Goal: Task Accomplishment & Management: Manage account settings

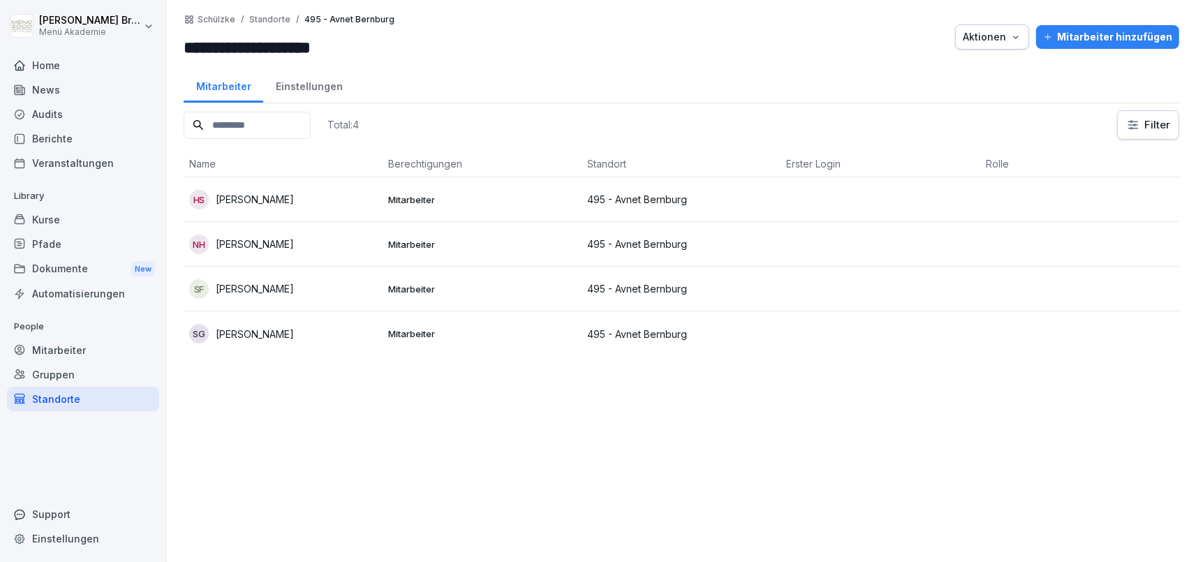
click at [265, 341] on div "[PERSON_NAME]" at bounding box center [283, 334] width 188 height 20
click at [265, 341] on div at bounding box center [598, 281] width 1196 height 562
click at [268, 337] on p "[PERSON_NAME]" at bounding box center [255, 334] width 78 height 15
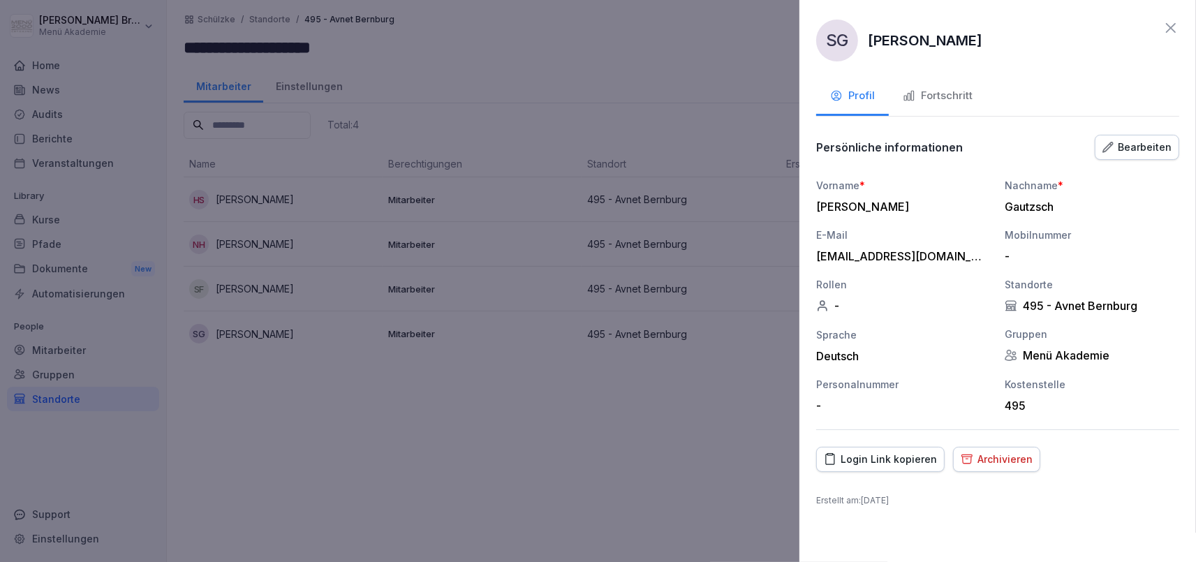
click at [945, 89] on div "Fortschritt" at bounding box center [938, 96] width 70 height 16
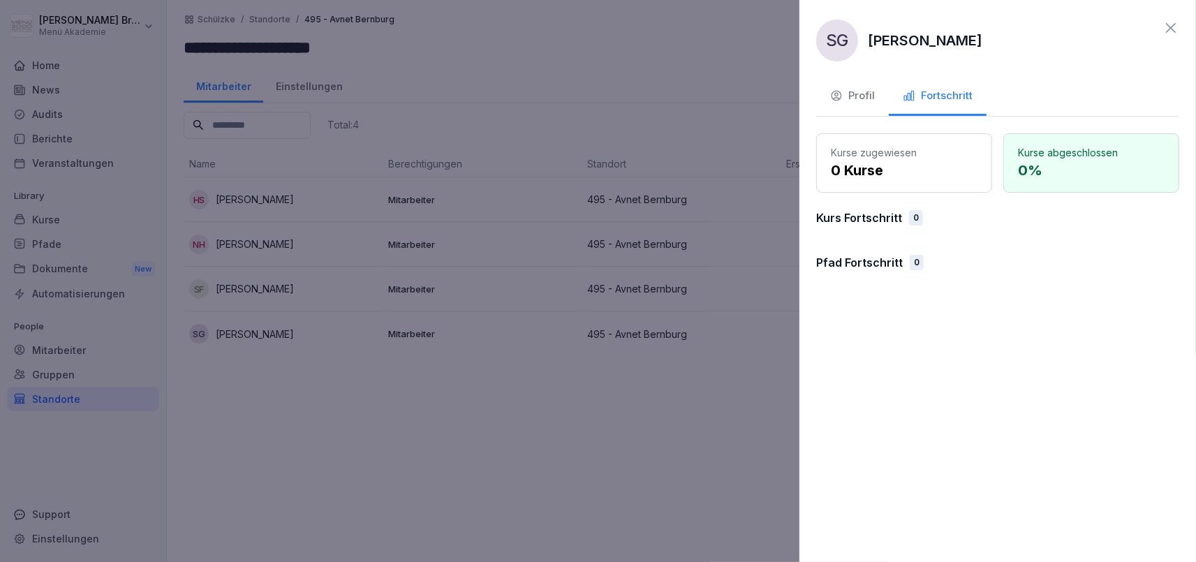
click at [516, 489] on div at bounding box center [598, 281] width 1196 height 562
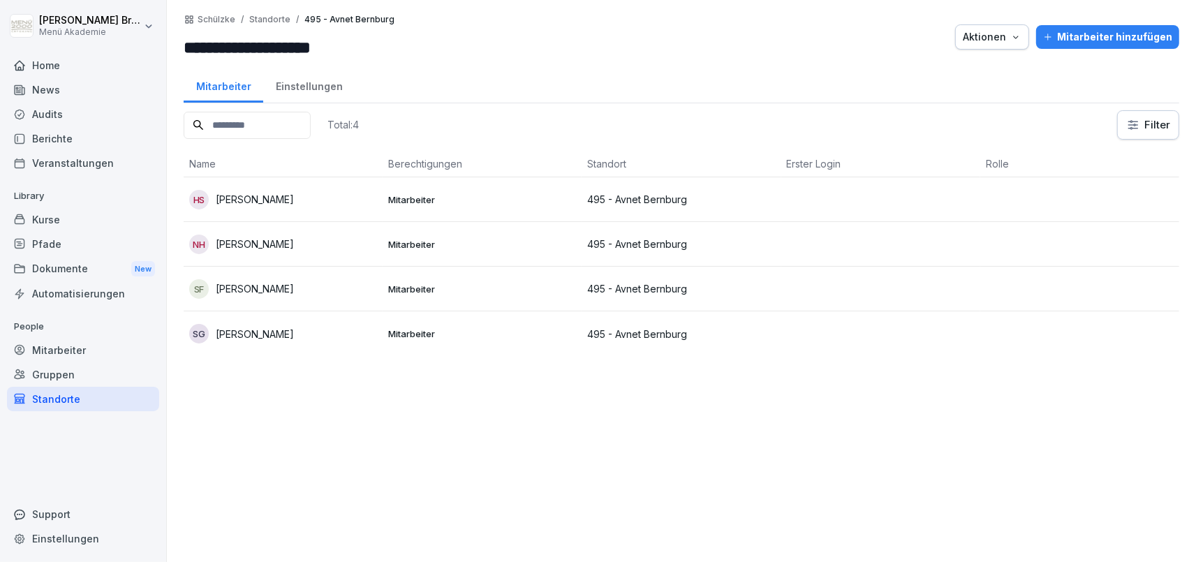
click at [250, 190] on div "HS [PERSON_NAME]" at bounding box center [283, 200] width 188 height 20
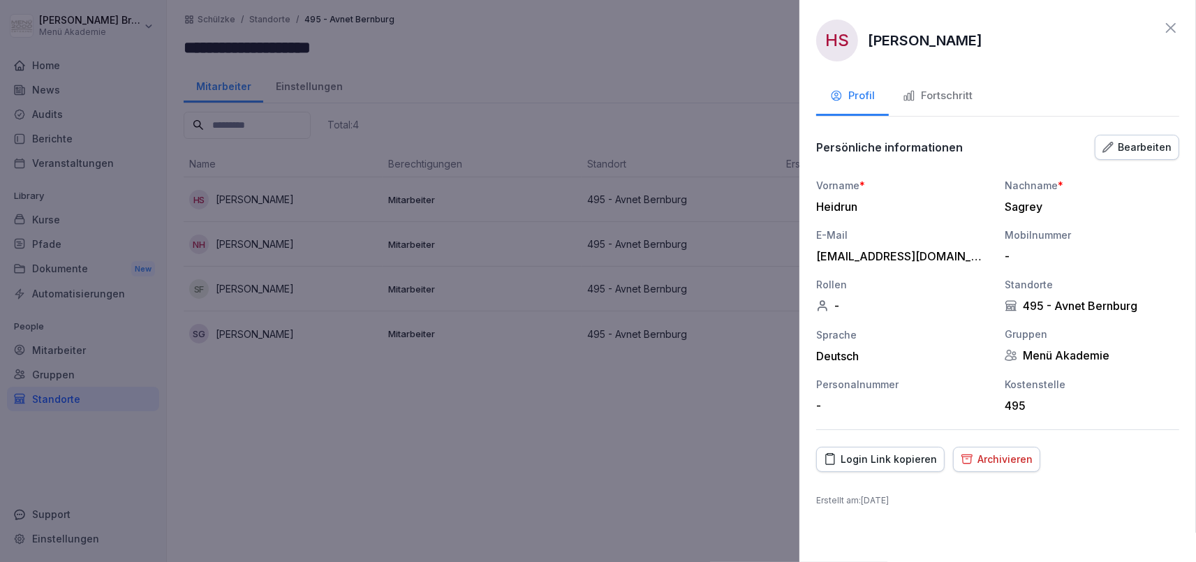
click at [631, 449] on div at bounding box center [598, 281] width 1196 height 562
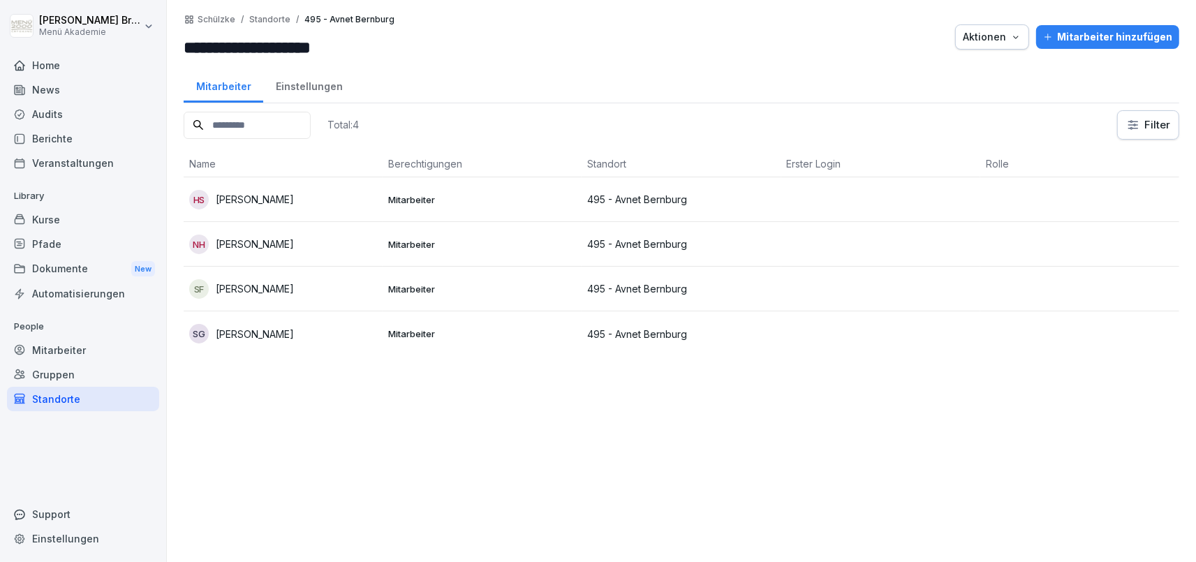
click at [228, 240] on p "[PERSON_NAME]" at bounding box center [255, 244] width 78 height 15
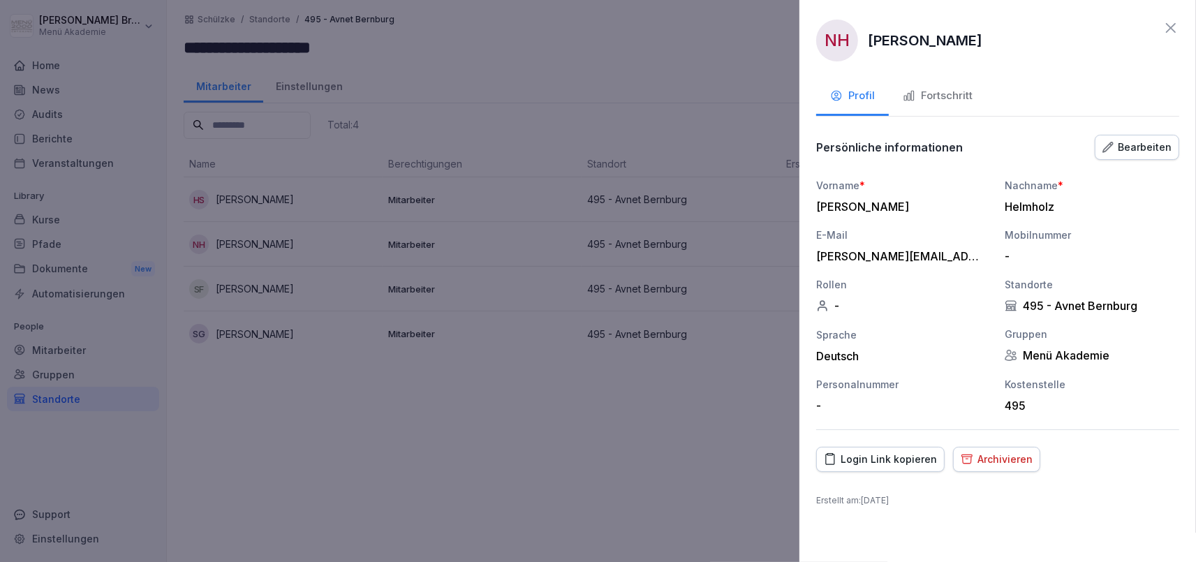
click at [950, 92] on div "Fortschritt" at bounding box center [938, 96] width 70 height 16
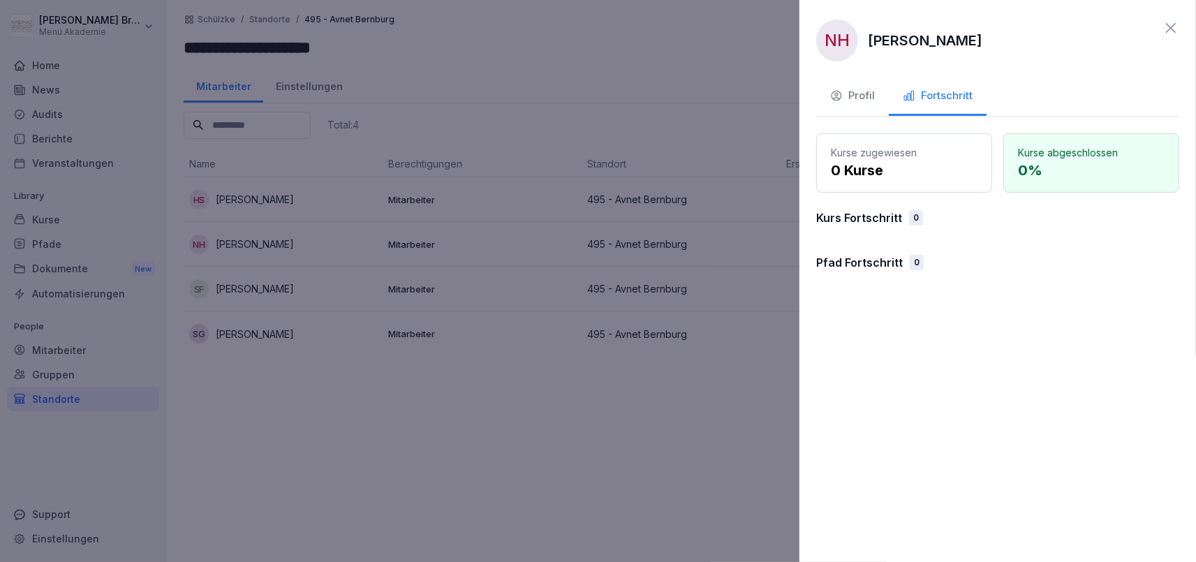
click at [469, 469] on div at bounding box center [598, 281] width 1196 height 562
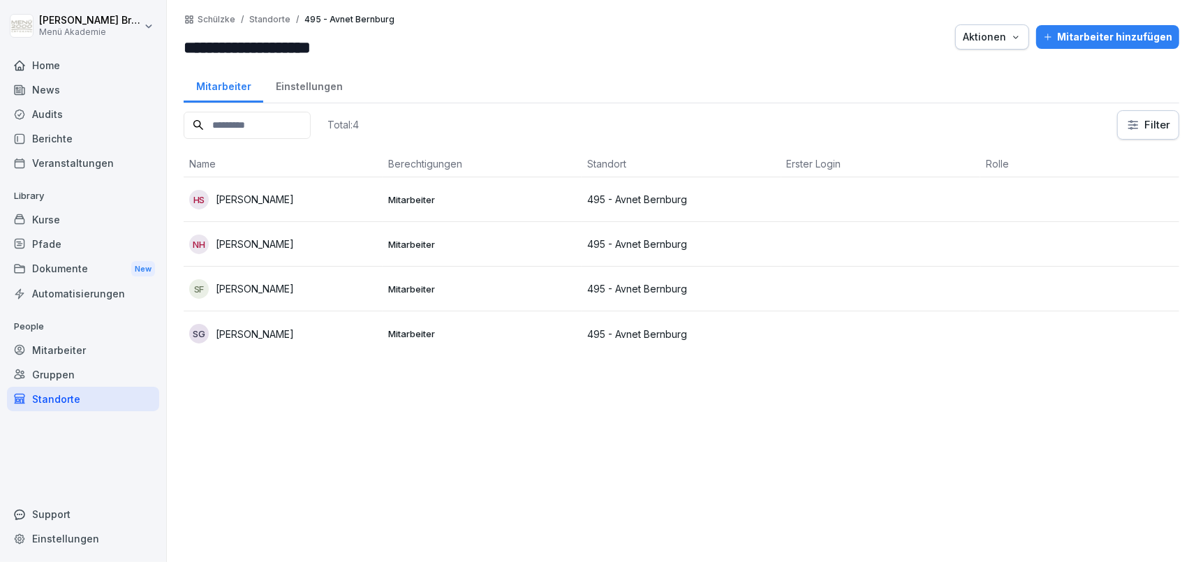
click at [68, 344] on div "Mitarbeiter" at bounding box center [83, 350] width 152 height 24
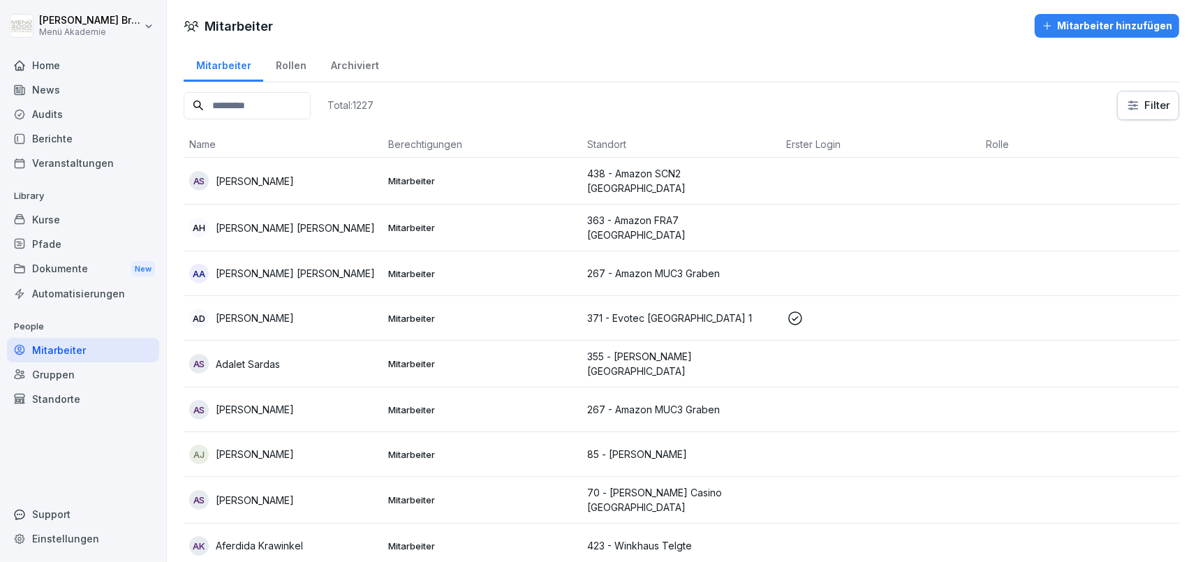
click at [35, 383] on div "Gruppen" at bounding box center [83, 374] width 152 height 24
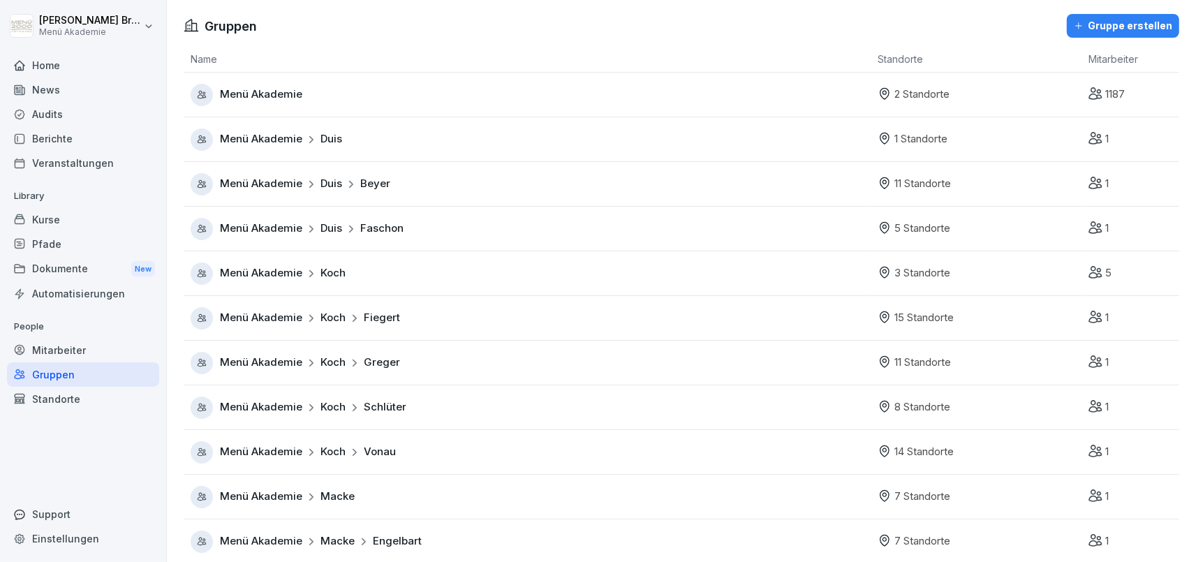
click at [78, 353] on div "Mitarbeiter" at bounding box center [83, 350] width 152 height 24
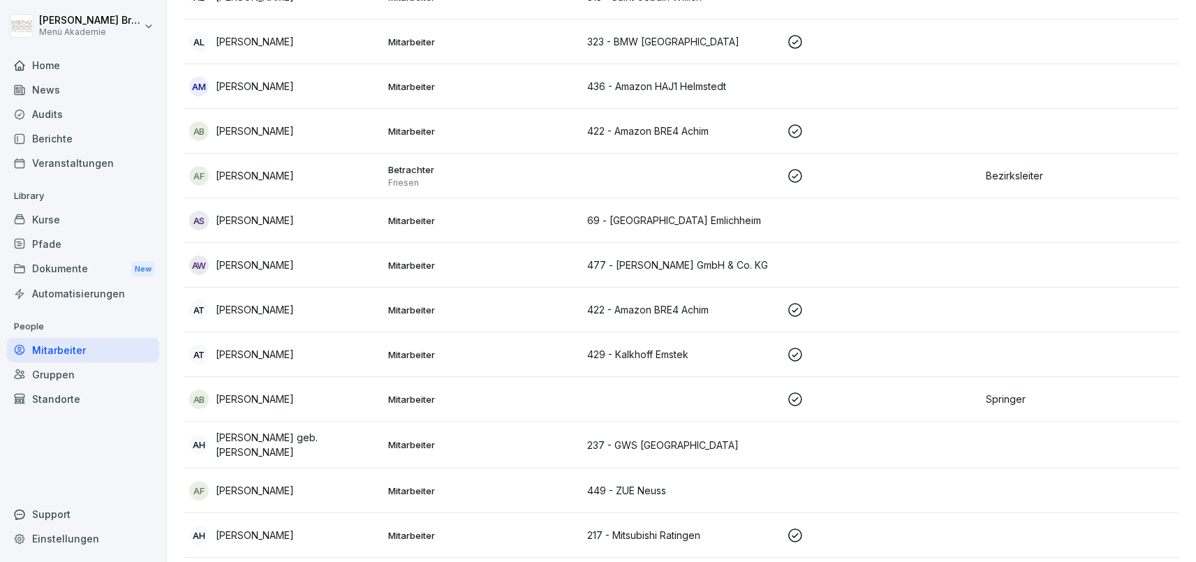
scroll to position [2258, 0]
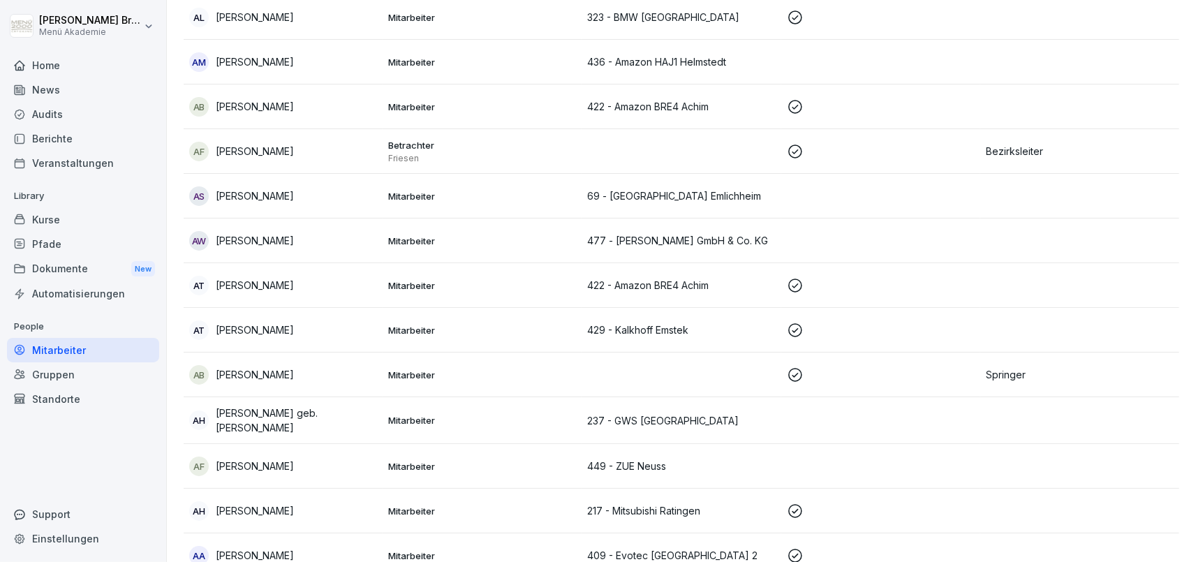
click at [44, 54] on div "Home" at bounding box center [83, 65] width 152 height 24
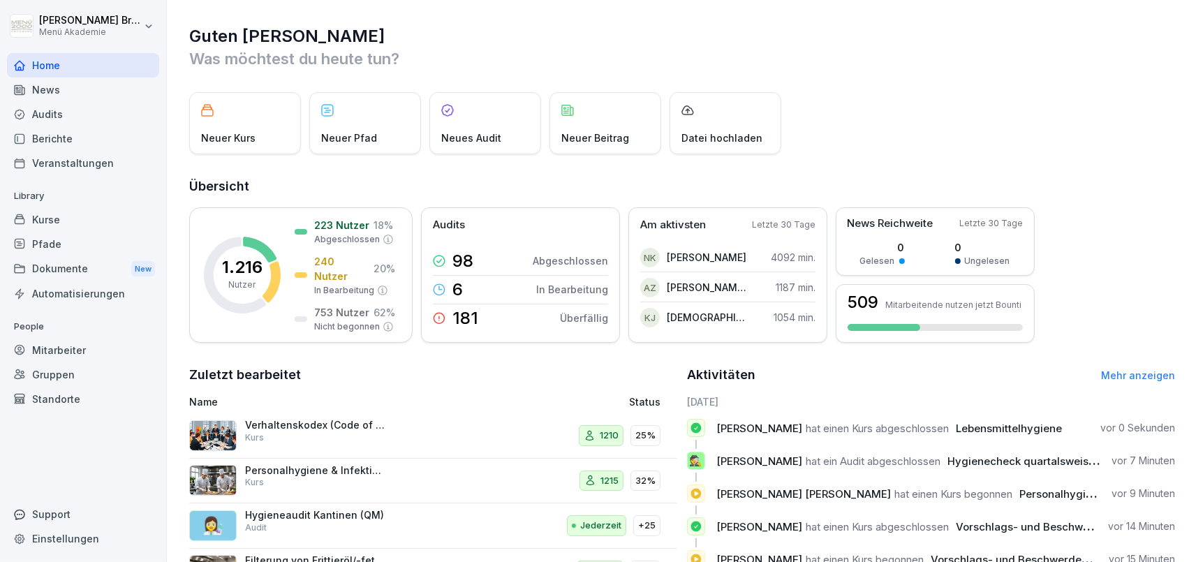
click at [115, 224] on div "Kurse" at bounding box center [83, 219] width 152 height 24
click at [69, 362] on div "Gruppen" at bounding box center [83, 374] width 152 height 24
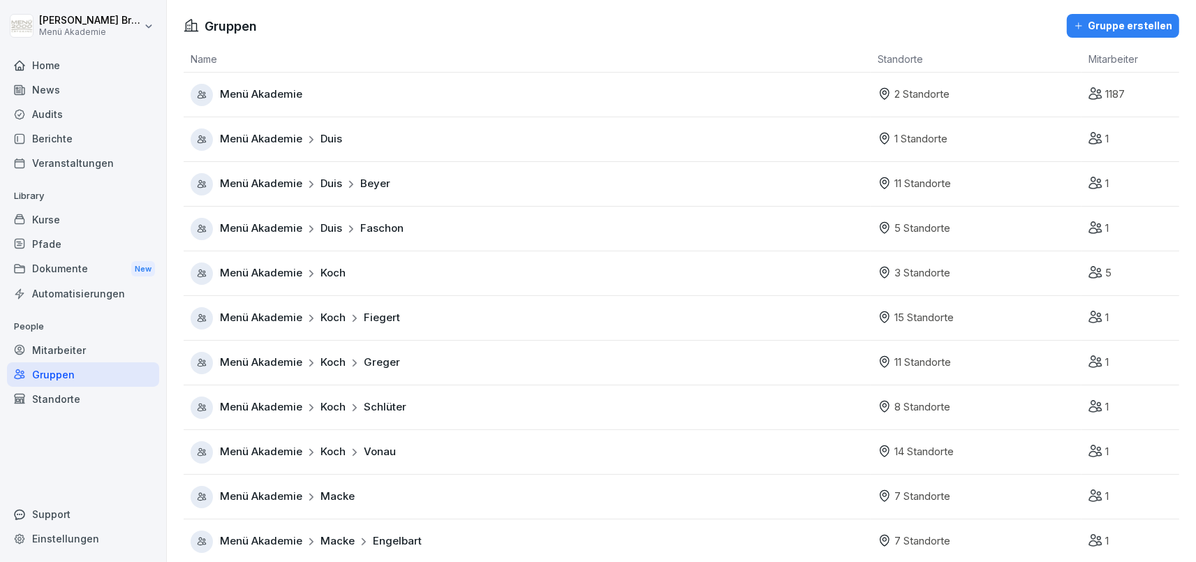
click at [77, 355] on div "Mitarbeiter" at bounding box center [83, 350] width 152 height 24
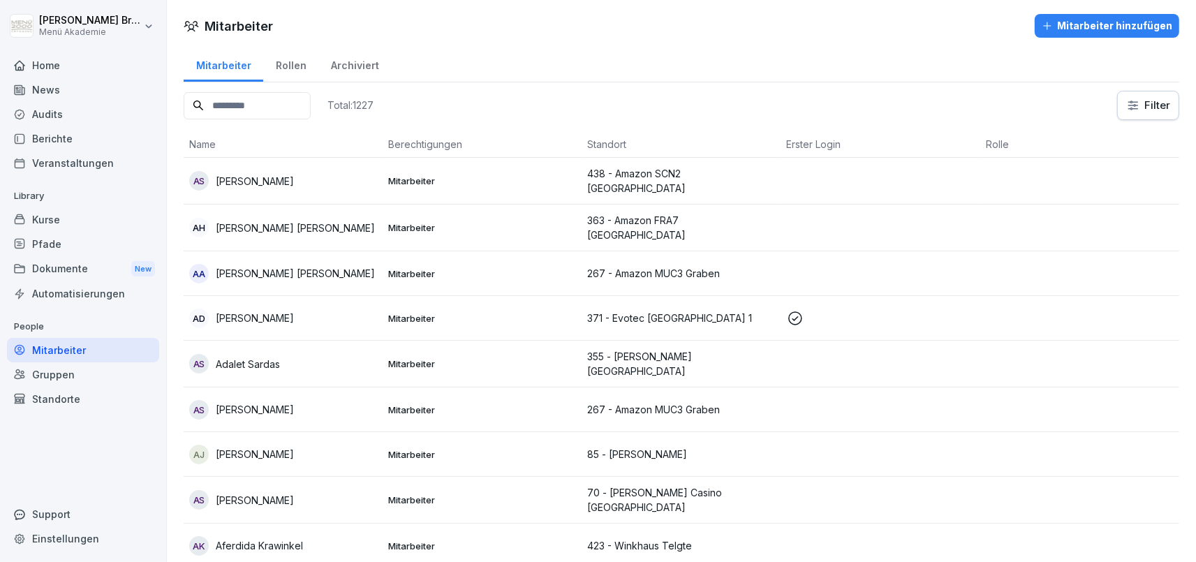
click at [96, 345] on div "Mitarbeiter" at bounding box center [83, 350] width 152 height 24
click at [299, 105] on input at bounding box center [247, 105] width 127 height 27
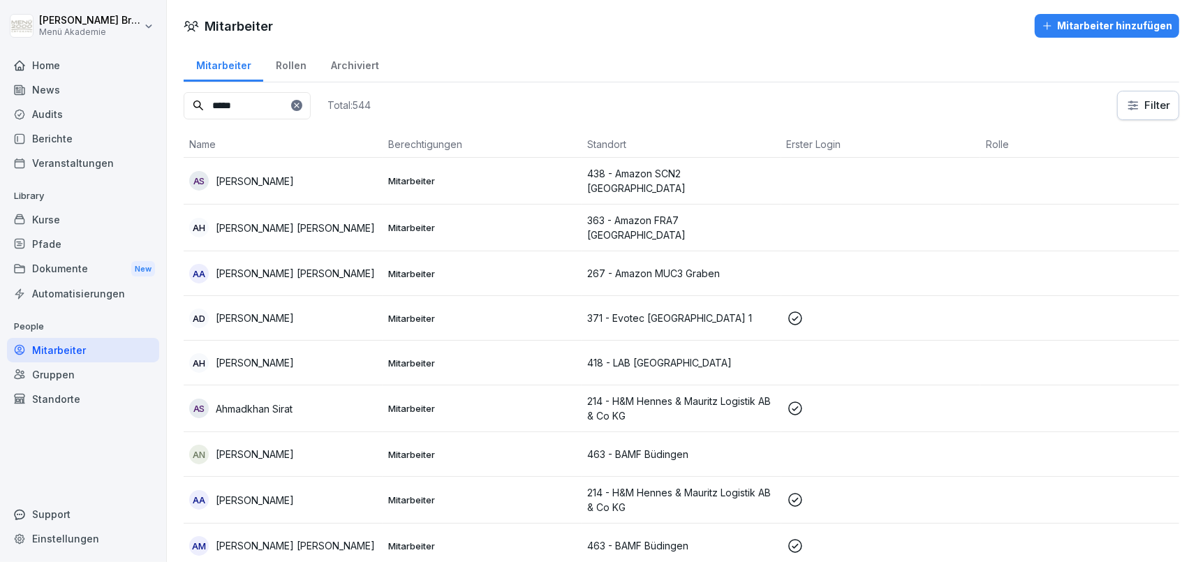
type input "*****"
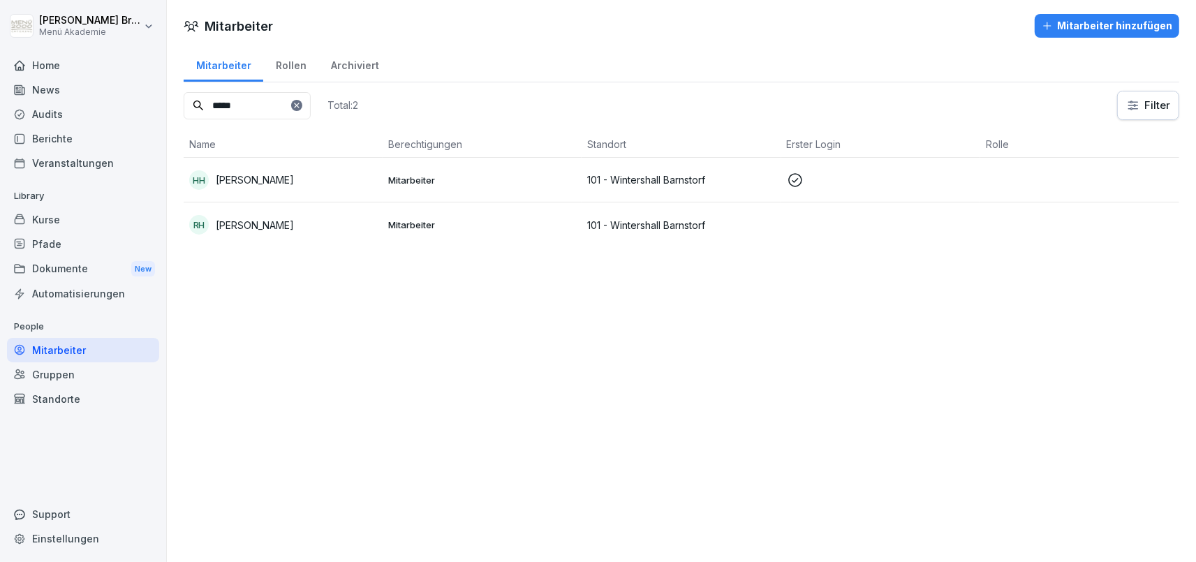
click at [263, 227] on p "[PERSON_NAME]" at bounding box center [255, 225] width 78 height 15
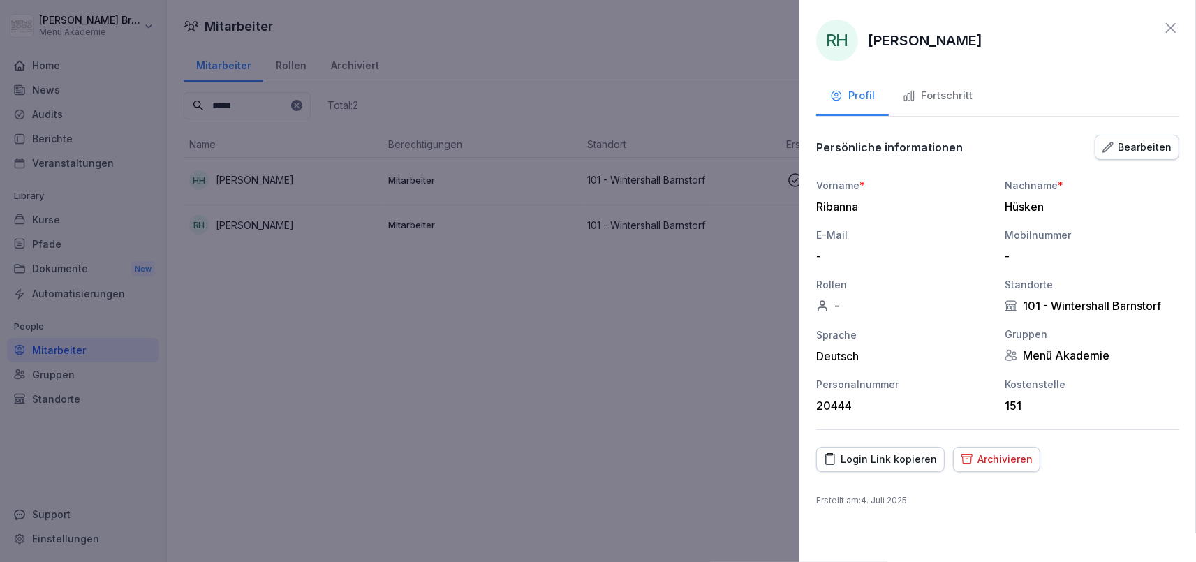
click at [1009, 456] on div "Archivieren" at bounding box center [997, 459] width 72 height 15
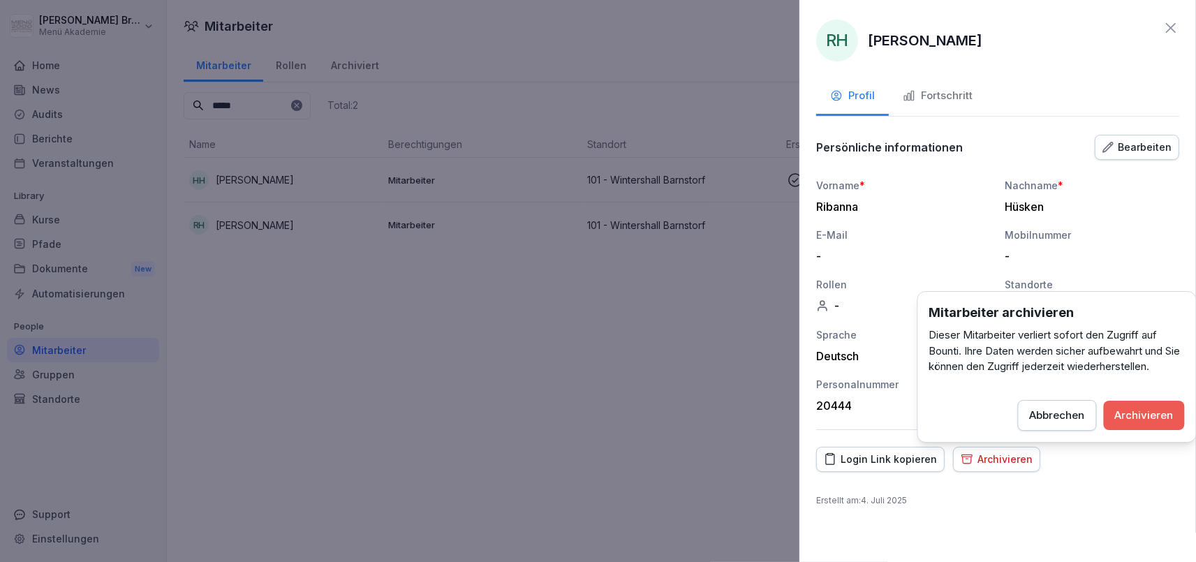
click at [1131, 416] on div "Archivieren" at bounding box center [1144, 415] width 59 height 15
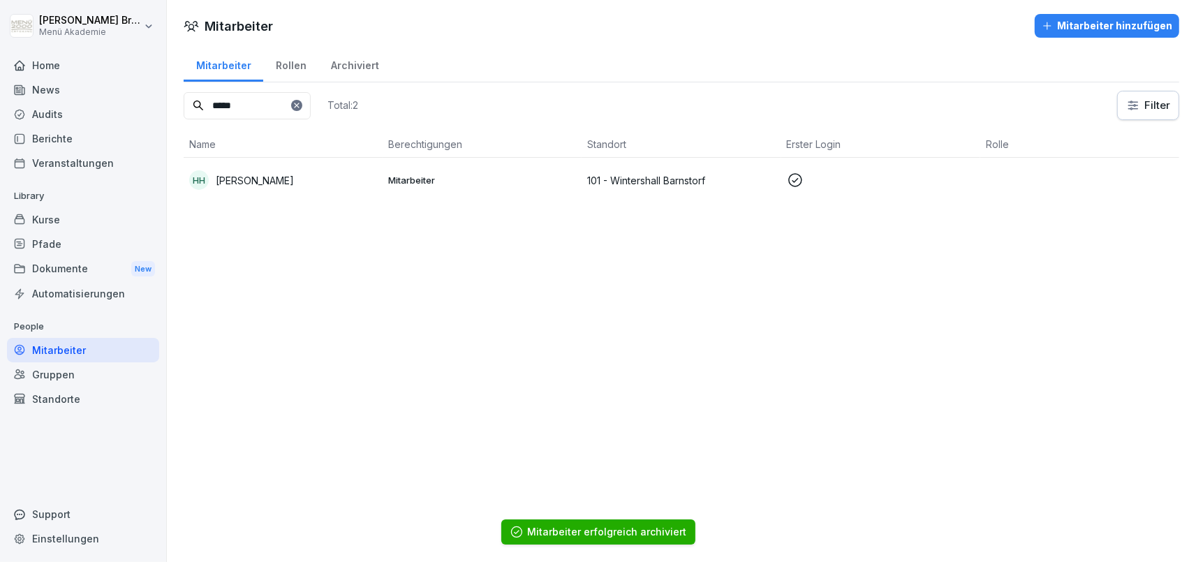
click at [301, 103] on icon at bounding box center [297, 105] width 8 height 8
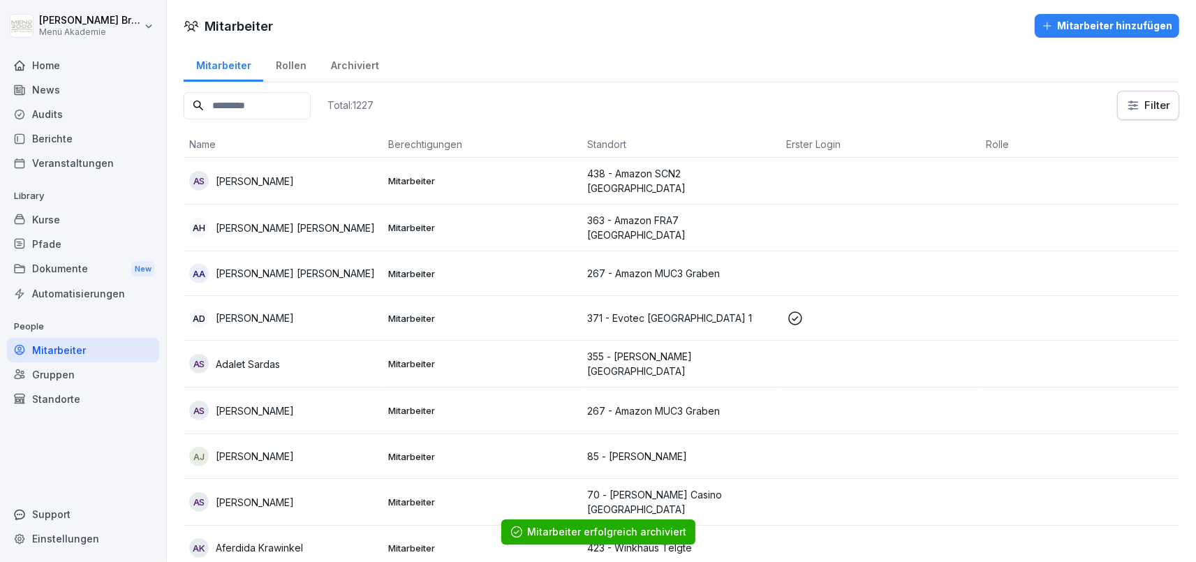
click at [283, 105] on input at bounding box center [247, 105] width 127 height 27
type input "****"
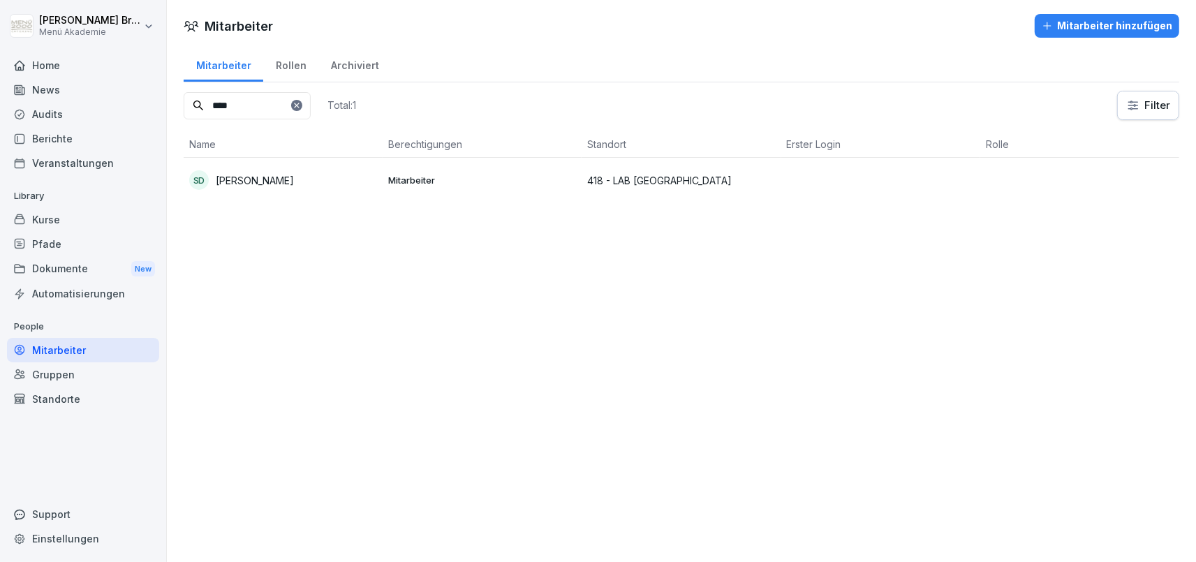
click at [404, 171] on td "Mitarbeiter" at bounding box center [482, 180] width 199 height 45
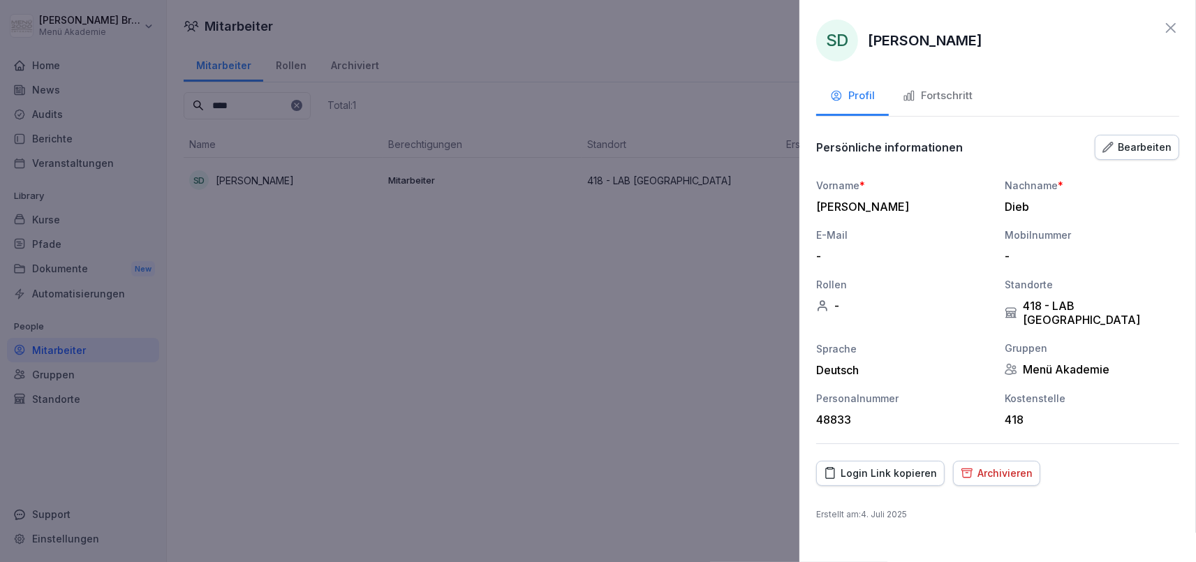
click at [1002, 466] on div "Archivieren" at bounding box center [997, 473] width 72 height 15
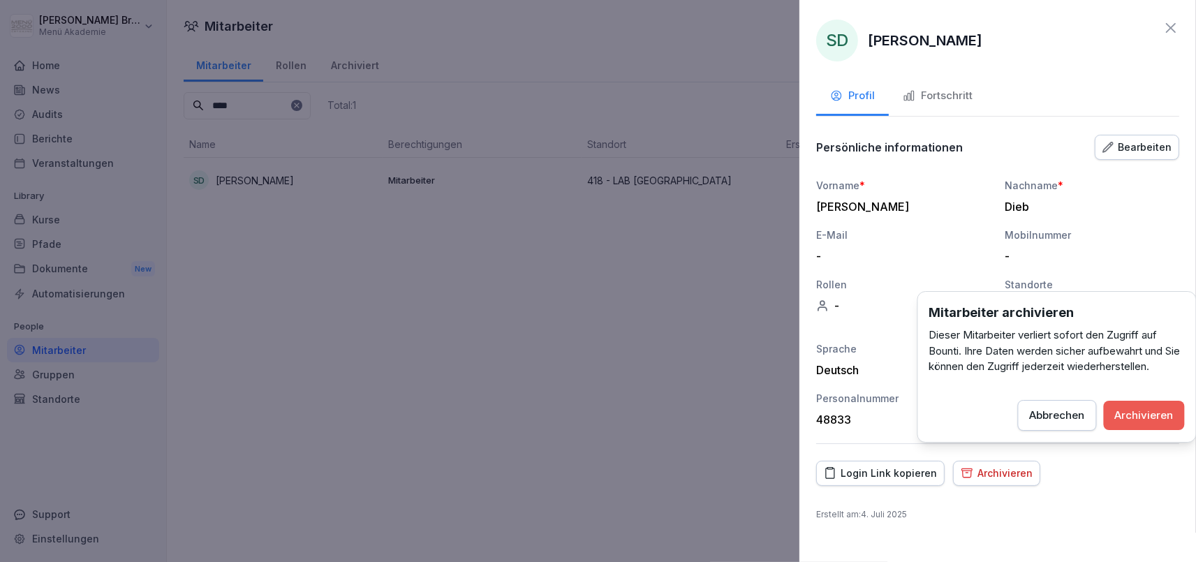
click at [1137, 418] on div "Archivieren" at bounding box center [1144, 415] width 59 height 15
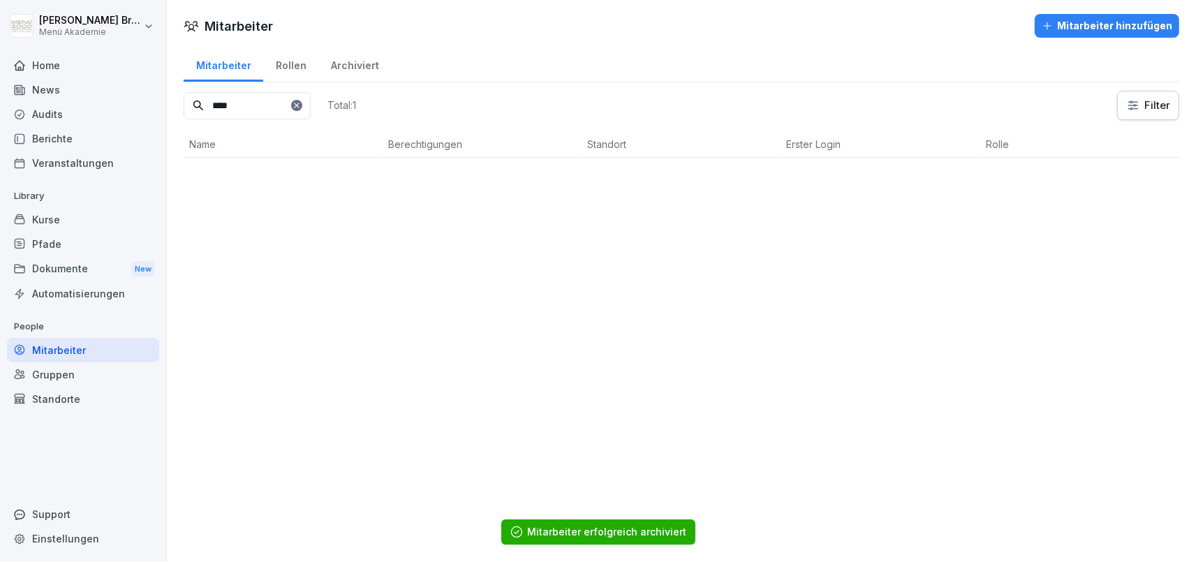
click at [301, 103] on icon at bounding box center [297, 105] width 8 height 8
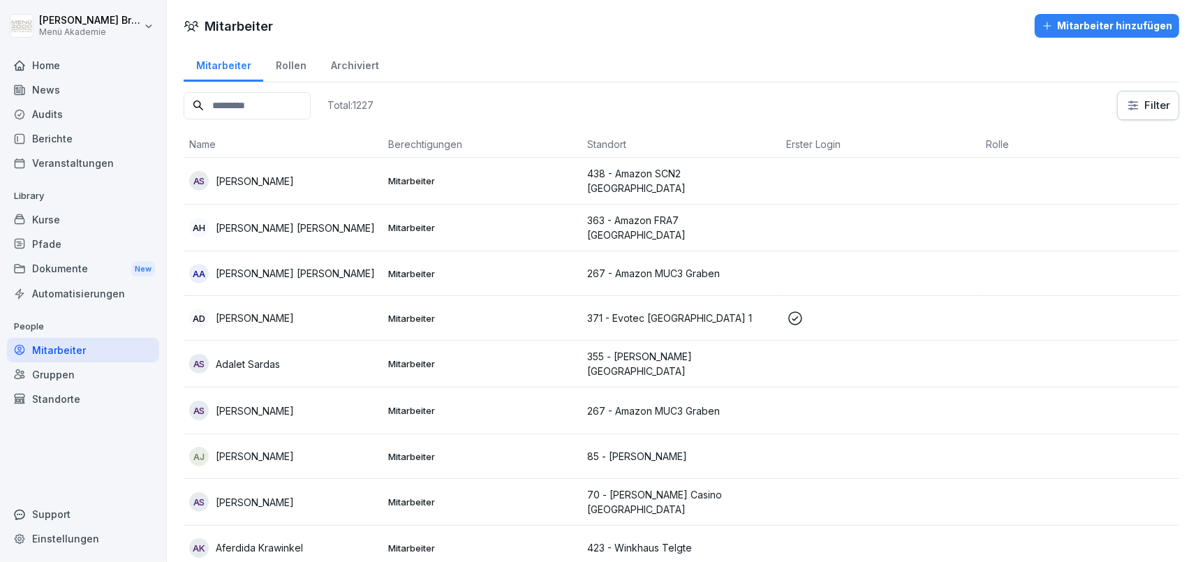
click at [311, 103] on input at bounding box center [247, 105] width 127 height 27
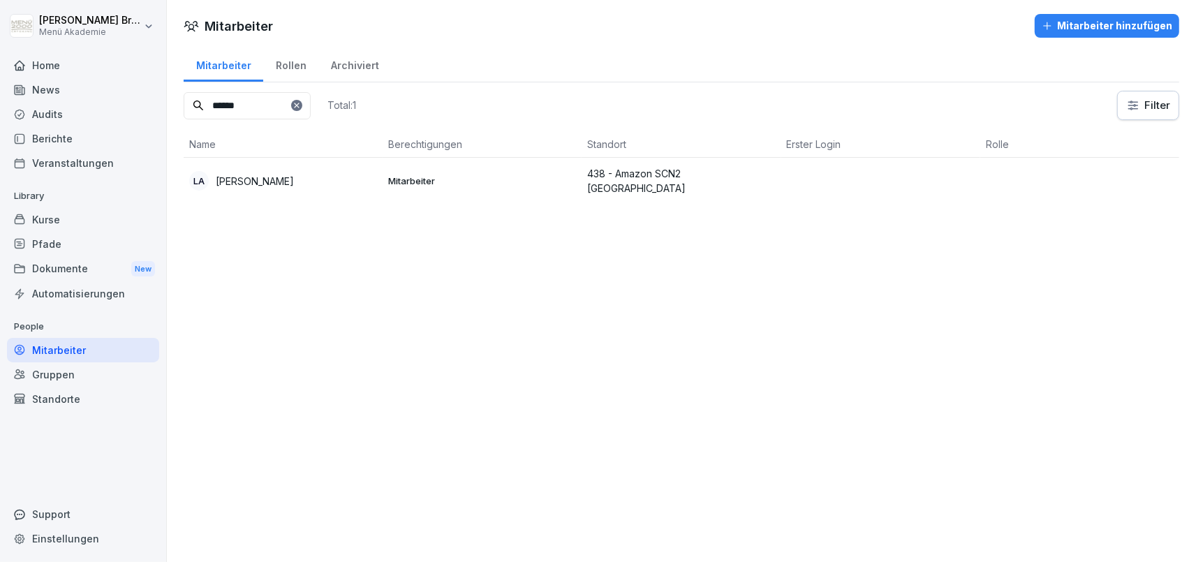
click at [261, 161] on td "[PERSON_NAME]" at bounding box center [283, 181] width 199 height 46
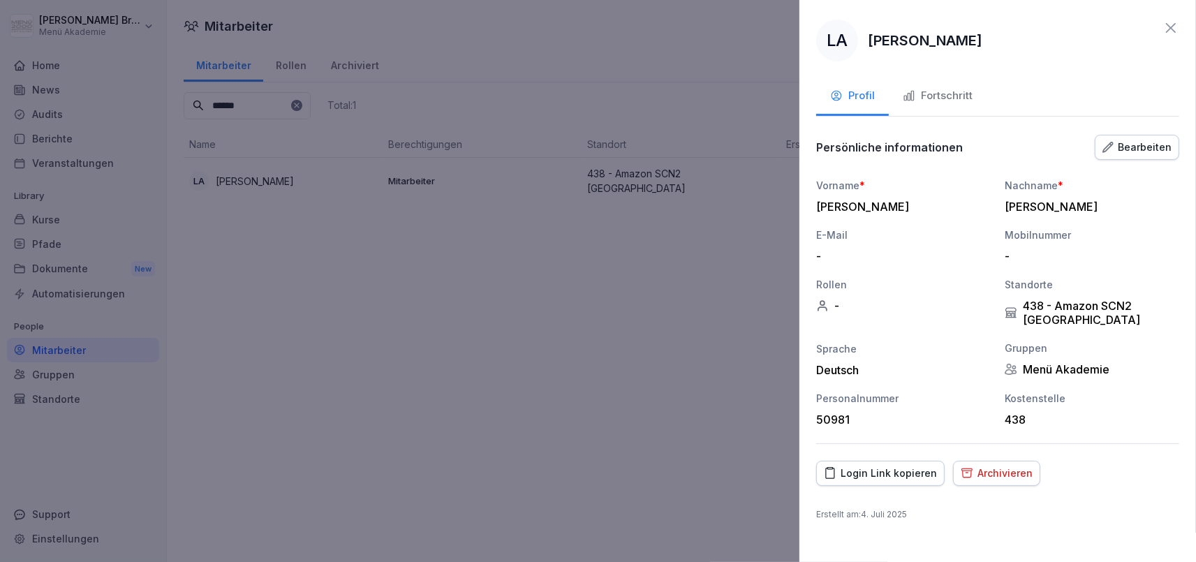
click at [1008, 475] on div "Archivieren" at bounding box center [997, 473] width 72 height 15
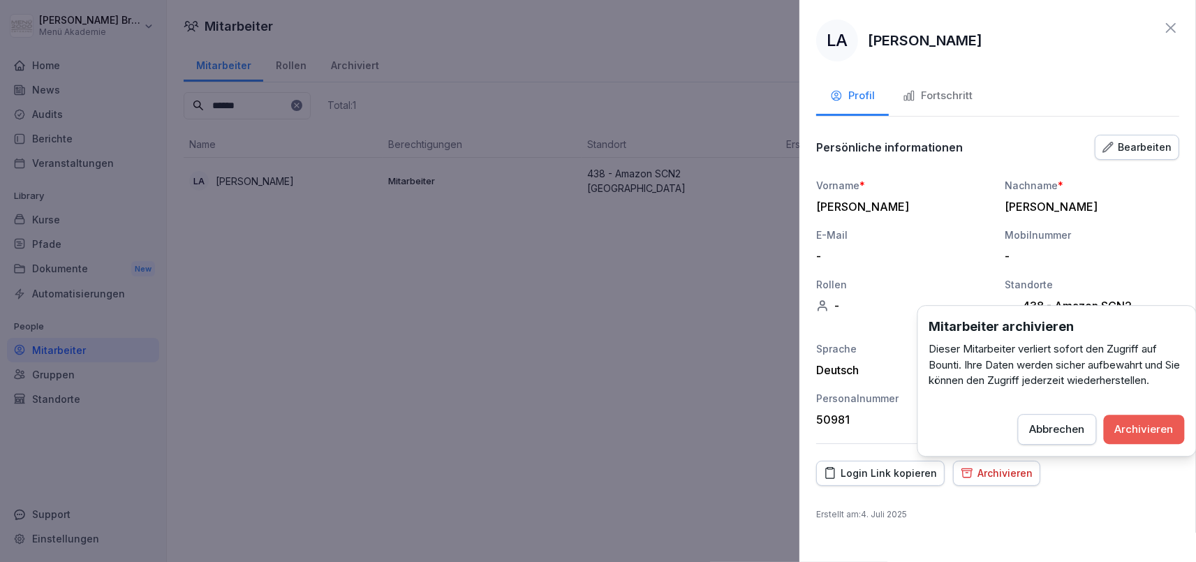
click at [1135, 422] on div "Archivieren" at bounding box center [1144, 429] width 59 height 15
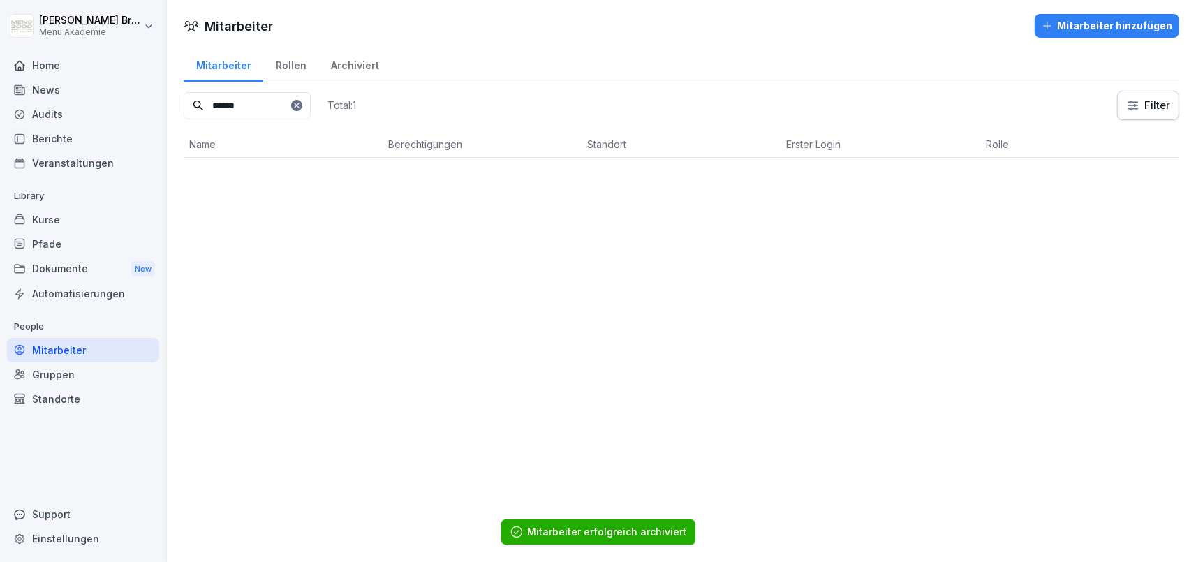
drag, startPoint x: 304, startPoint y: 107, endPoint x: 13, endPoint y: 84, distance: 292.7
click at [184, 92] on input "******" at bounding box center [247, 105] width 127 height 27
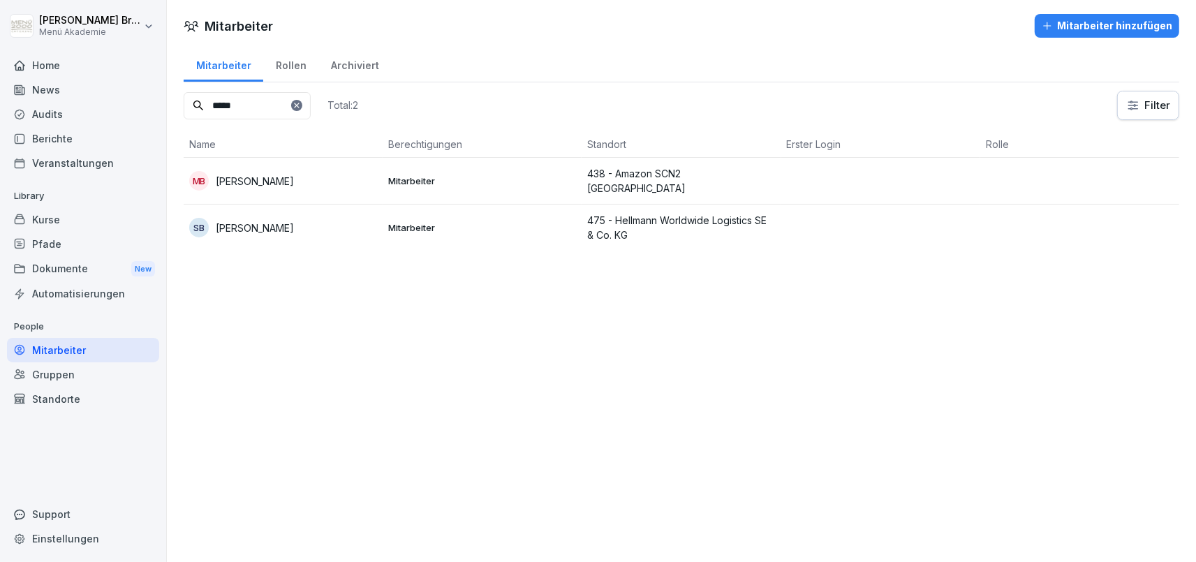
type input "*****"
click at [263, 179] on p "[PERSON_NAME]" at bounding box center [255, 181] width 78 height 15
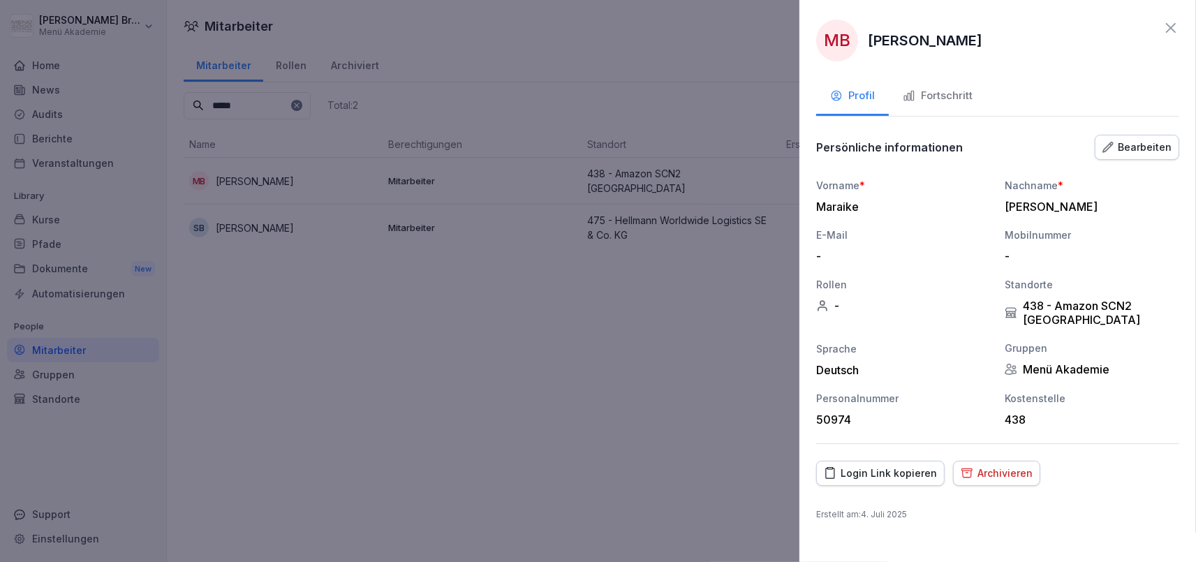
click at [988, 471] on div "Archivieren" at bounding box center [997, 473] width 72 height 15
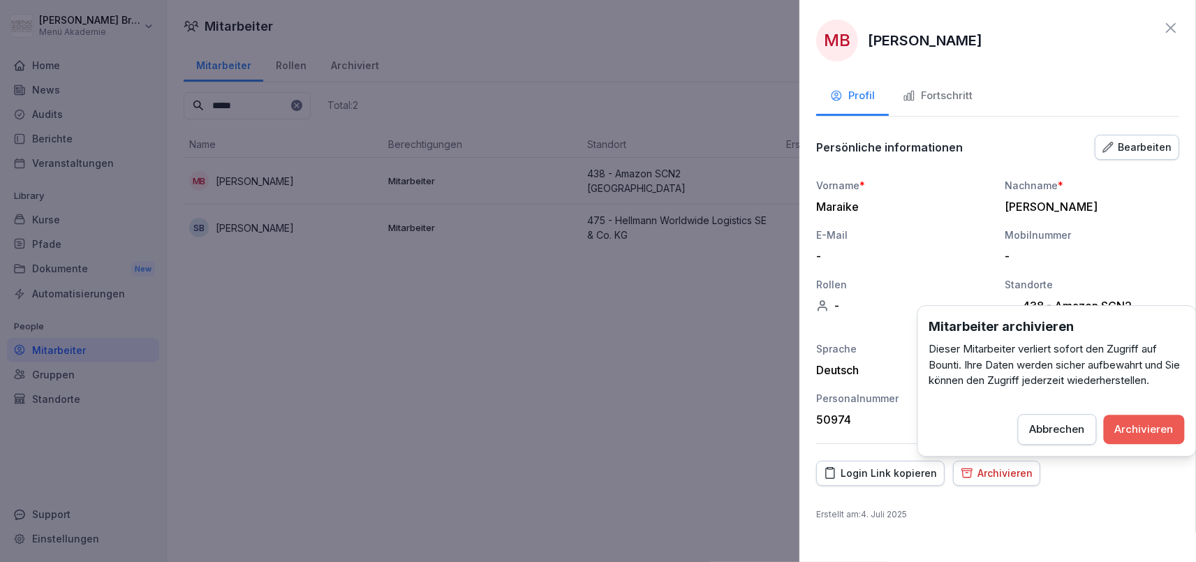
click at [1151, 418] on button "Archivieren" at bounding box center [1144, 429] width 81 height 29
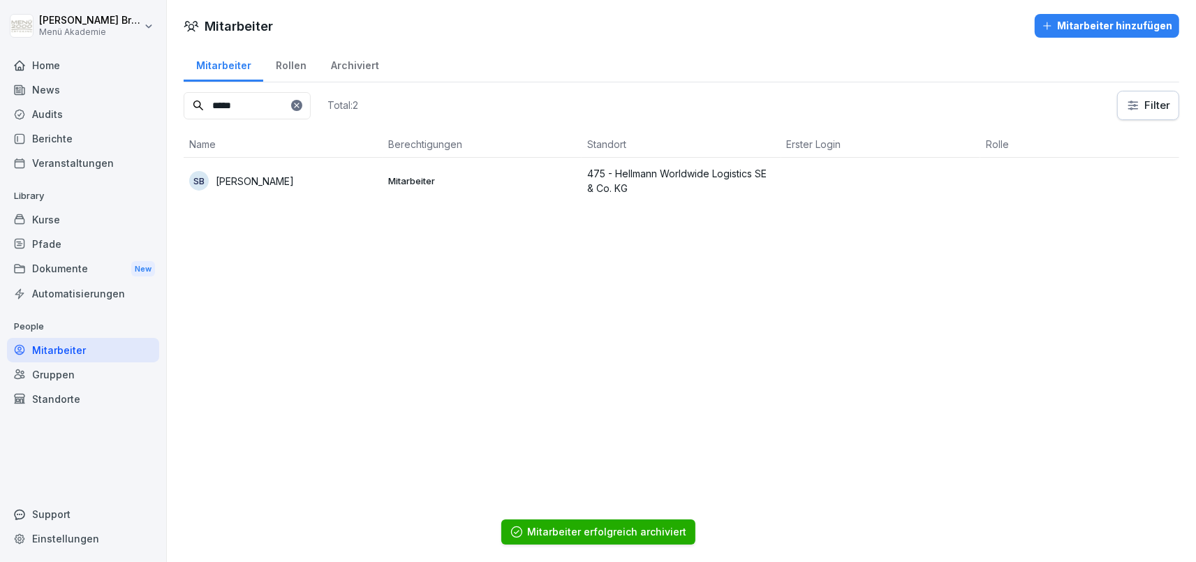
click at [311, 100] on input "*****" at bounding box center [247, 105] width 127 height 27
click at [302, 100] on div at bounding box center [296, 105] width 11 height 11
click at [311, 105] on input "*****" at bounding box center [247, 105] width 127 height 27
click at [301, 106] on icon at bounding box center [297, 105] width 8 height 8
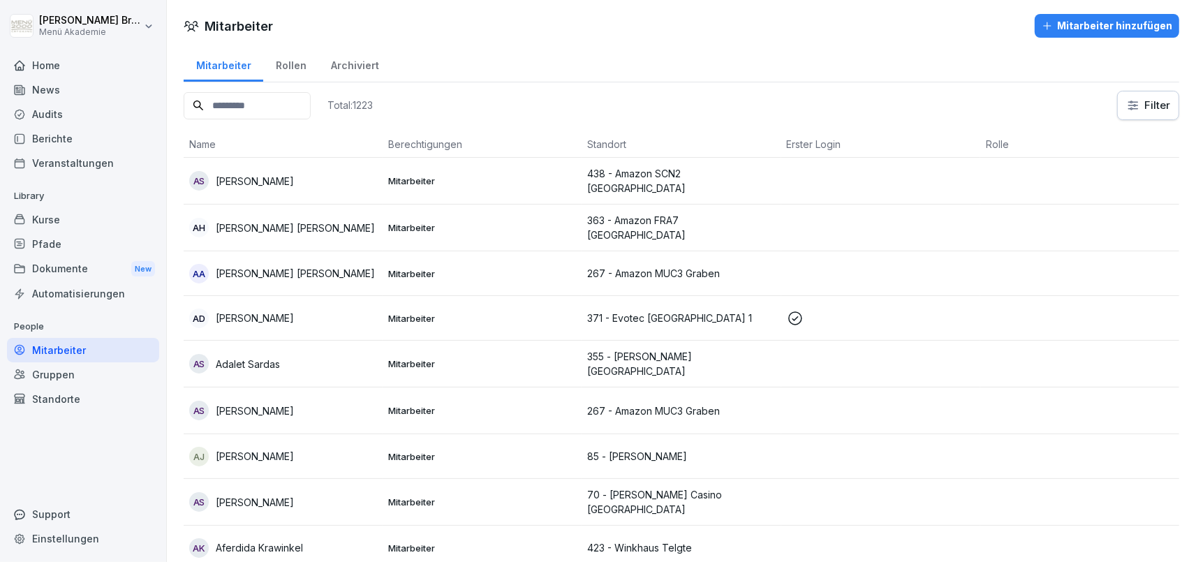
click at [251, 107] on input at bounding box center [247, 105] width 127 height 27
type input "*****"
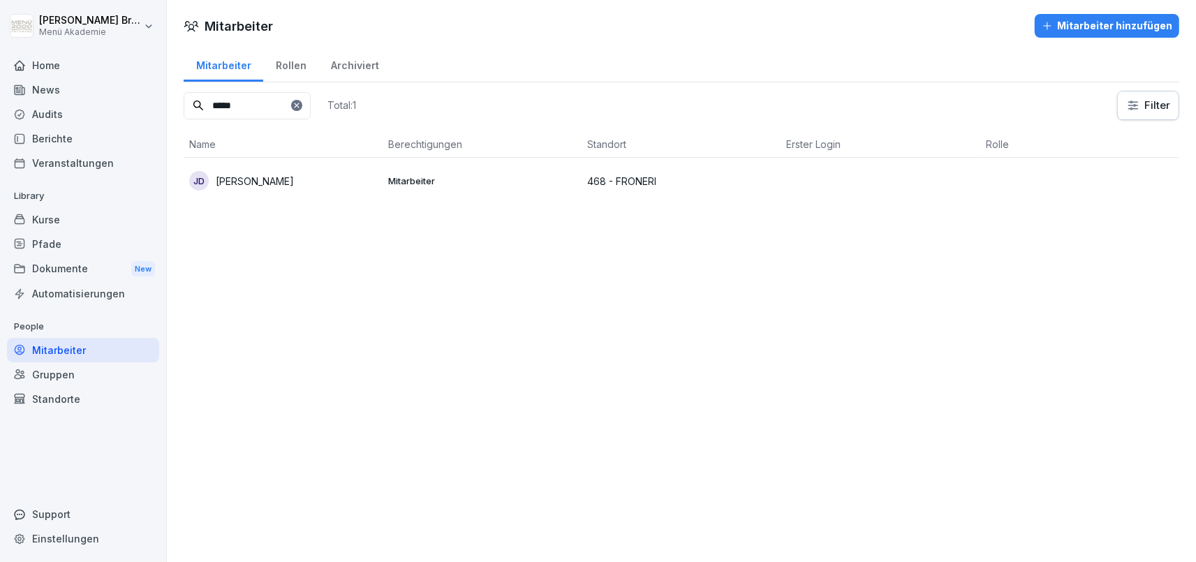
click at [230, 175] on p "[PERSON_NAME]" at bounding box center [255, 181] width 78 height 15
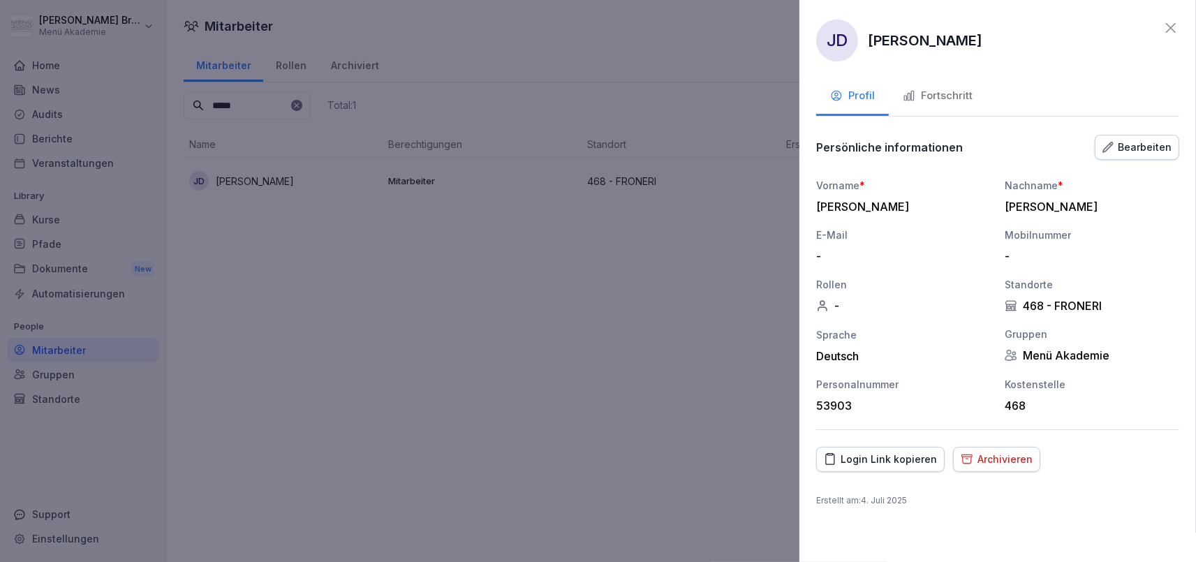
click at [1027, 453] on button "Archivieren" at bounding box center [996, 459] width 87 height 25
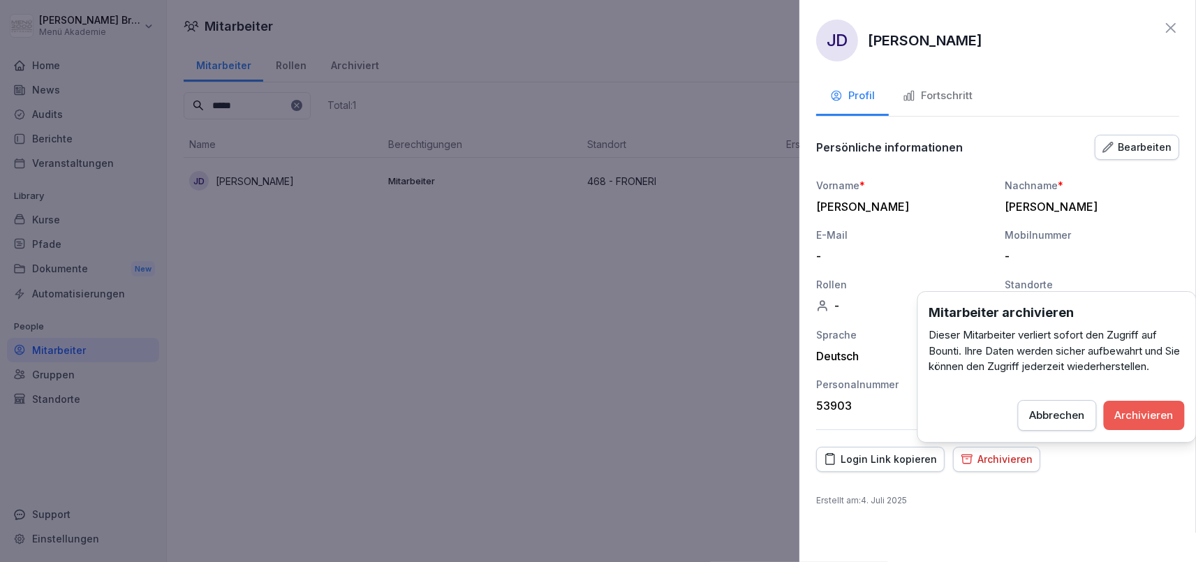
click at [1174, 410] on button "Archivieren" at bounding box center [1144, 415] width 81 height 29
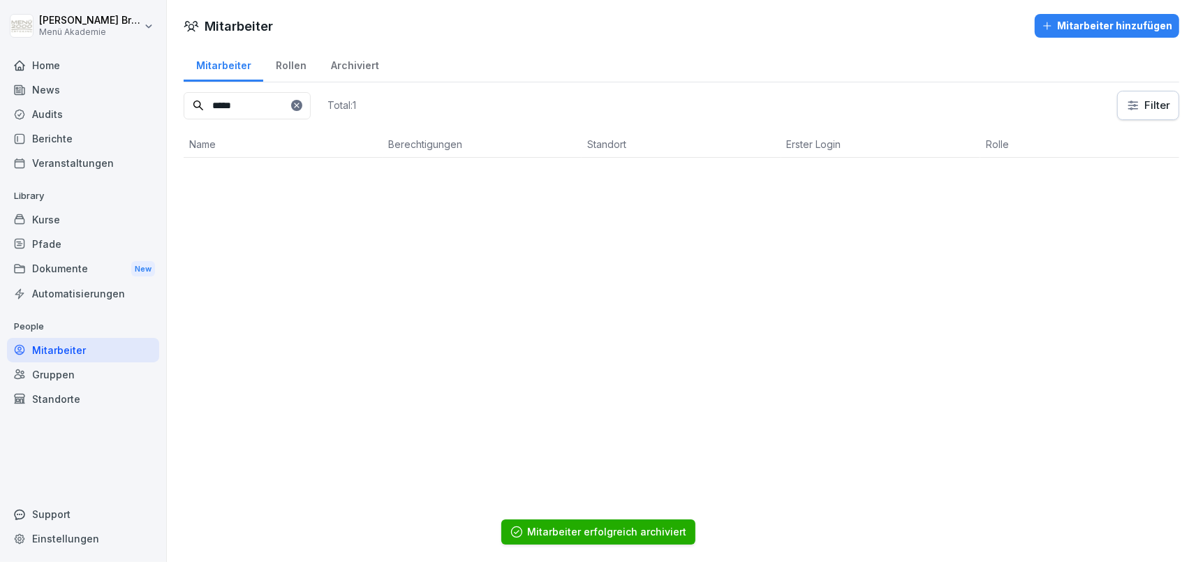
click at [299, 105] on icon at bounding box center [296, 105] width 5 height 5
click at [287, 105] on input at bounding box center [247, 105] width 127 height 27
drag, startPoint x: 281, startPoint y: 106, endPoint x: 170, endPoint y: 97, distance: 111.4
click at [184, 97] on input "********" at bounding box center [247, 105] width 127 height 27
type input "****"
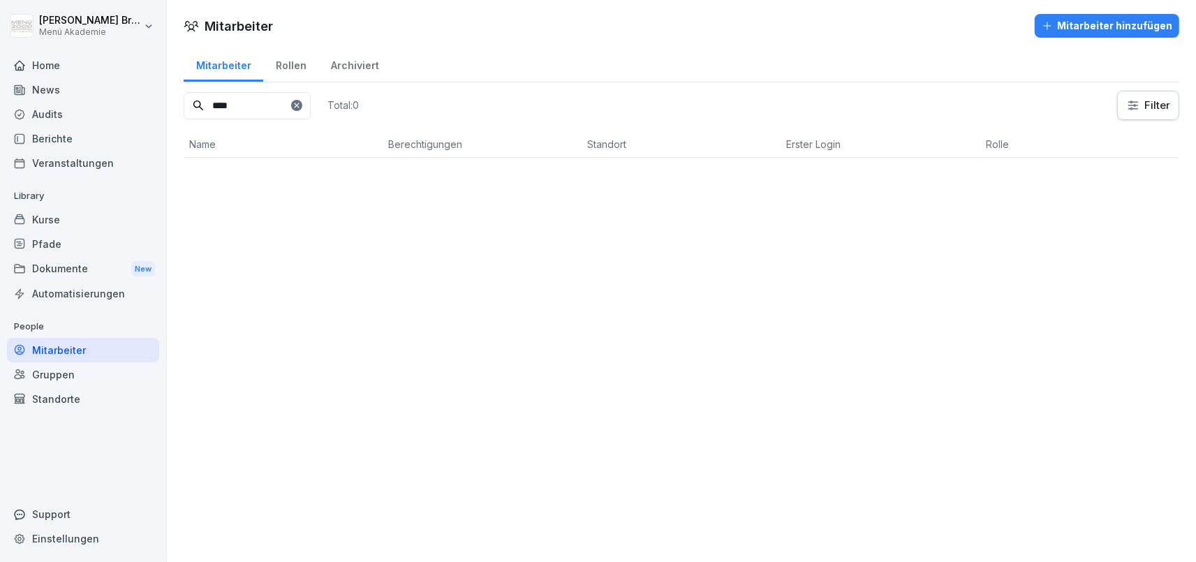
click at [302, 102] on div at bounding box center [296, 105] width 11 height 11
click at [311, 105] on input at bounding box center [247, 105] width 127 height 27
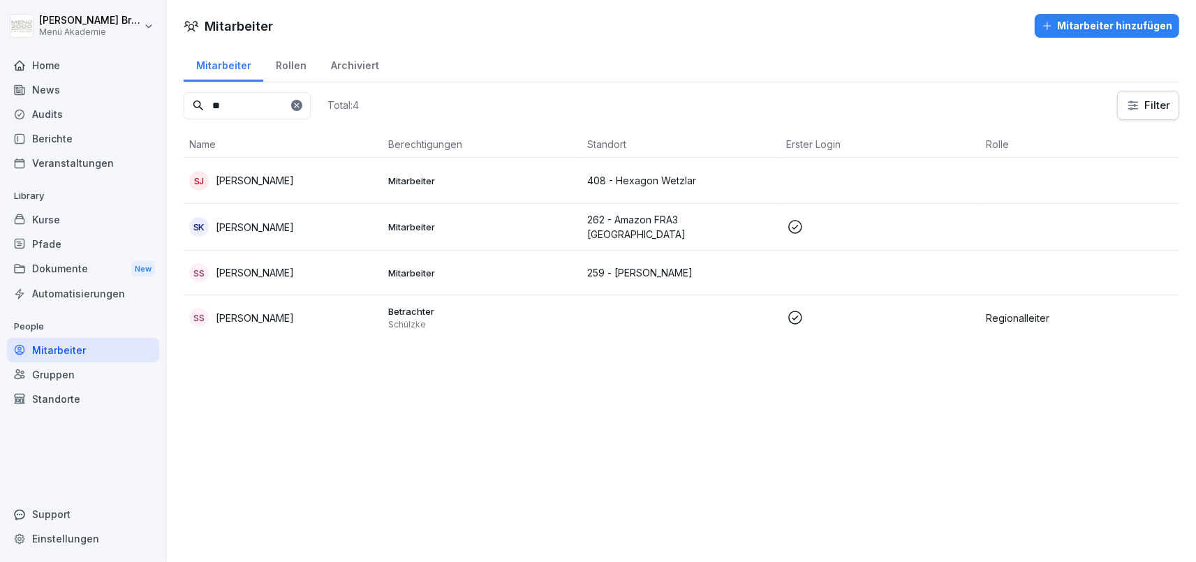
type input "*"
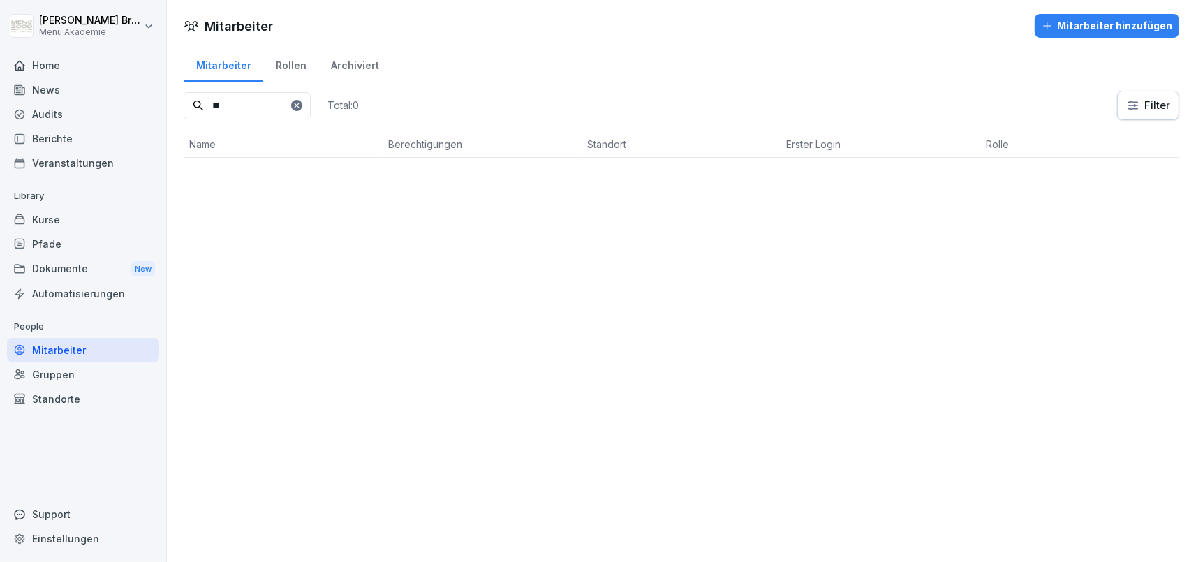
type input "*"
type input "*****"
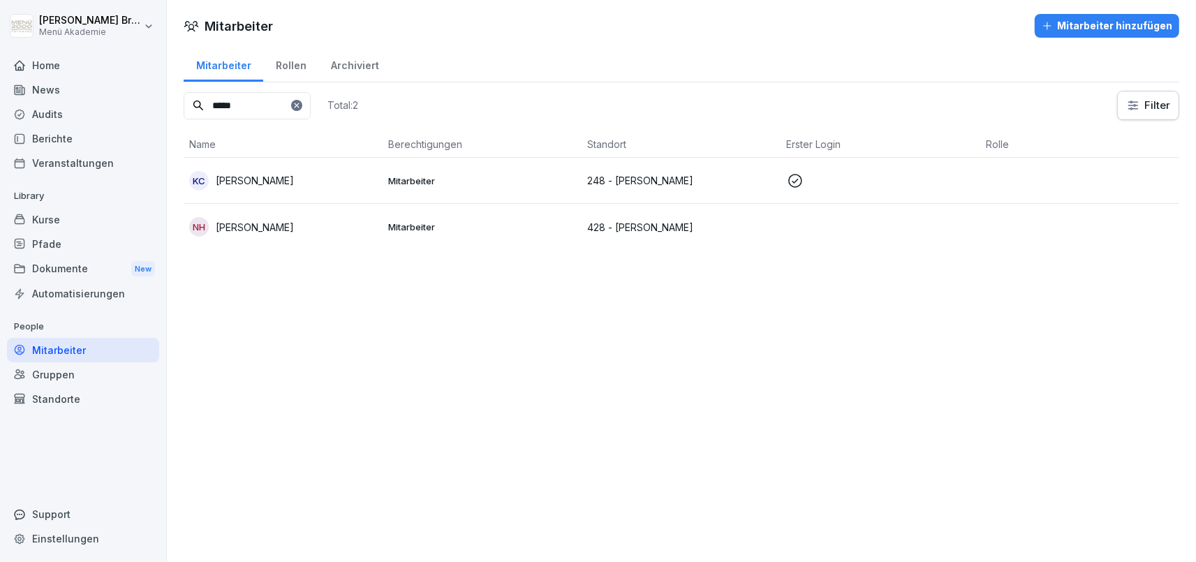
click at [277, 228] on p "[PERSON_NAME]" at bounding box center [255, 227] width 78 height 15
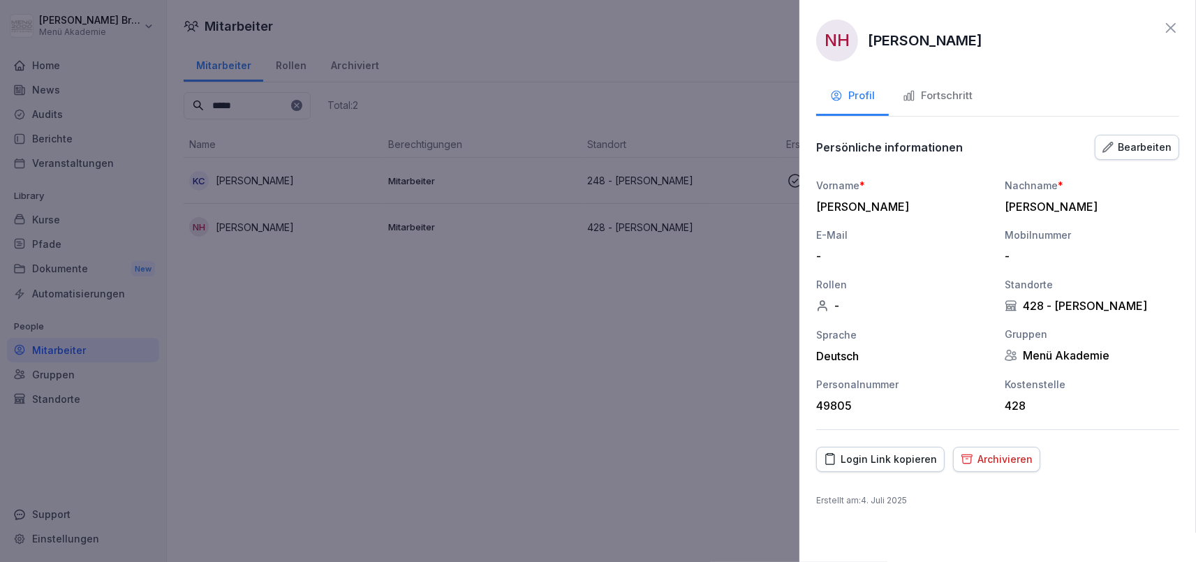
click at [1015, 462] on div "Archivieren" at bounding box center [997, 459] width 72 height 15
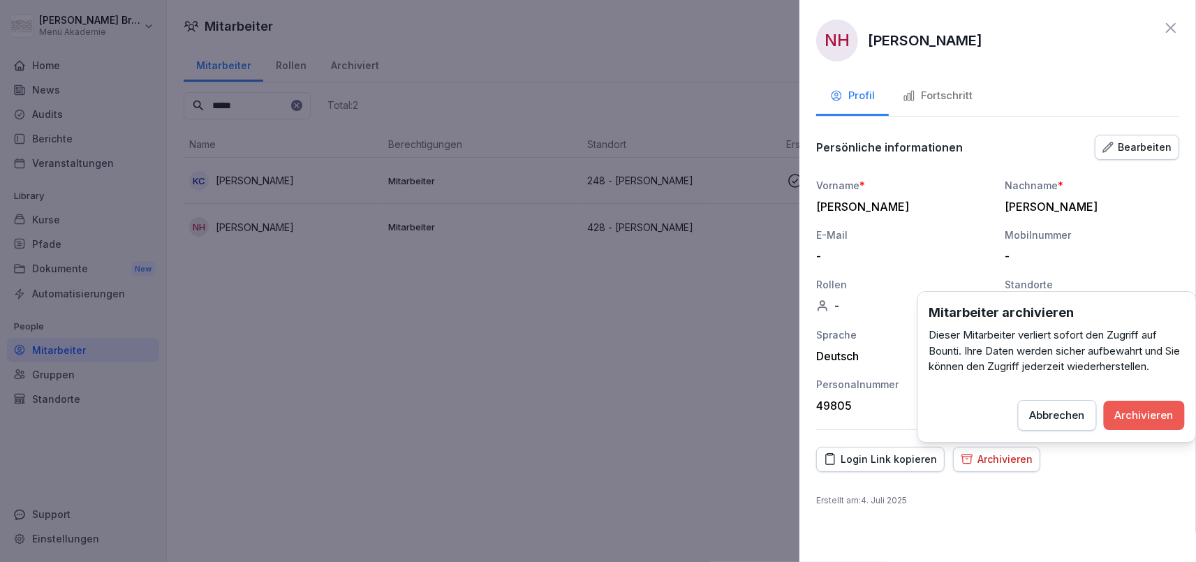
click at [1173, 415] on div "Archivieren" at bounding box center [1144, 415] width 59 height 15
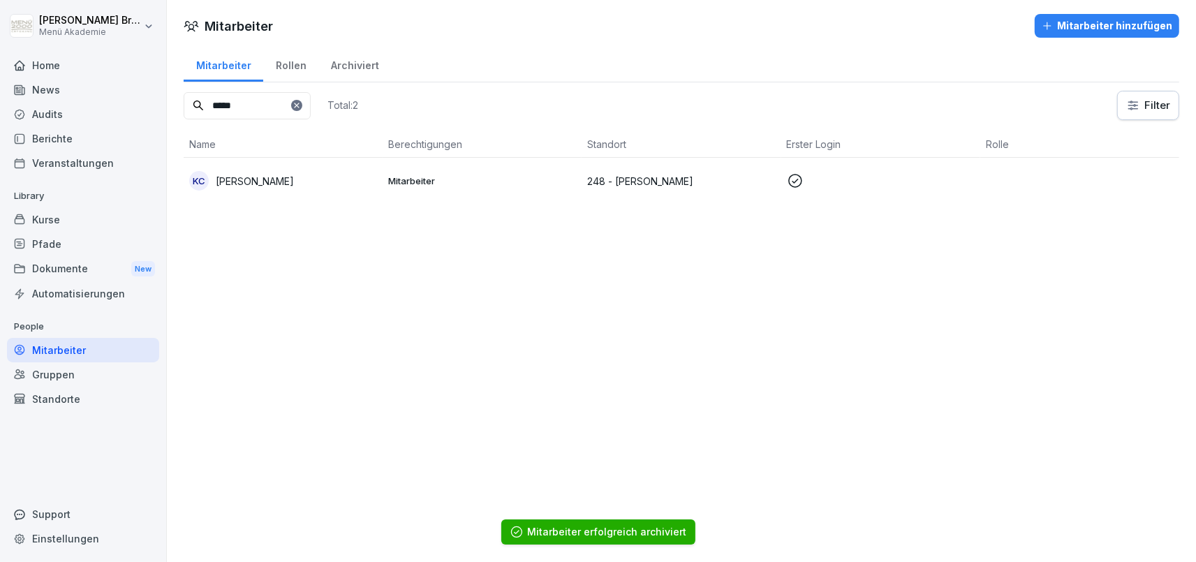
click at [301, 107] on icon at bounding box center [297, 105] width 8 height 8
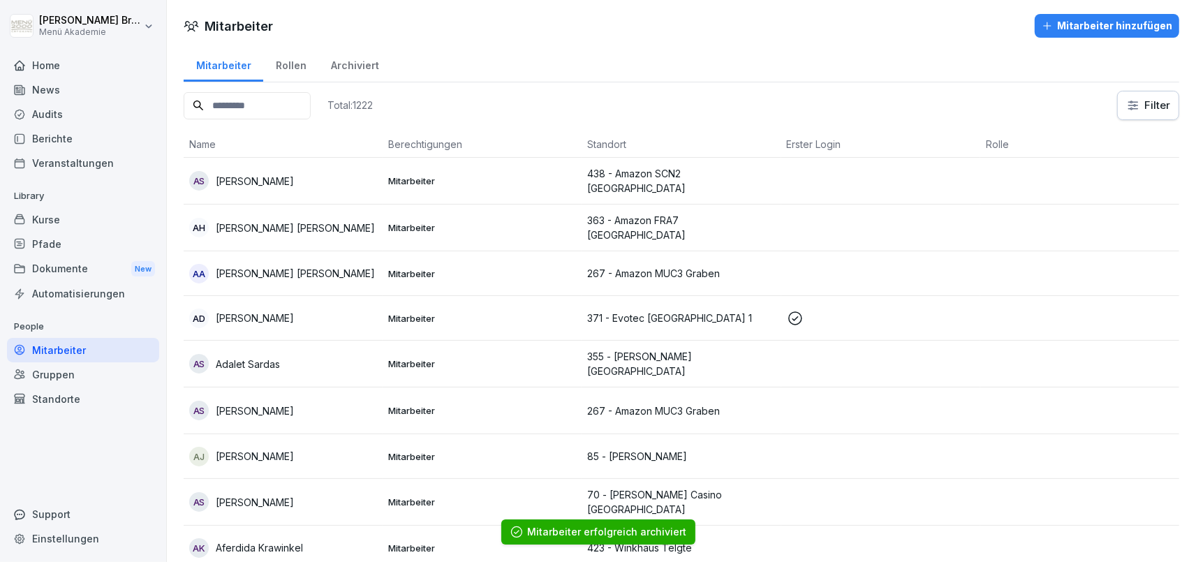
click at [311, 107] on input at bounding box center [247, 105] width 127 height 27
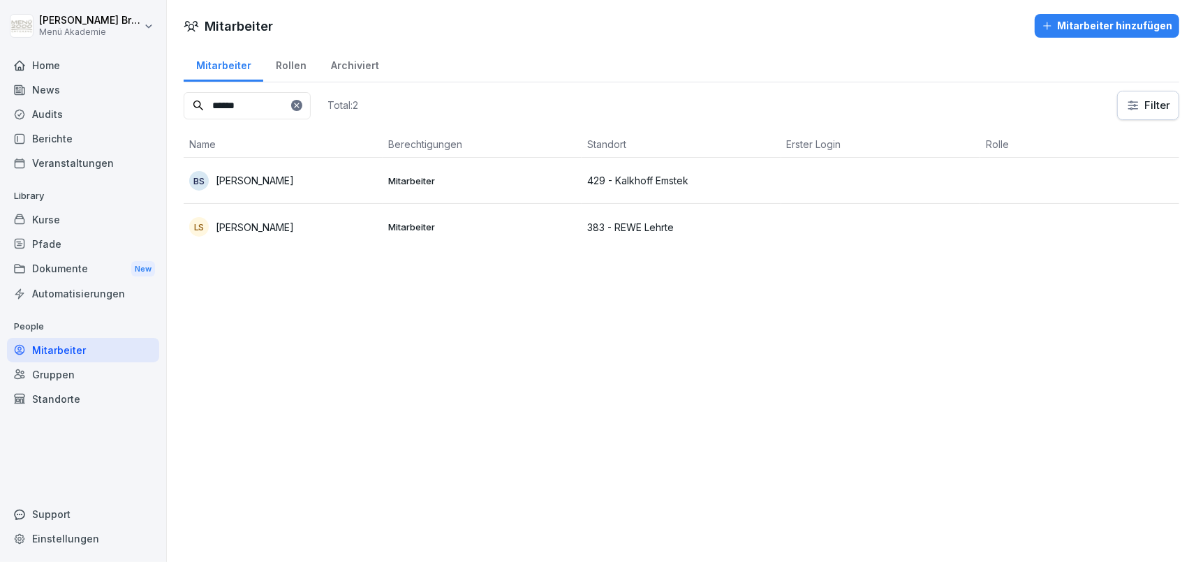
type input "******"
click at [259, 171] on div "BS [PERSON_NAME]" at bounding box center [283, 181] width 188 height 20
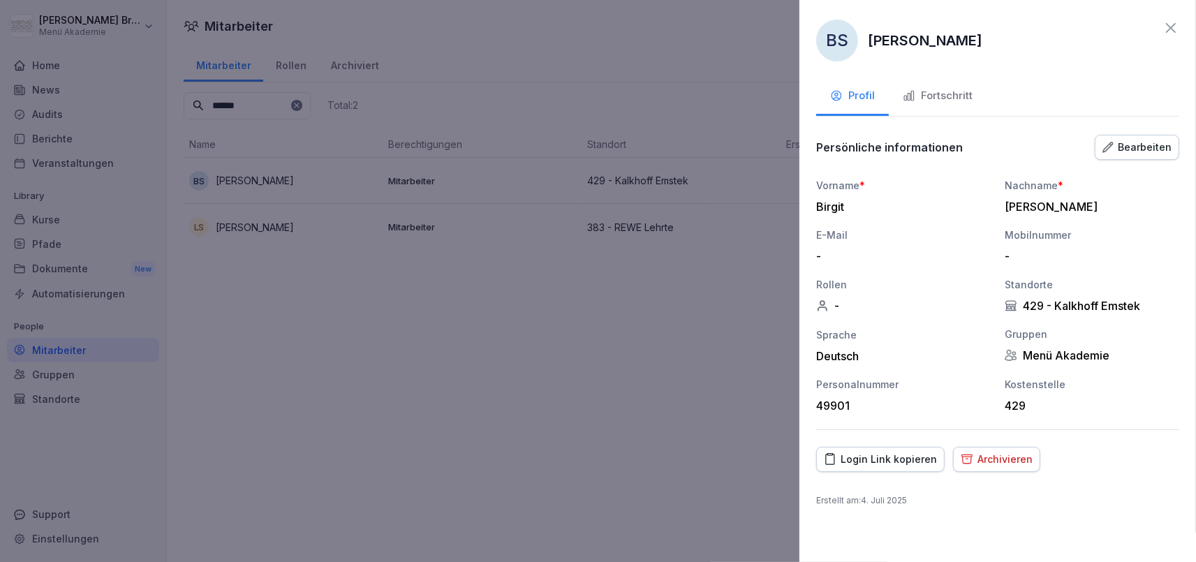
click at [988, 457] on div "Archivieren" at bounding box center [997, 459] width 72 height 15
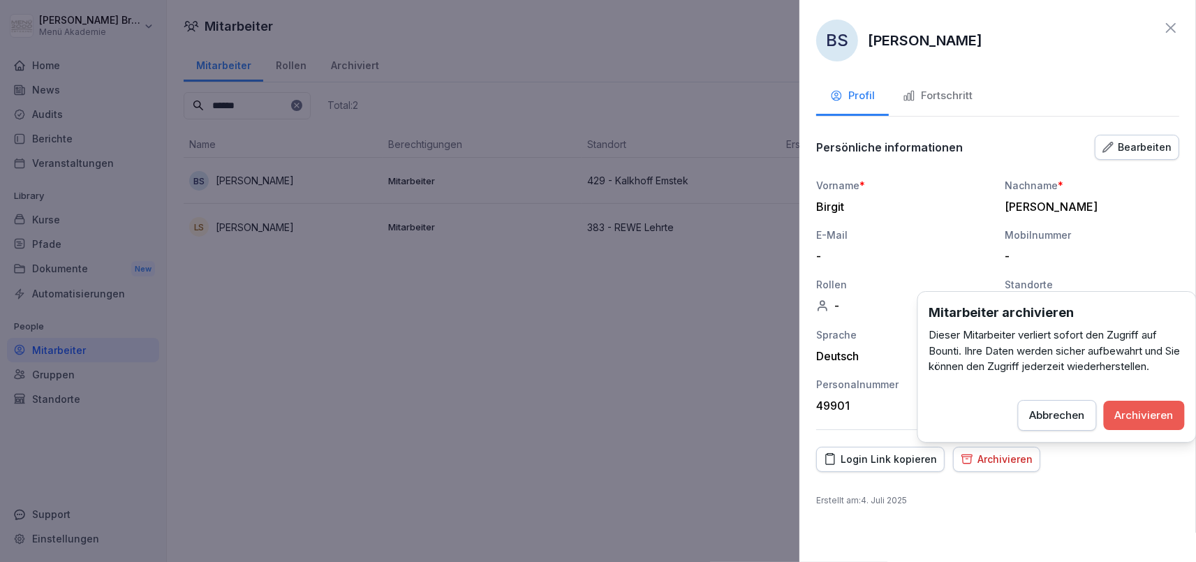
click at [1155, 411] on div "Archivieren" at bounding box center [1144, 415] width 59 height 15
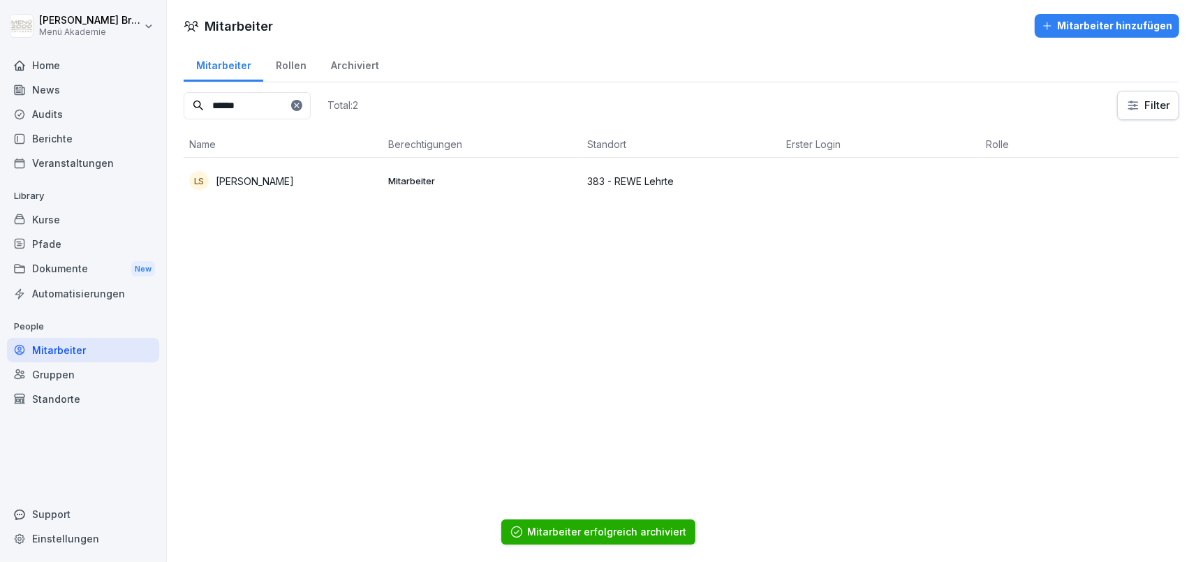
click at [301, 104] on icon at bounding box center [297, 105] width 8 height 8
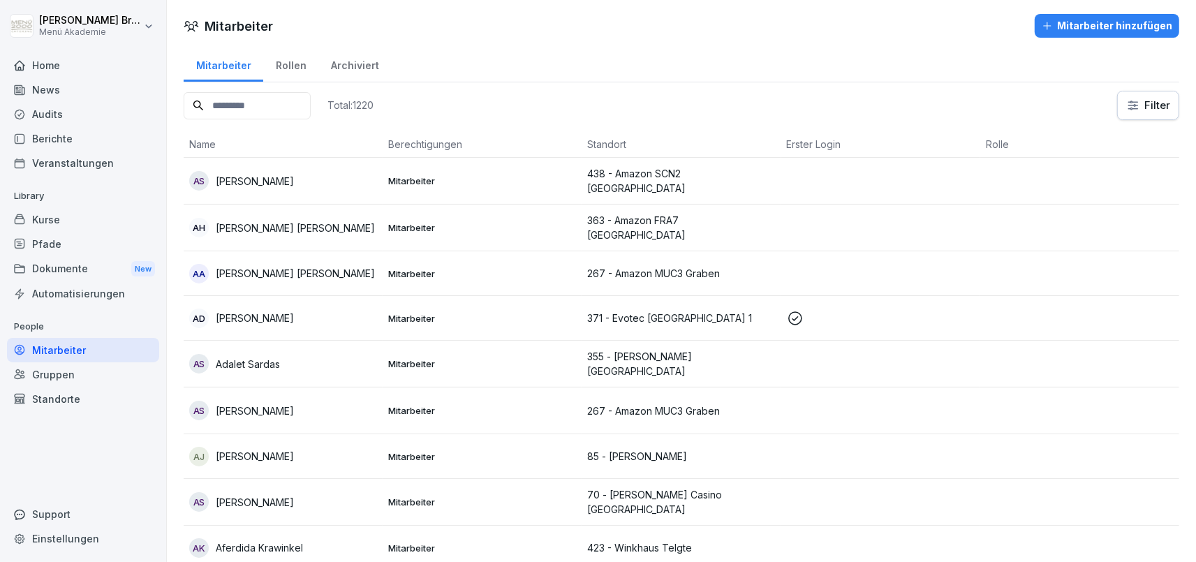
click at [311, 104] on input at bounding box center [247, 105] width 127 height 27
type input "****"
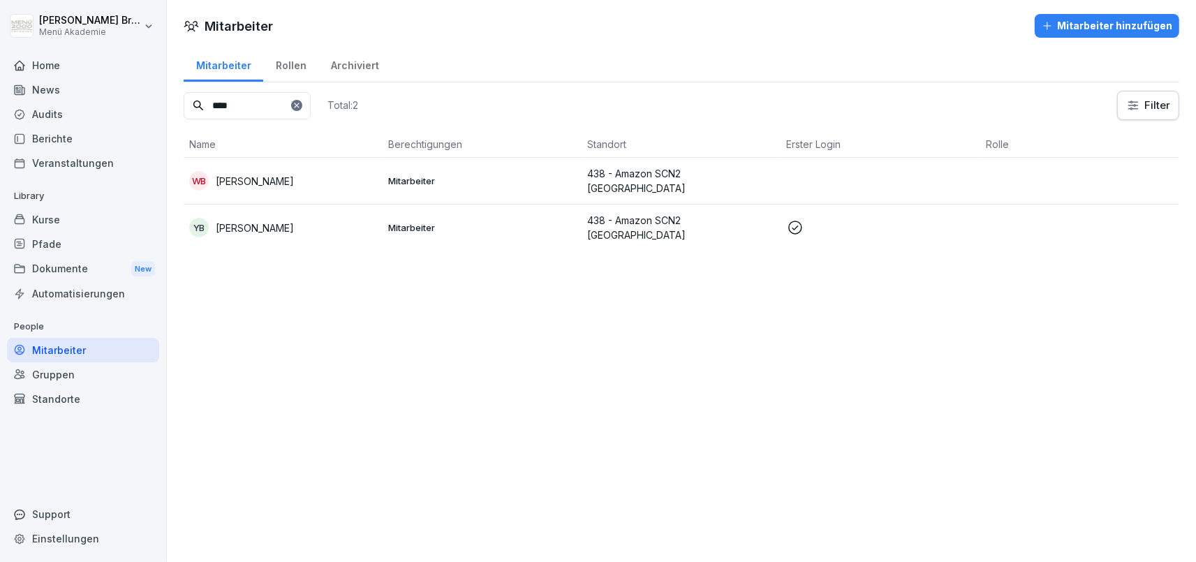
click at [251, 182] on p "[PERSON_NAME]" at bounding box center [255, 181] width 78 height 15
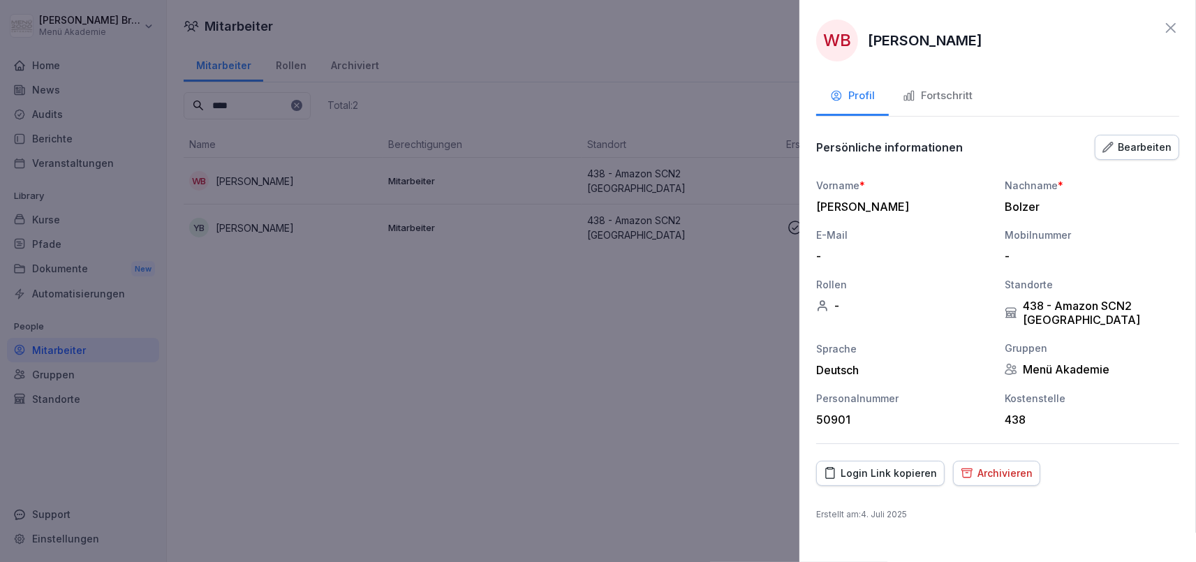
click at [1007, 478] on div "Archivieren" at bounding box center [997, 473] width 72 height 15
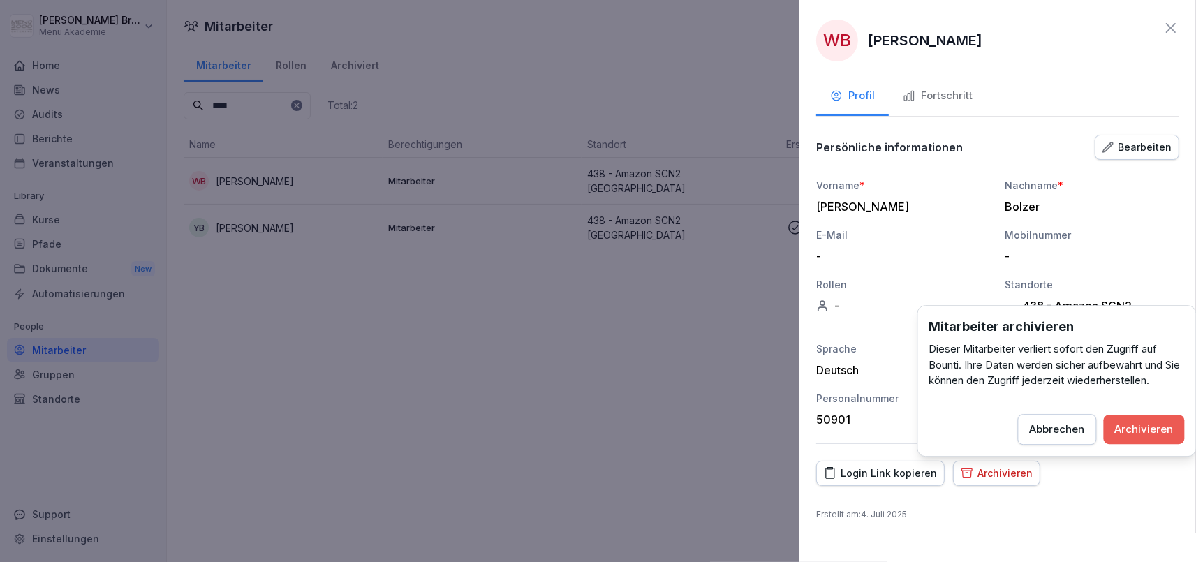
click at [1140, 423] on div "Archivieren" at bounding box center [1144, 429] width 59 height 15
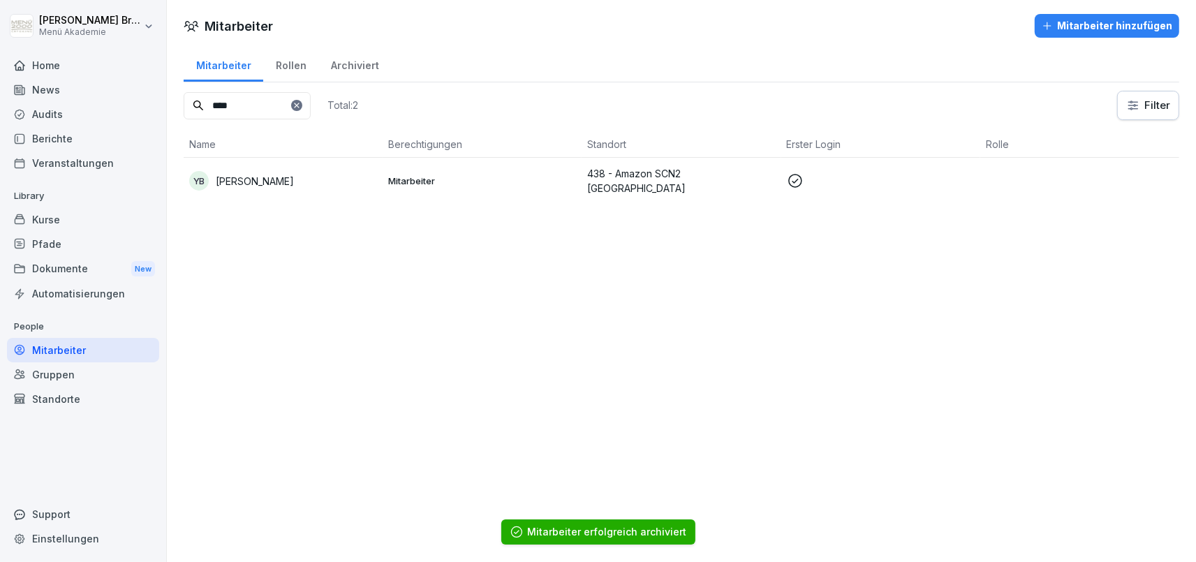
click at [301, 104] on icon at bounding box center [297, 105] width 8 height 8
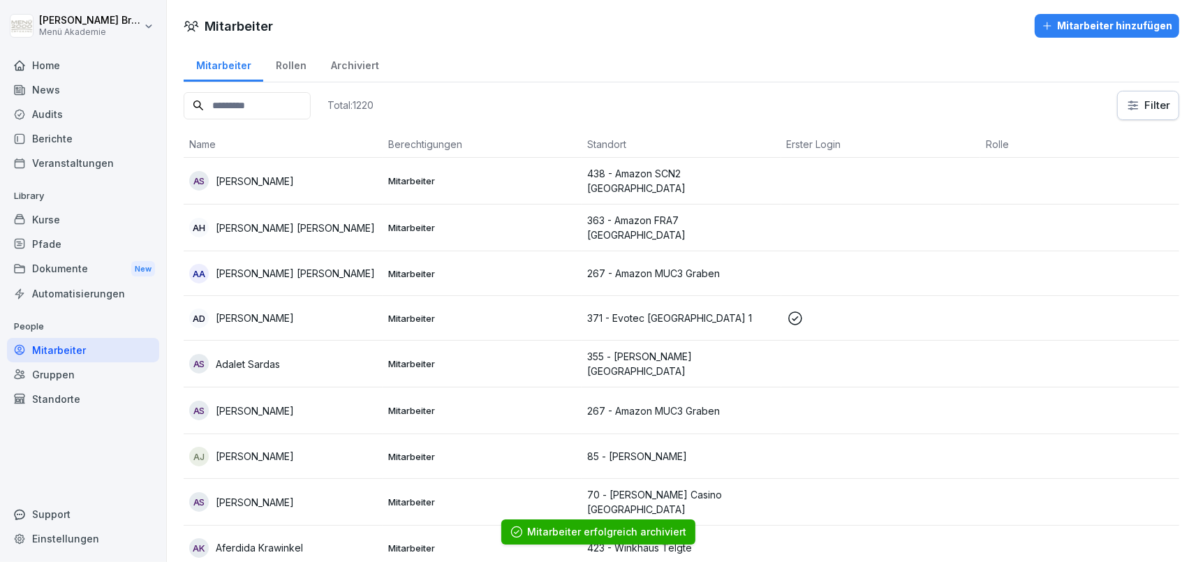
click at [304, 110] on input at bounding box center [247, 105] width 127 height 27
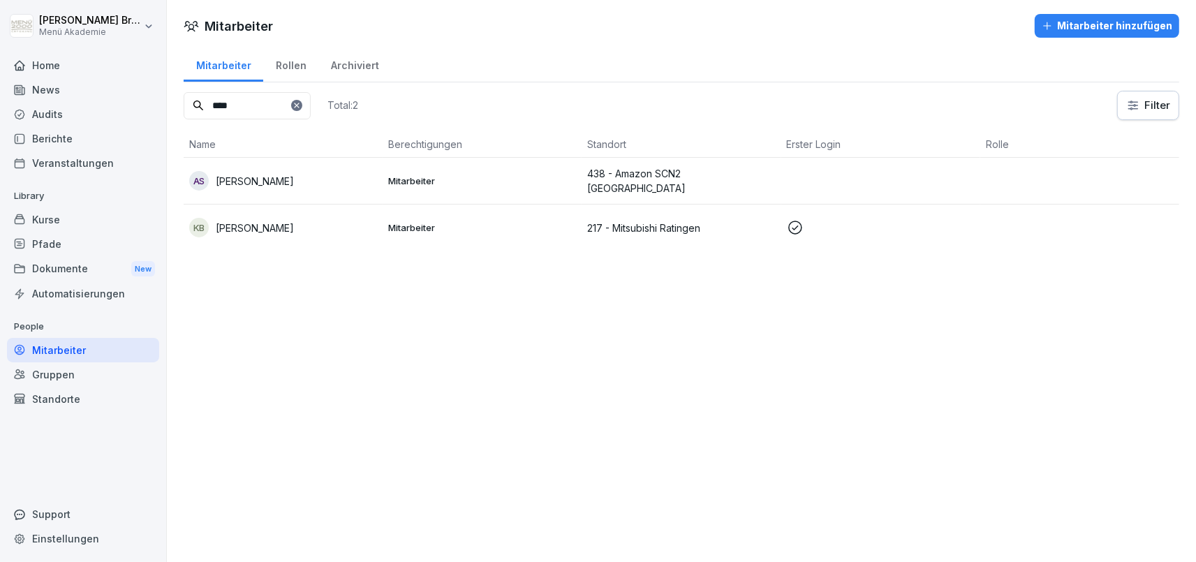
type input "****"
click at [269, 174] on p "[PERSON_NAME]" at bounding box center [255, 181] width 78 height 15
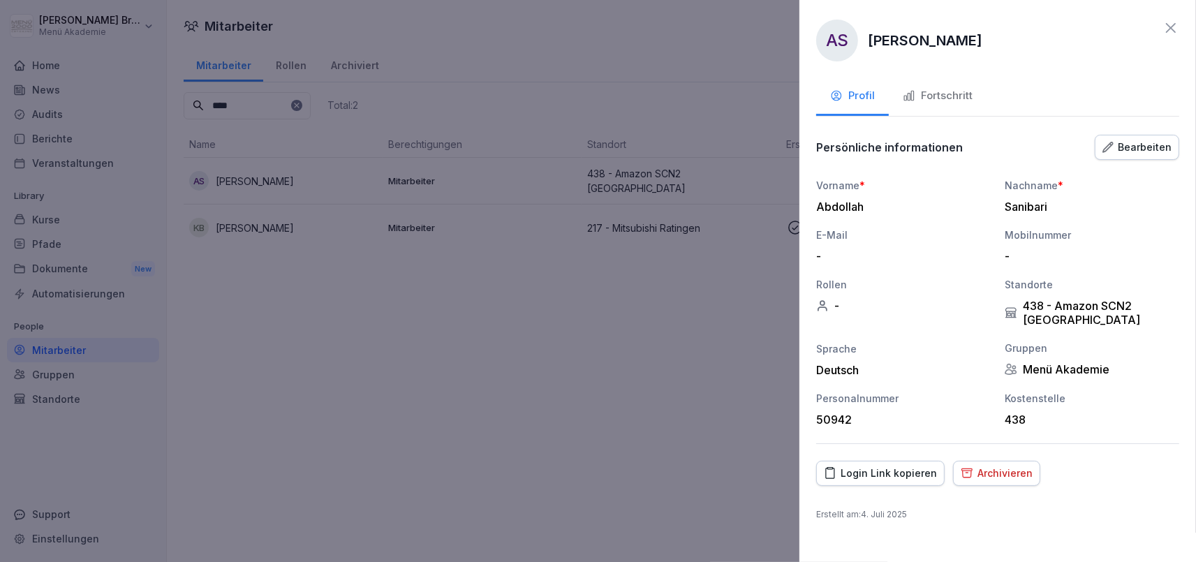
click at [1013, 463] on button "Archivieren" at bounding box center [996, 473] width 87 height 25
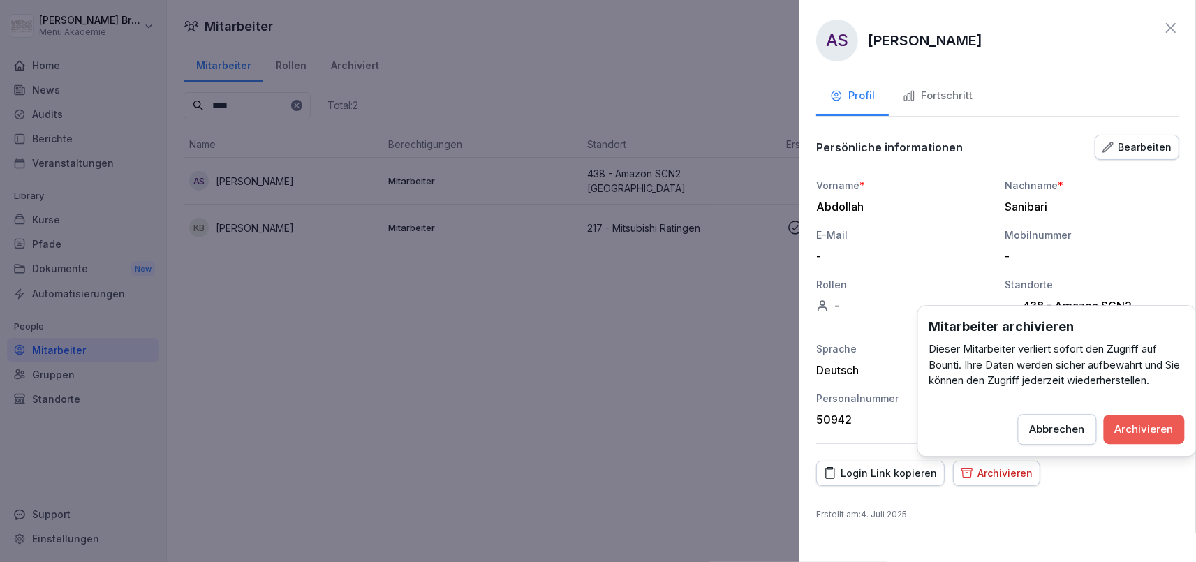
click at [1135, 422] on div "Archivieren" at bounding box center [1144, 429] width 59 height 15
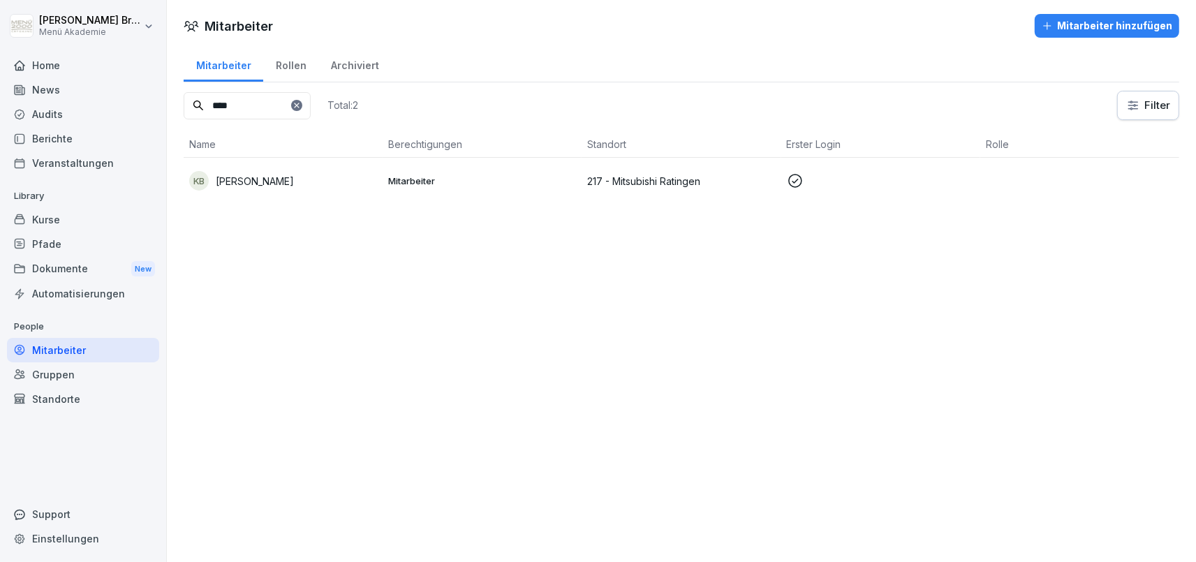
click at [301, 102] on icon at bounding box center [297, 105] width 8 height 8
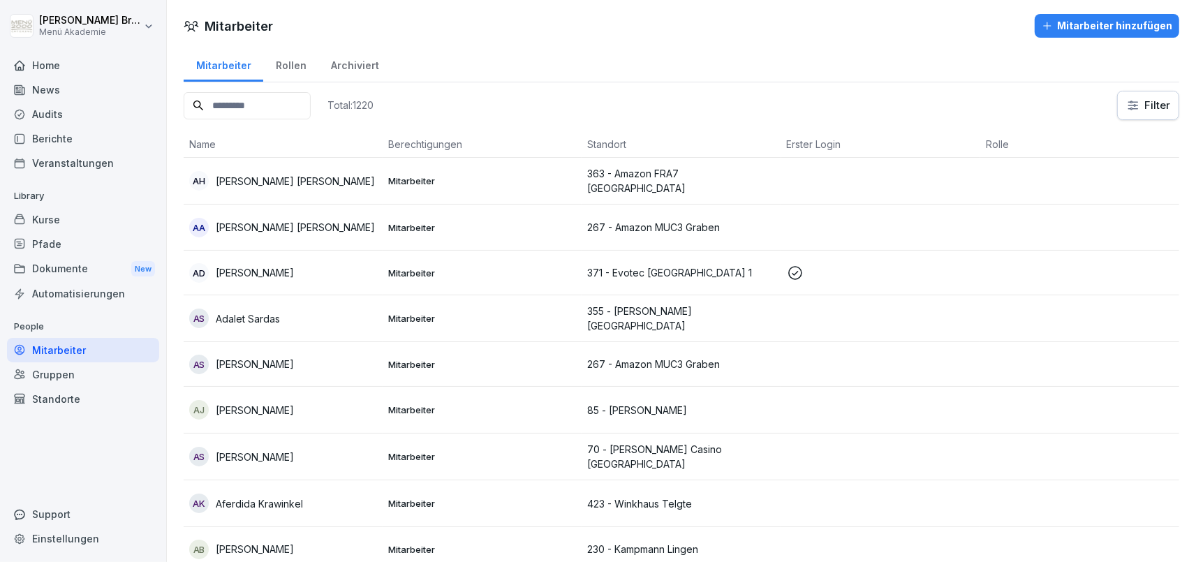
click at [311, 106] on input at bounding box center [247, 105] width 127 height 27
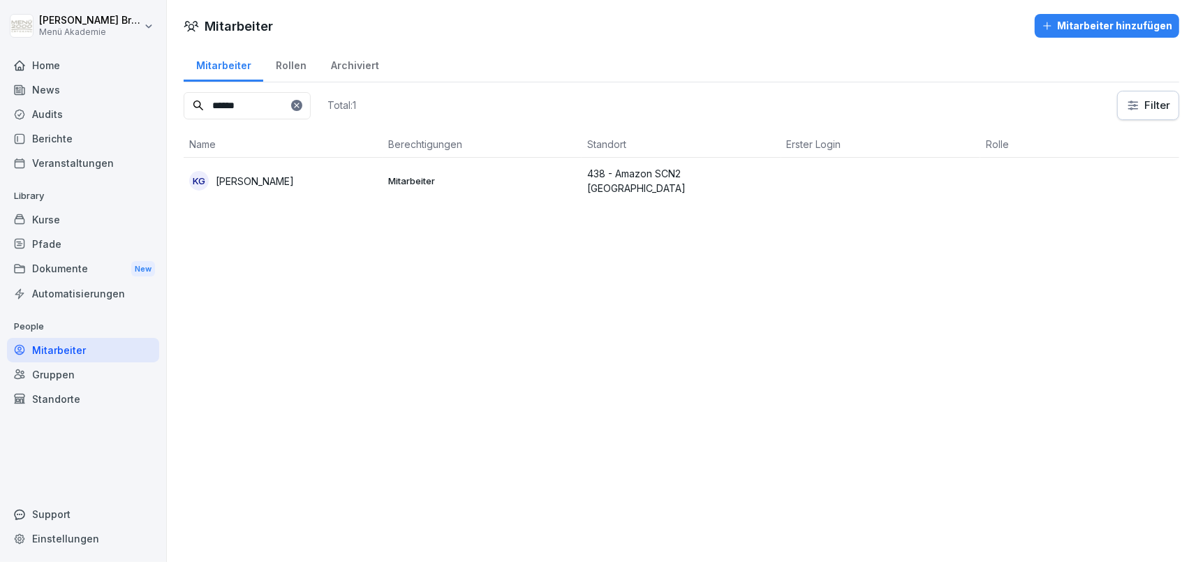
type input "******"
click at [274, 177] on p "[PERSON_NAME]" at bounding box center [255, 181] width 78 height 15
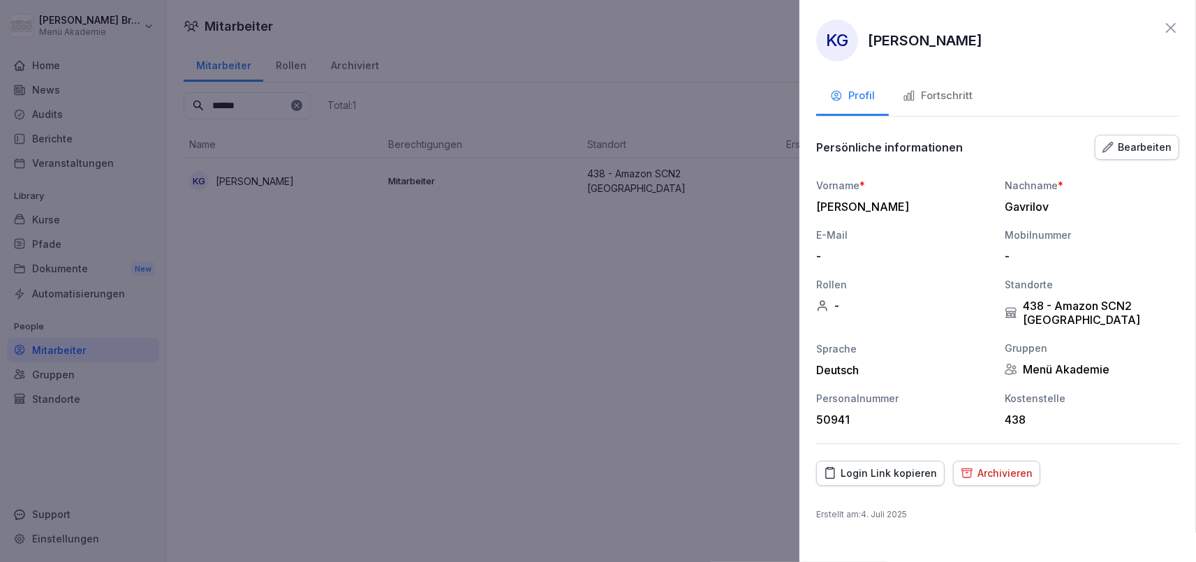
click at [1005, 466] on div "Archivieren" at bounding box center [997, 473] width 72 height 15
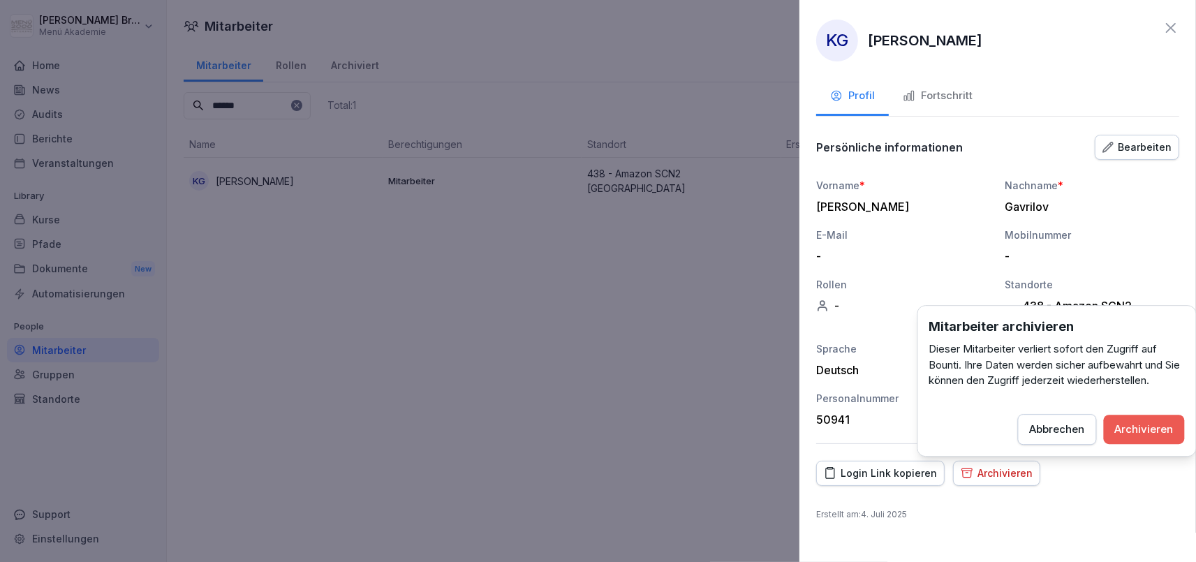
click at [1167, 428] on div "Archivieren" at bounding box center [1144, 429] width 59 height 15
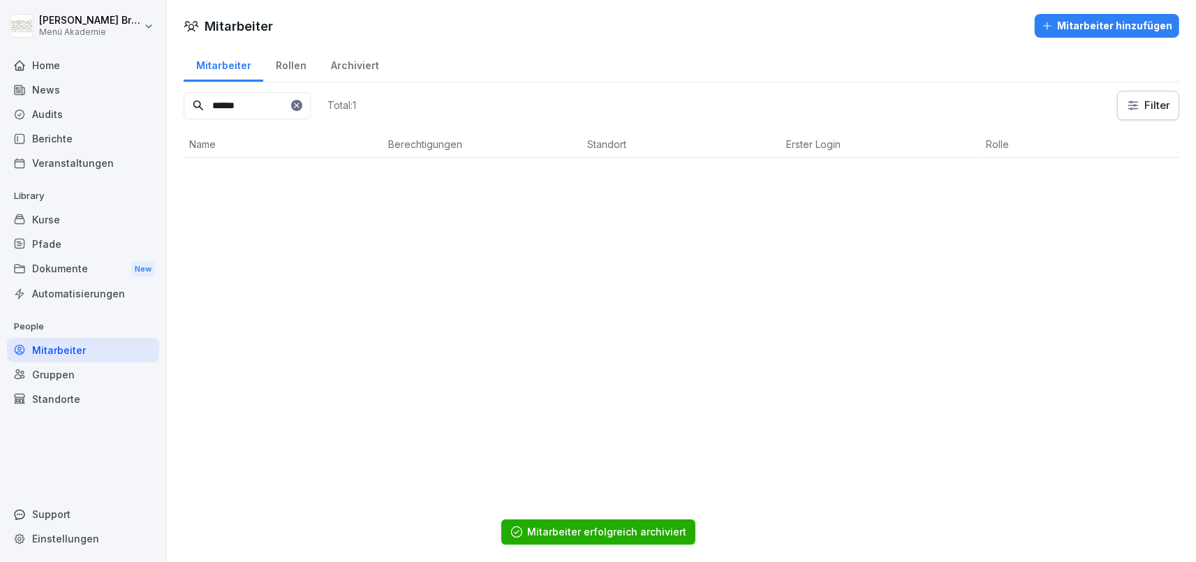
click at [301, 103] on icon at bounding box center [297, 105] width 8 height 8
click at [311, 104] on input at bounding box center [247, 105] width 127 height 27
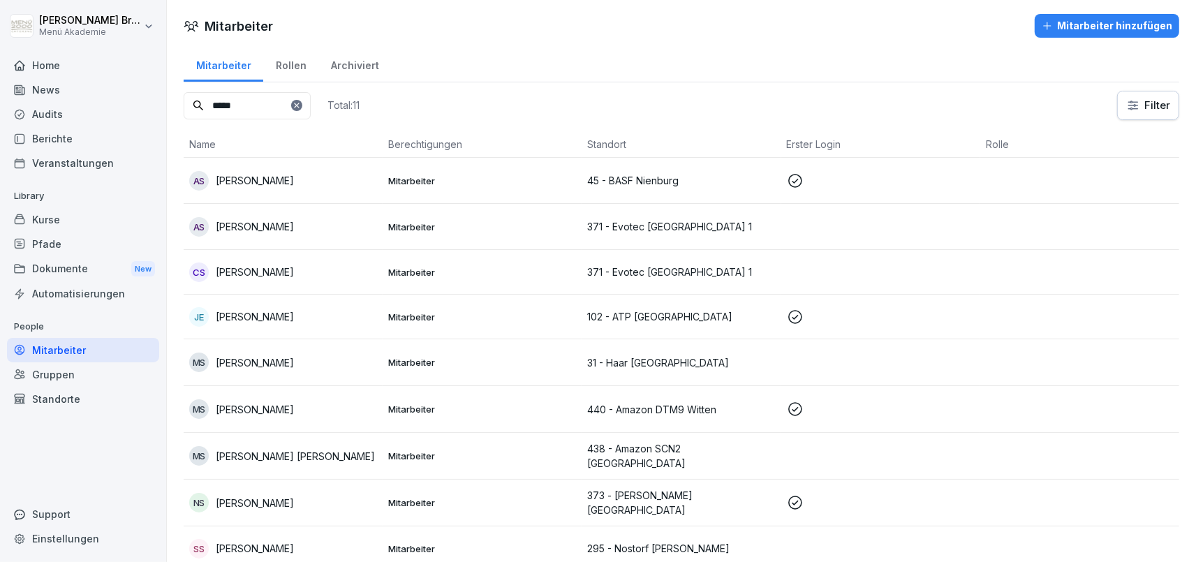
type input "*****"
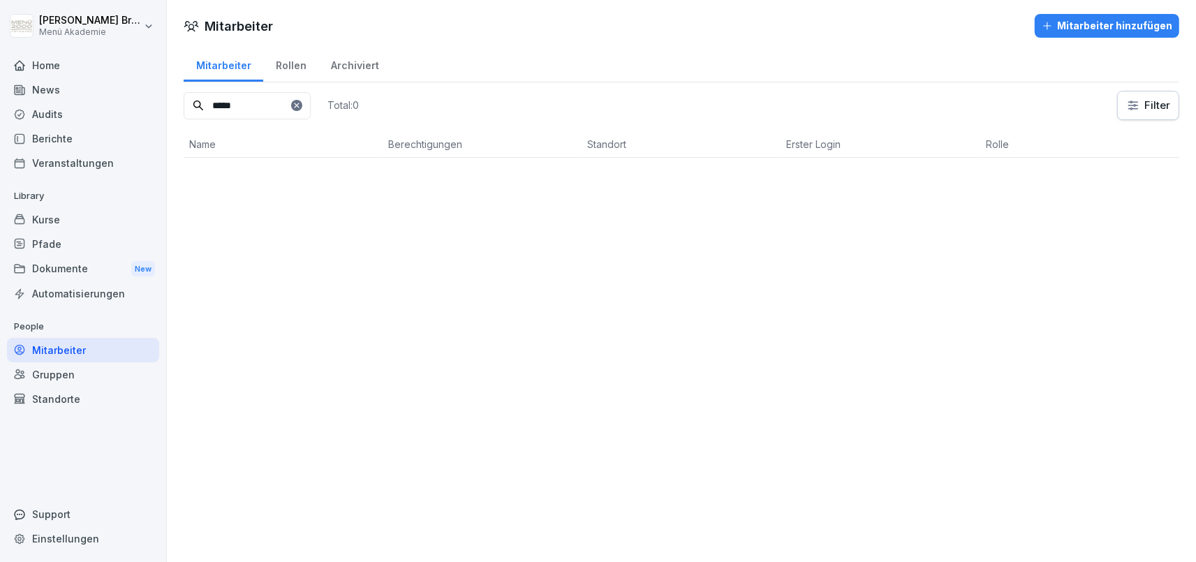
drag, startPoint x: 268, startPoint y: 114, endPoint x: 125, endPoint y: 105, distance: 143.4
click at [184, 105] on input "*****" at bounding box center [247, 105] width 127 height 27
type input "********"
click at [302, 108] on div at bounding box center [296, 105] width 11 height 11
click at [301, 107] on icon at bounding box center [297, 105] width 8 height 8
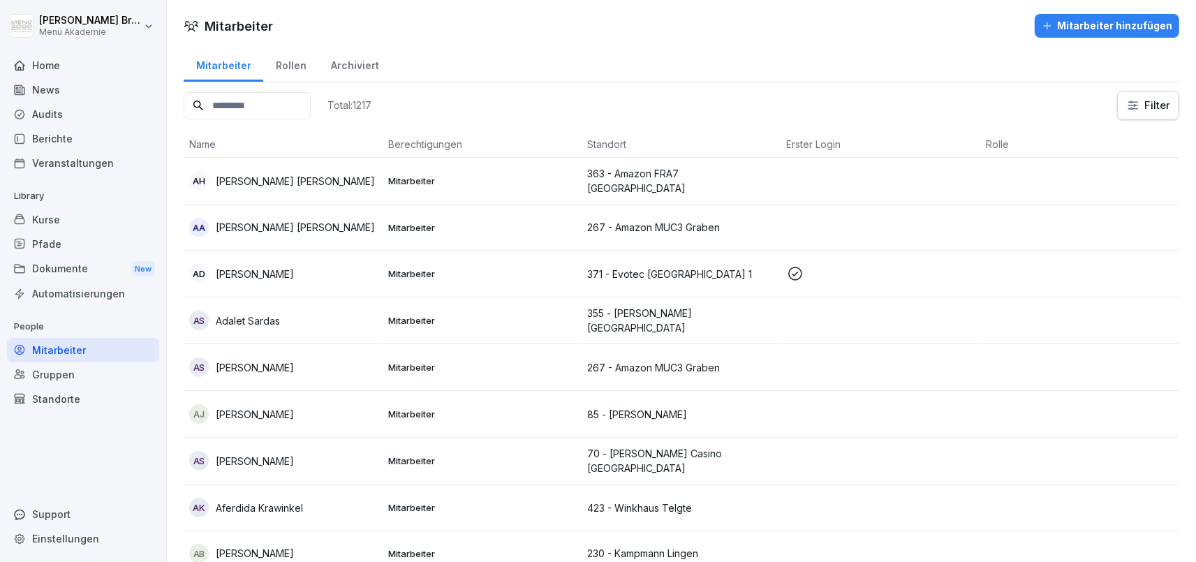
click at [311, 107] on input at bounding box center [247, 105] width 127 height 27
type input "*****"
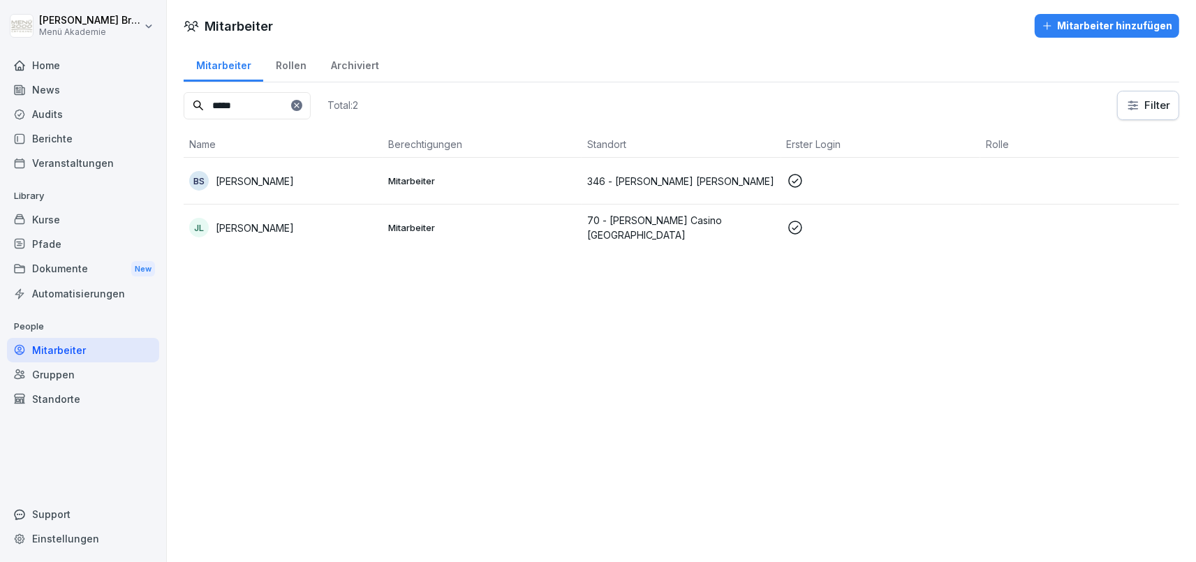
click at [239, 227] on p "[PERSON_NAME]" at bounding box center [255, 228] width 78 height 15
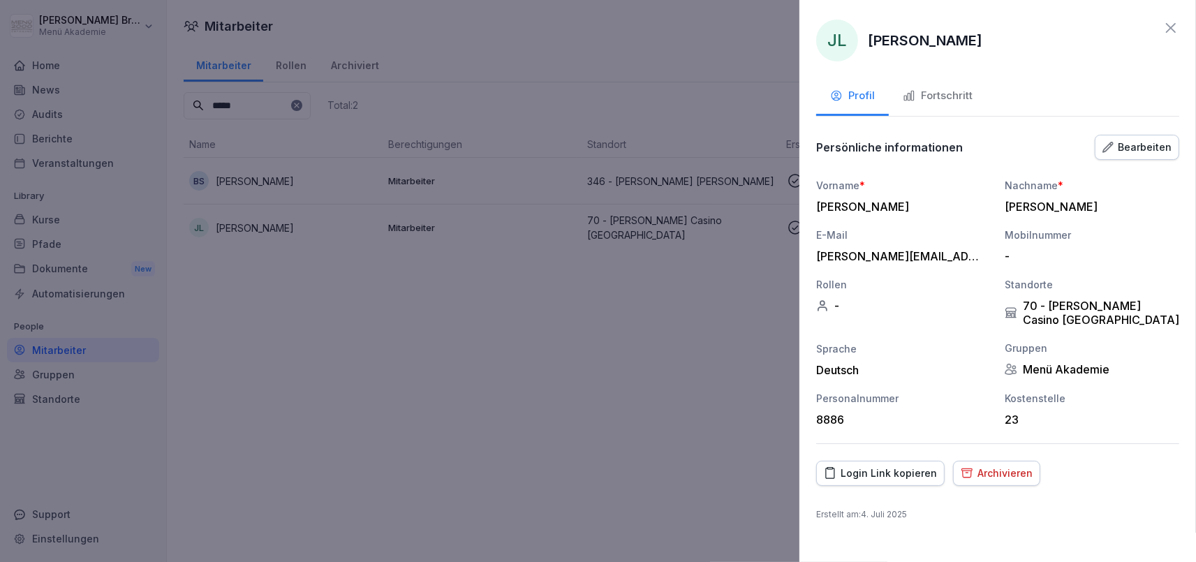
click at [994, 469] on div "Archivieren" at bounding box center [997, 473] width 72 height 15
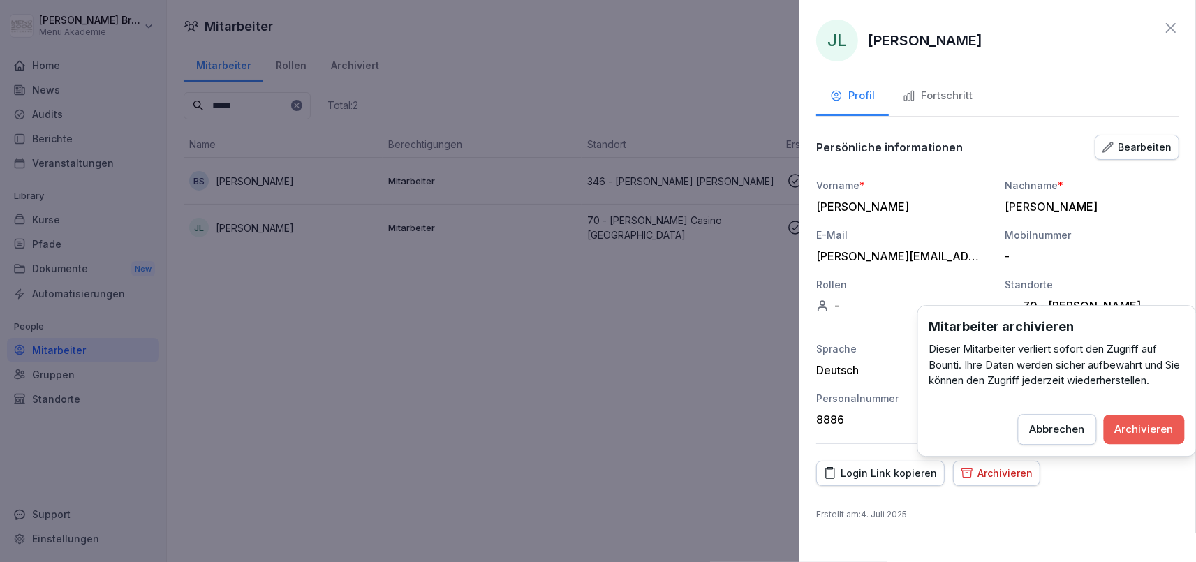
click at [1130, 432] on div "Archivieren" at bounding box center [1144, 429] width 59 height 15
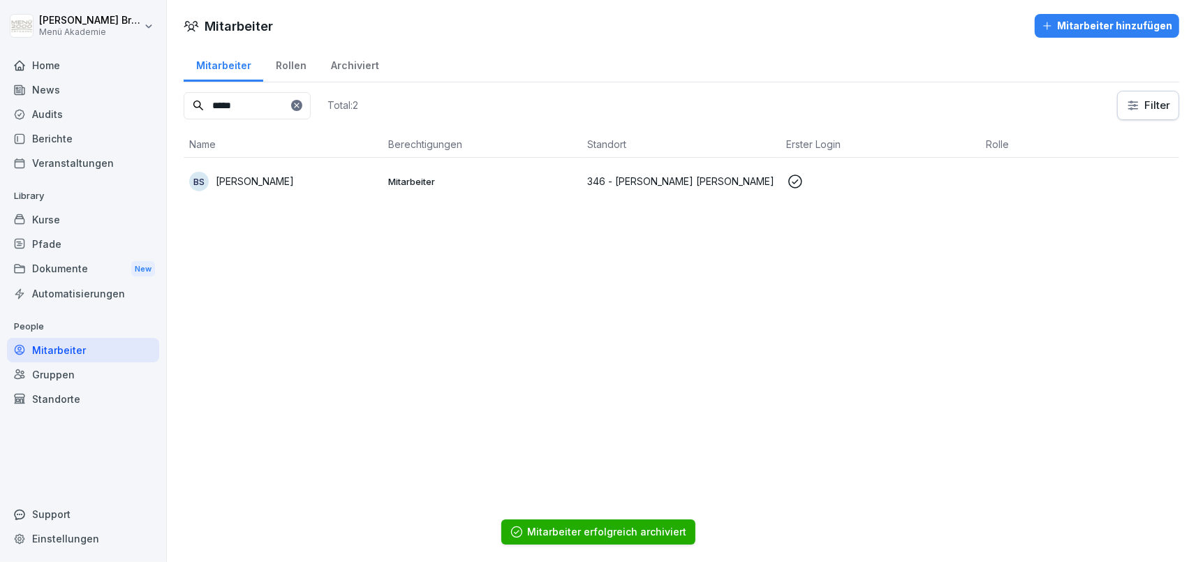
click at [353, 56] on div "Archiviert" at bounding box center [354, 64] width 73 height 36
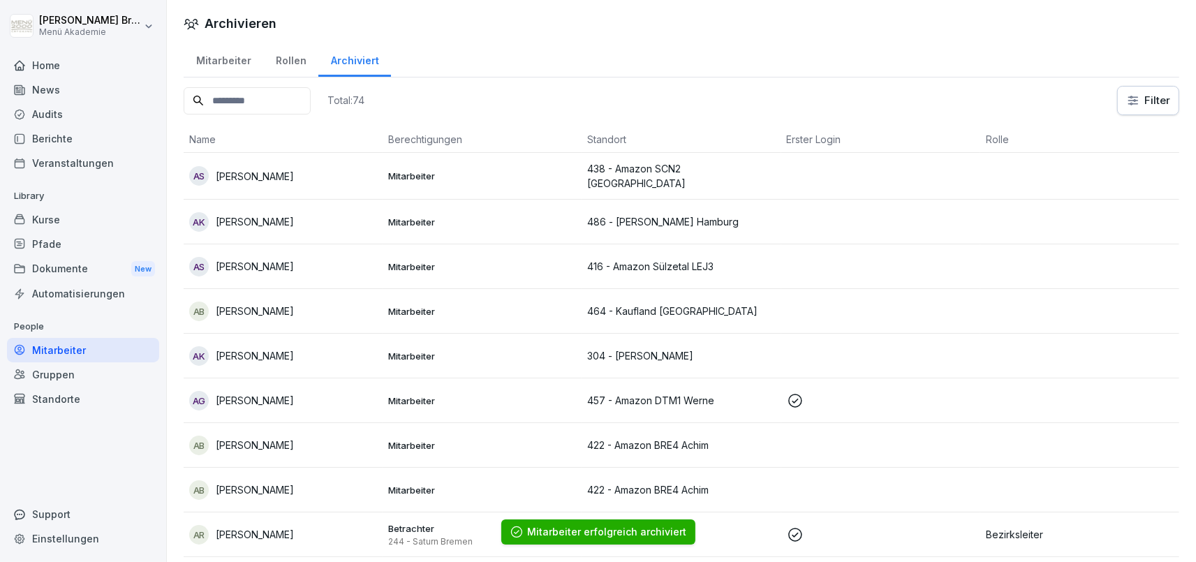
click at [286, 94] on input at bounding box center [247, 100] width 127 height 27
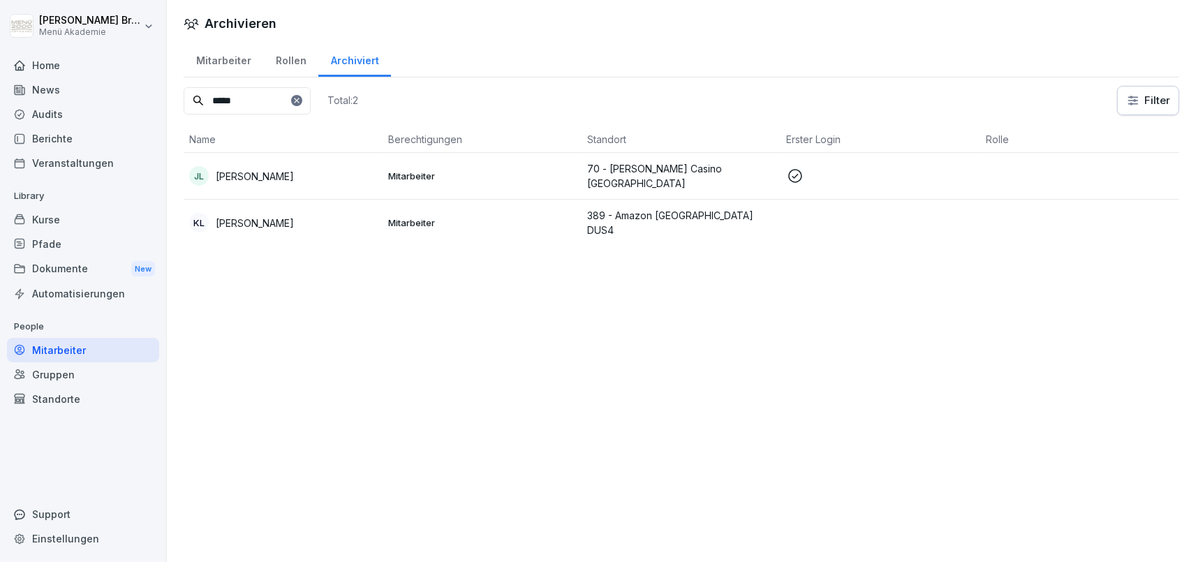
type input "*****"
click at [235, 176] on p "[PERSON_NAME]" at bounding box center [255, 176] width 78 height 15
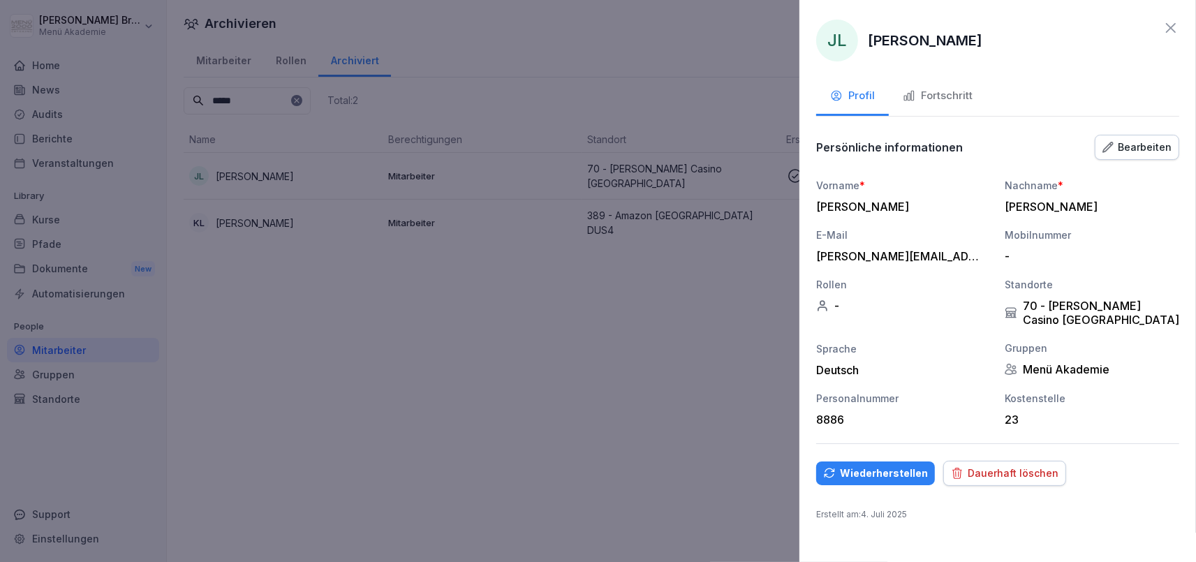
click at [863, 473] on div "Wiederherstellen" at bounding box center [875, 473] width 105 height 15
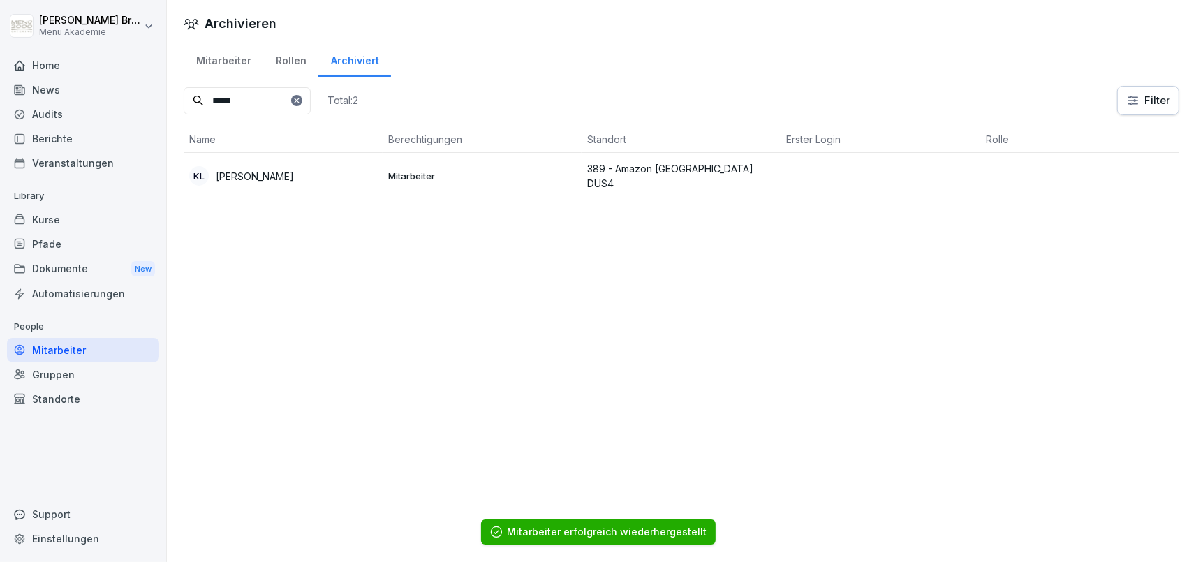
click at [212, 64] on div "Mitarbeiter" at bounding box center [224, 59] width 80 height 36
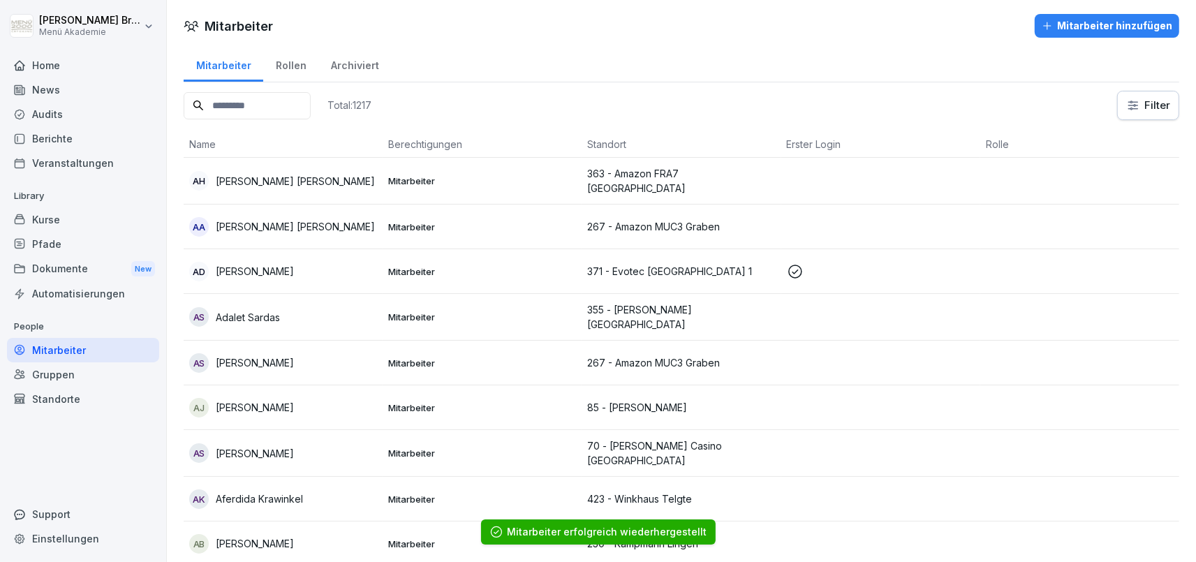
click at [271, 111] on input at bounding box center [247, 105] width 127 height 27
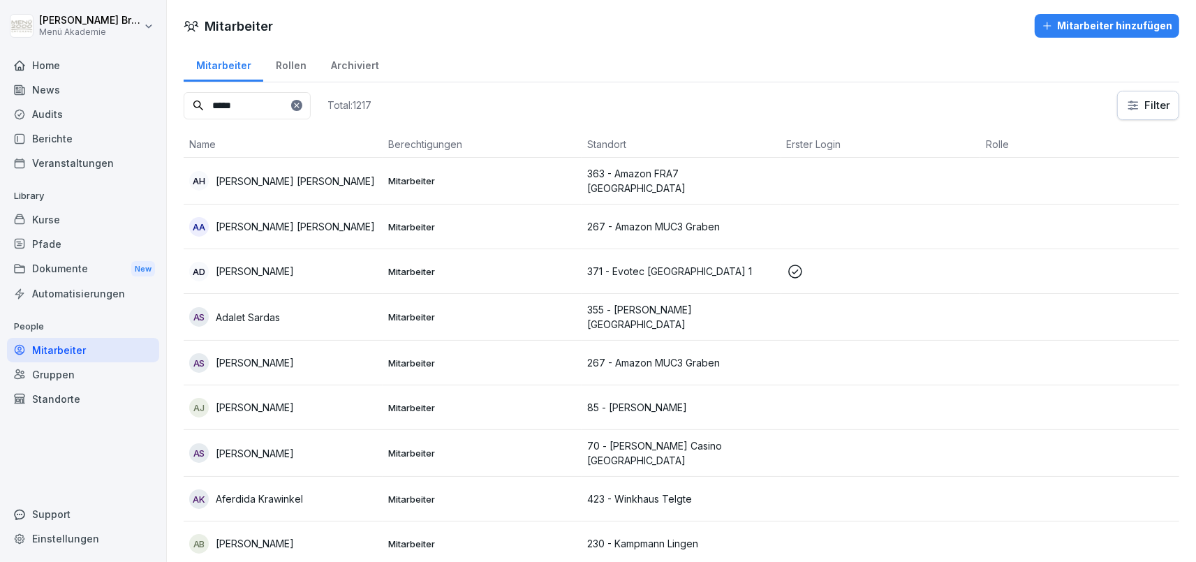
type input "*****"
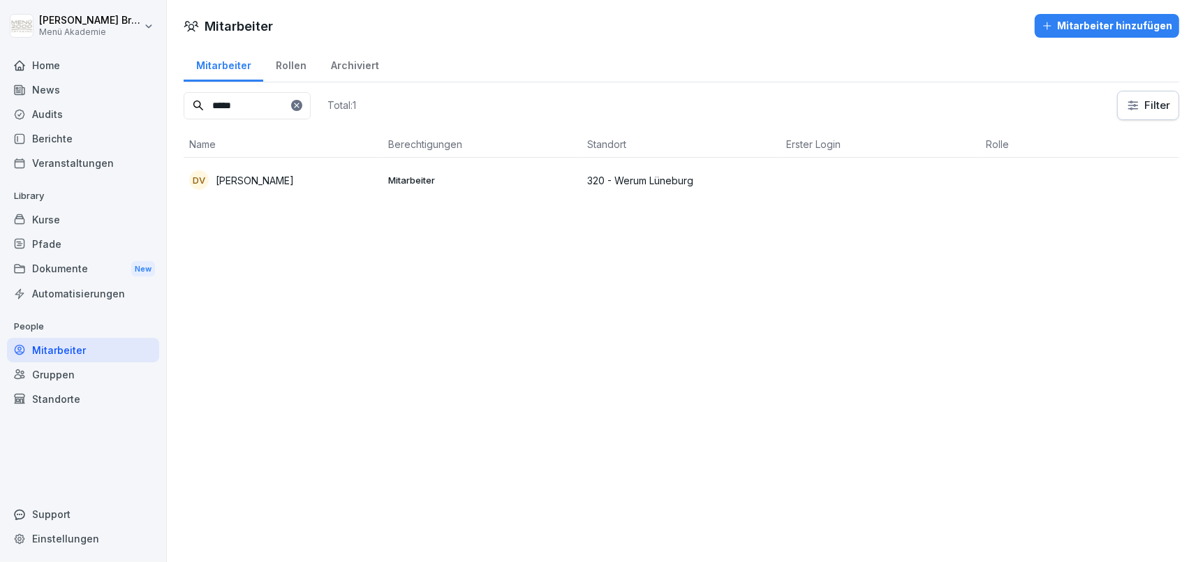
click at [251, 180] on p "[PERSON_NAME]" at bounding box center [255, 180] width 78 height 15
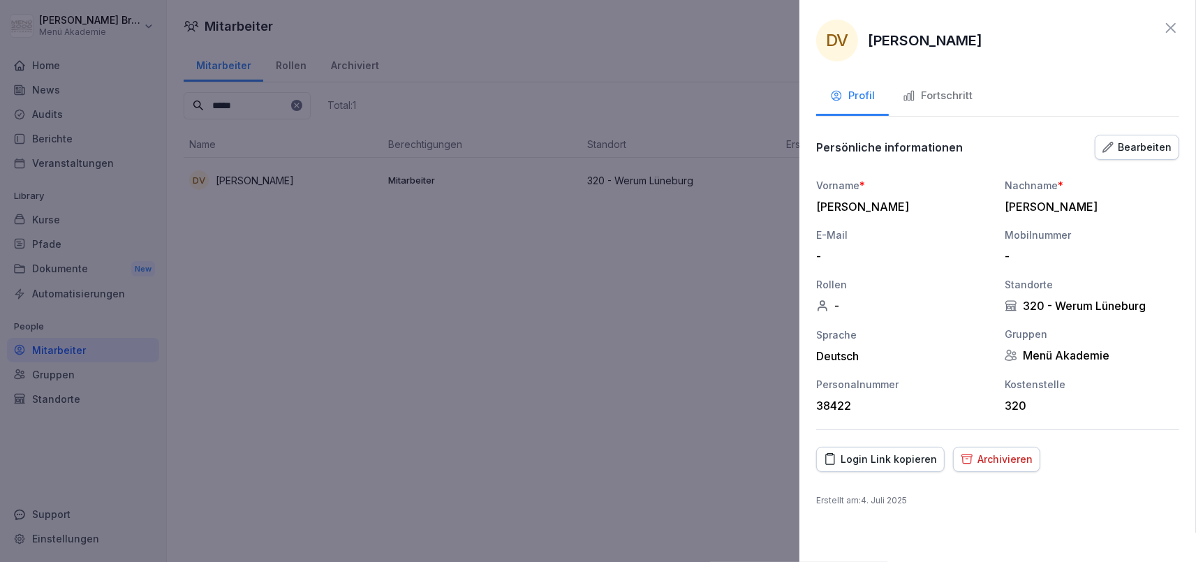
click at [982, 452] on div "Archivieren" at bounding box center [997, 459] width 72 height 15
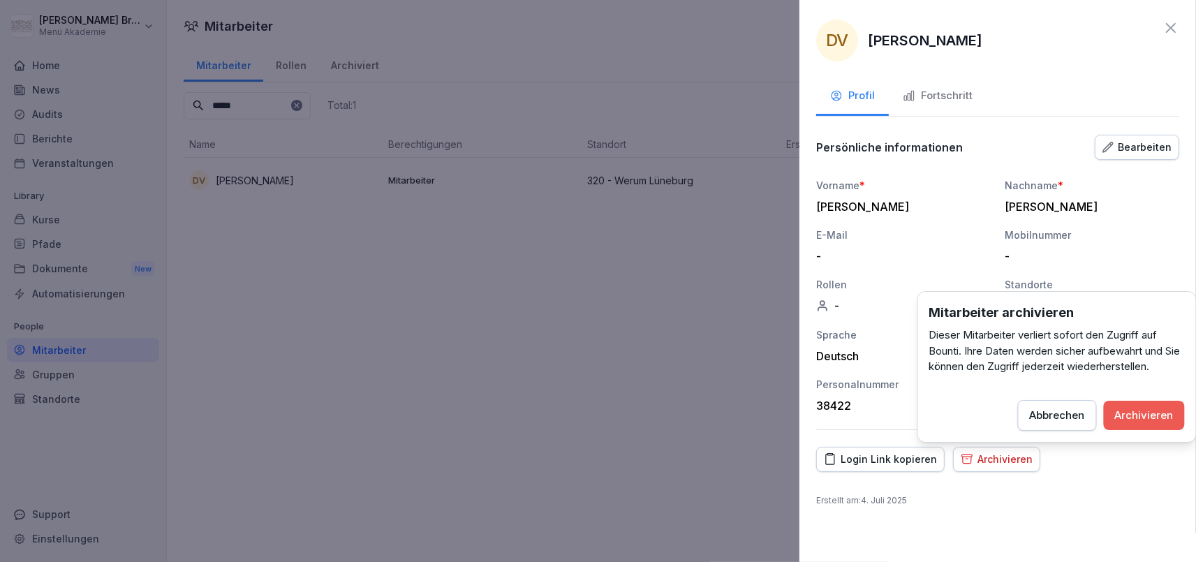
click at [1141, 422] on div "Archivieren" at bounding box center [1144, 415] width 59 height 15
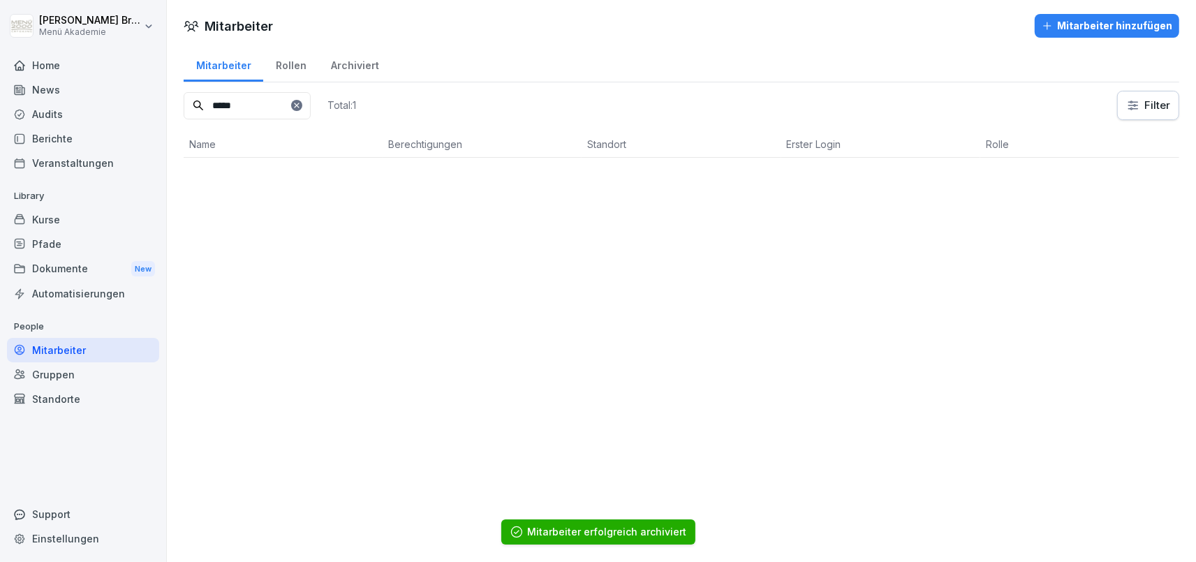
click at [302, 104] on div at bounding box center [296, 105] width 11 height 11
click at [295, 105] on input at bounding box center [247, 105] width 127 height 27
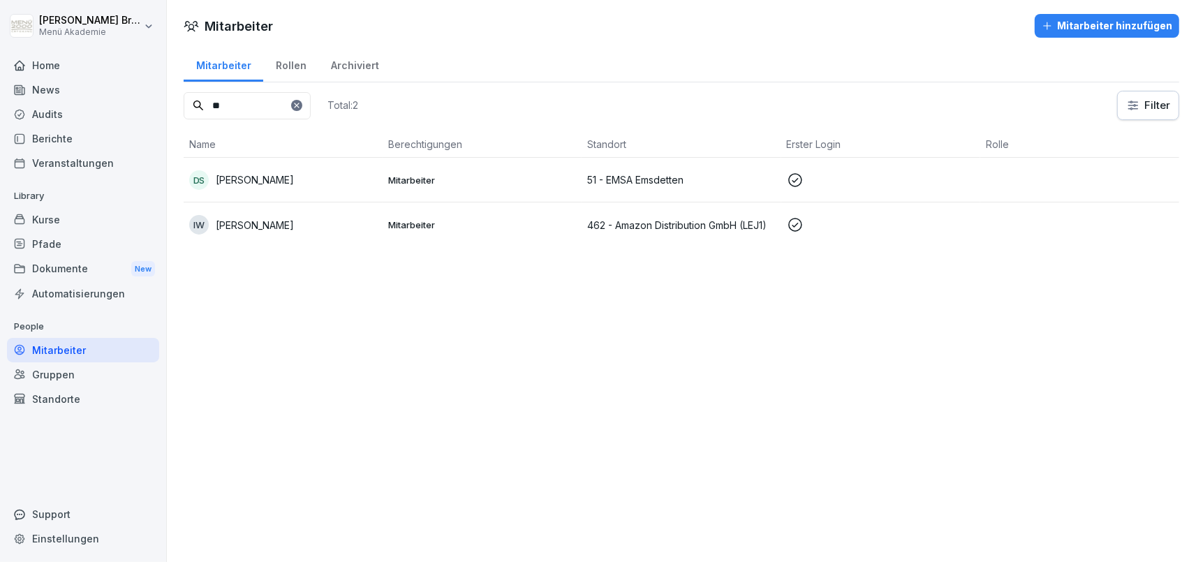
type input "*"
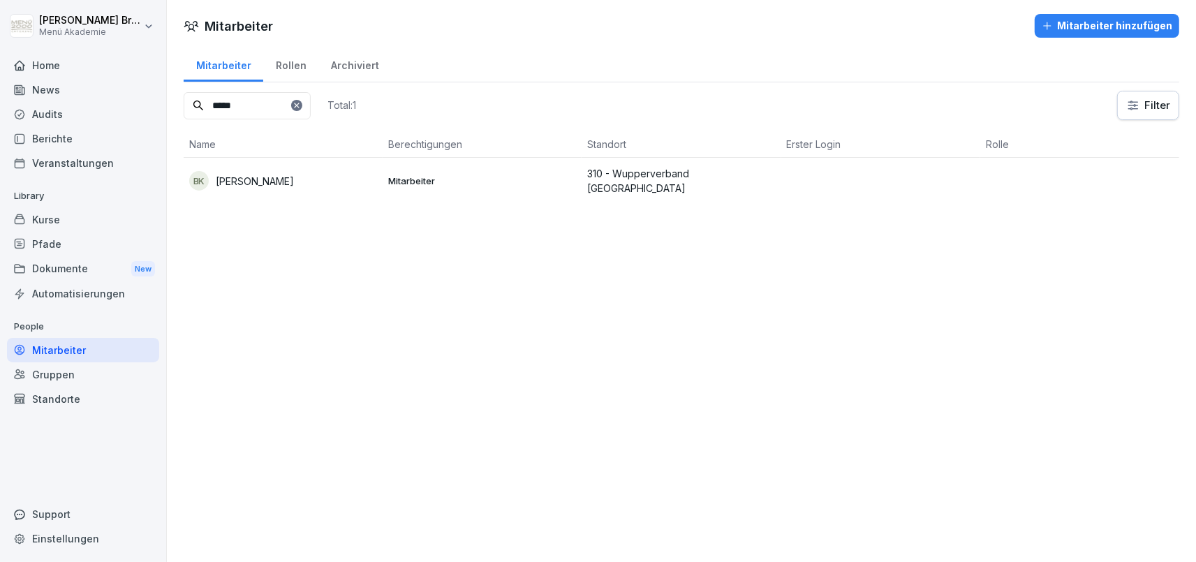
type input "*****"
click at [253, 184] on p "[PERSON_NAME]" at bounding box center [255, 181] width 78 height 15
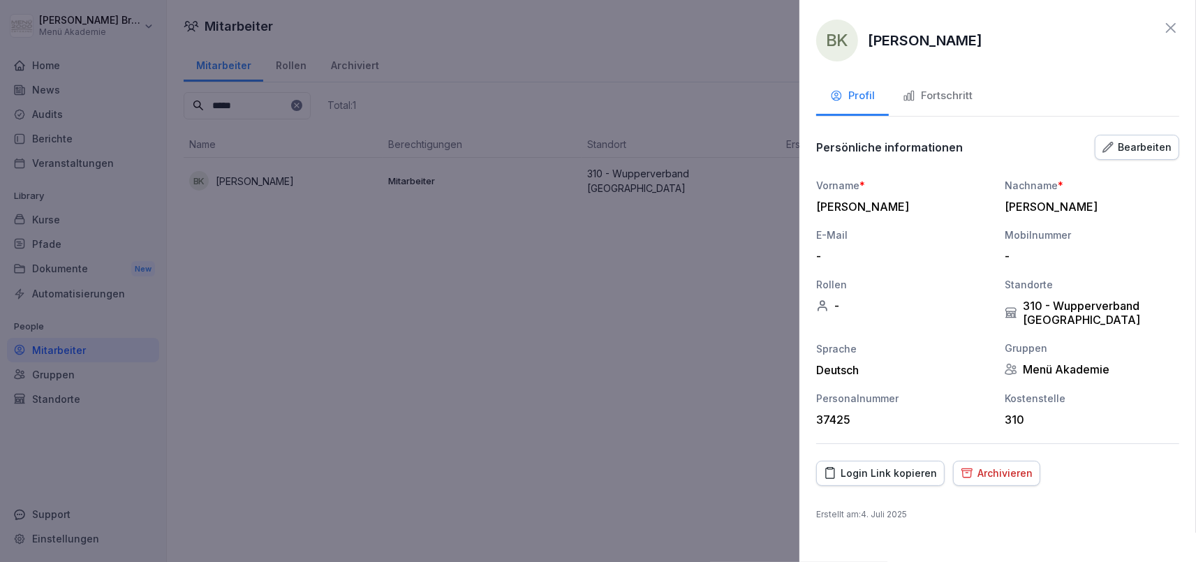
click at [1005, 464] on button "Archivieren" at bounding box center [996, 473] width 87 height 25
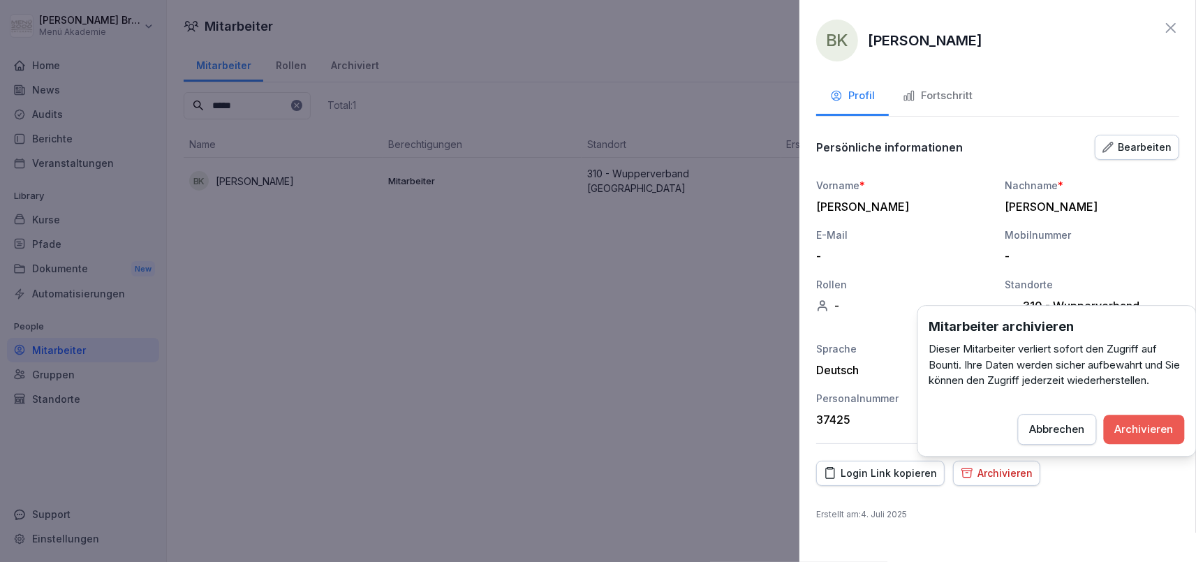
click at [1176, 423] on button "Archivieren" at bounding box center [1144, 429] width 81 height 29
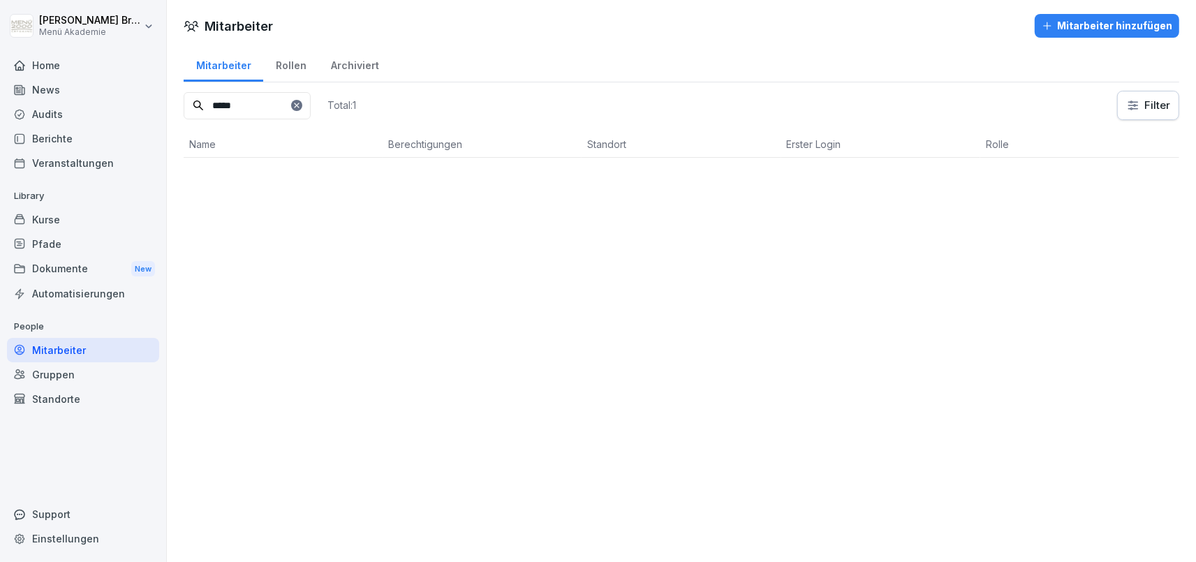
click at [302, 101] on div at bounding box center [296, 105] width 11 height 11
click at [301, 103] on icon at bounding box center [297, 105] width 8 height 8
click at [299, 105] on input at bounding box center [247, 105] width 127 height 27
click at [311, 103] on input "******" at bounding box center [247, 105] width 127 height 27
drag, startPoint x: 304, startPoint y: 112, endPoint x: -87, endPoint y: 62, distance: 394.8
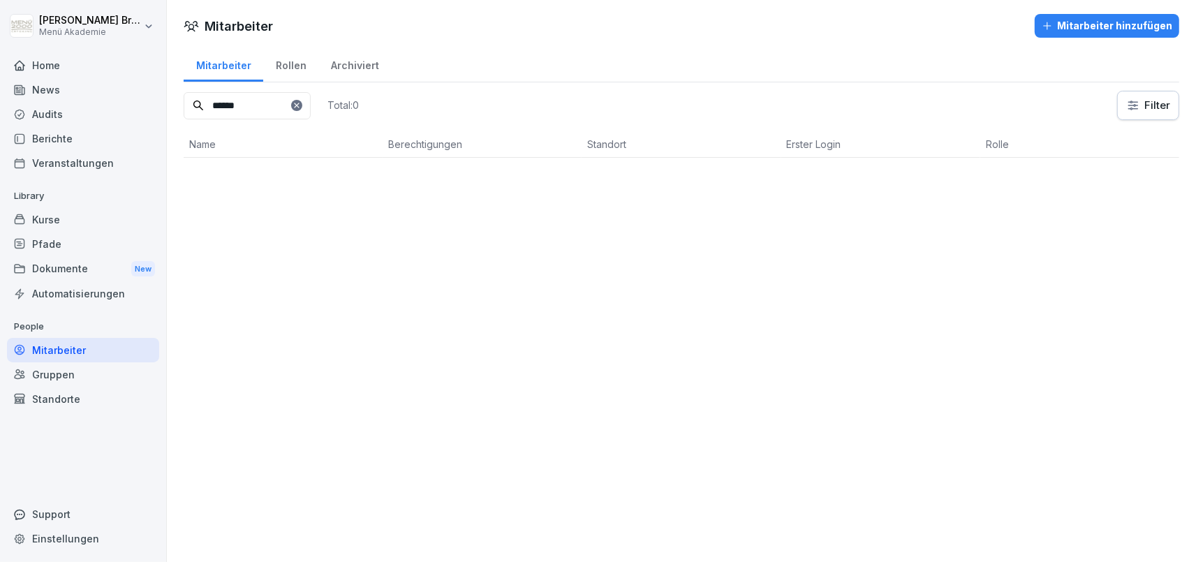
click at [184, 92] on input "******" at bounding box center [247, 105] width 127 height 27
type input "*******"
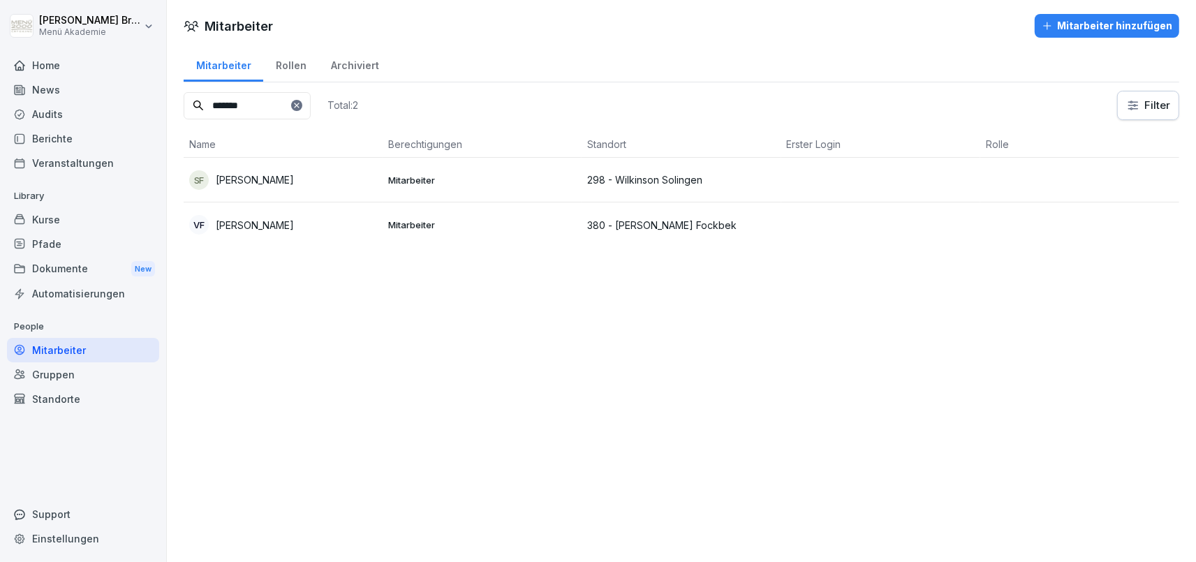
click at [281, 182] on p "[PERSON_NAME]" at bounding box center [255, 179] width 78 height 15
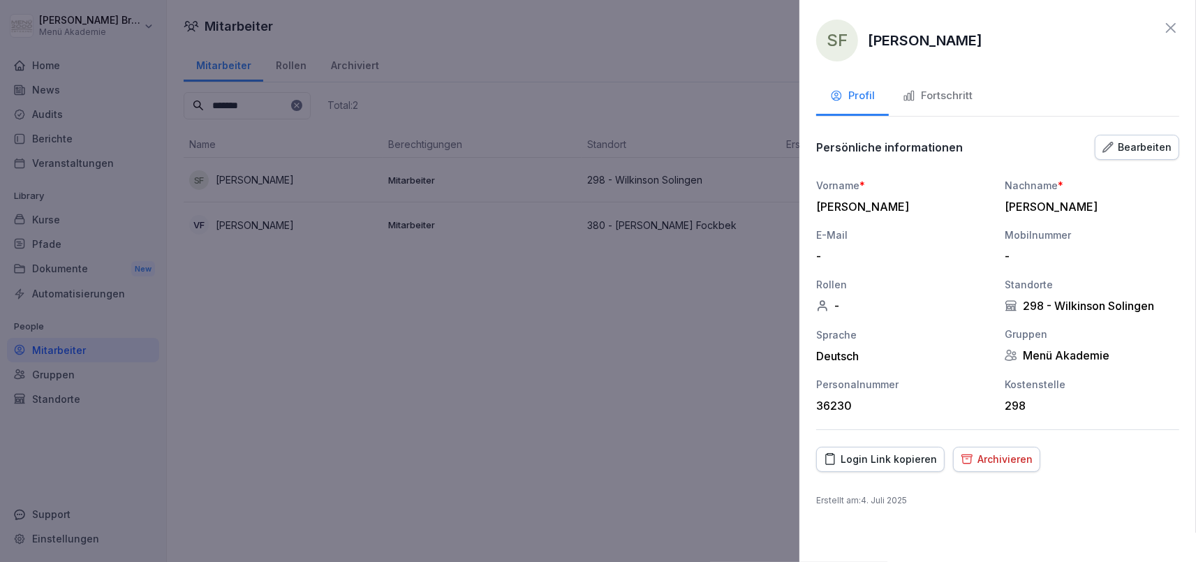
click at [1004, 459] on div "Archivieren" at bounding box center [997, 459] width 72 height 15
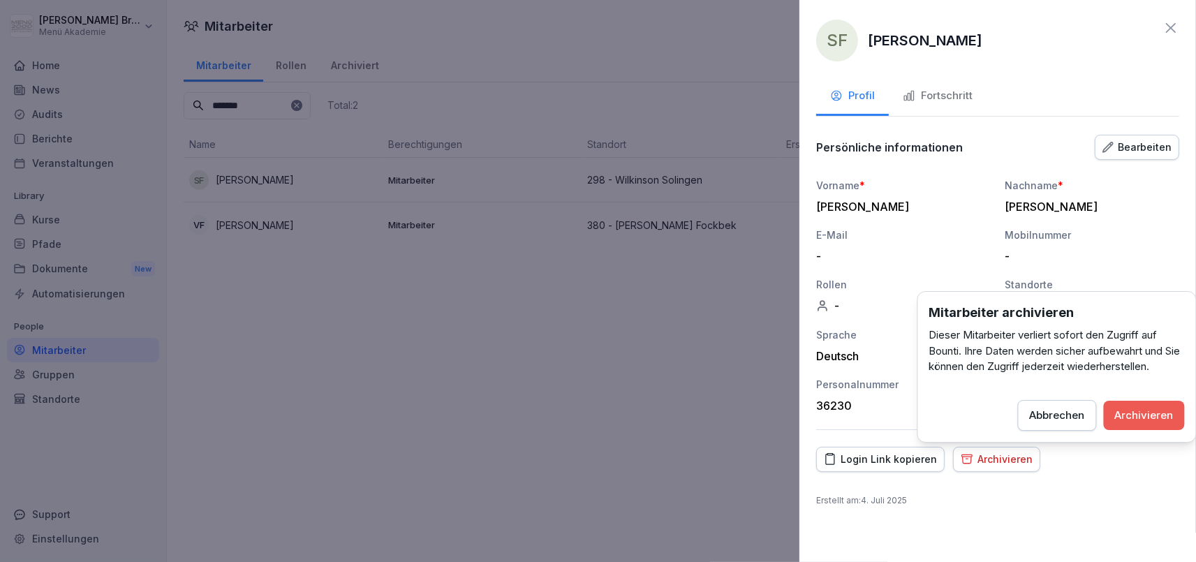
click at [1142, 412] on div "Archivieren" at bounding box center [1144, 415] width 59 height 15
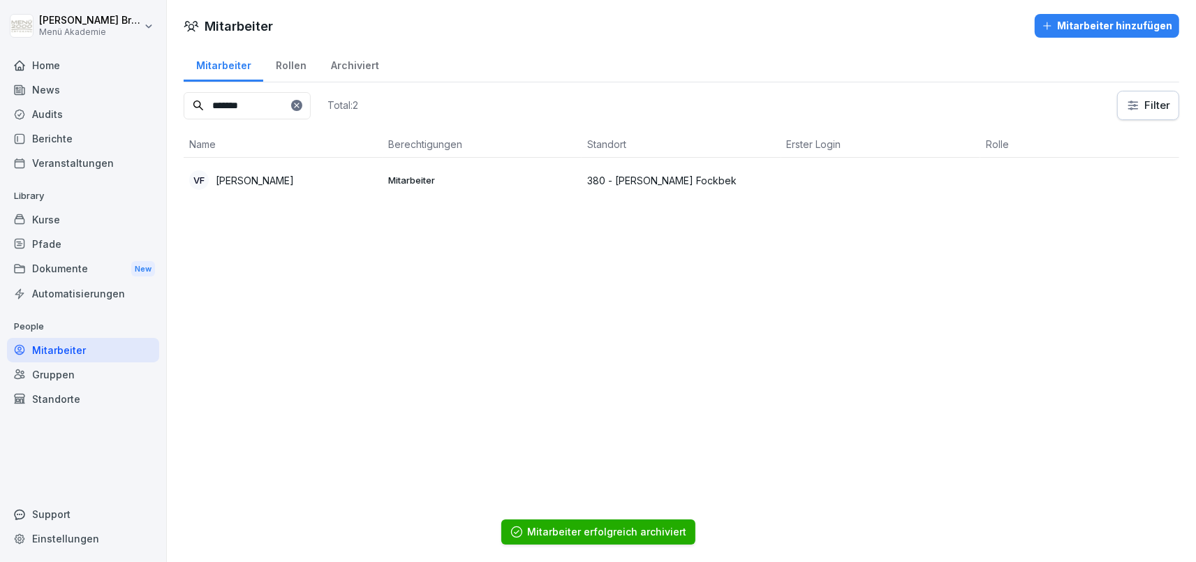
click at [302, 109] on div at bounding box center [296, 105] width 11 height 11
click at [299, 105] on icon at bounding box center [296, 105] width 5 height 5
click at [302, 110] on input at bounding box center [247, 105] width 127 height 27
type input "********"
click at [251, 178] on p "[PERSON_NAME]" at bounding box center [255, 180] width 78 height 15
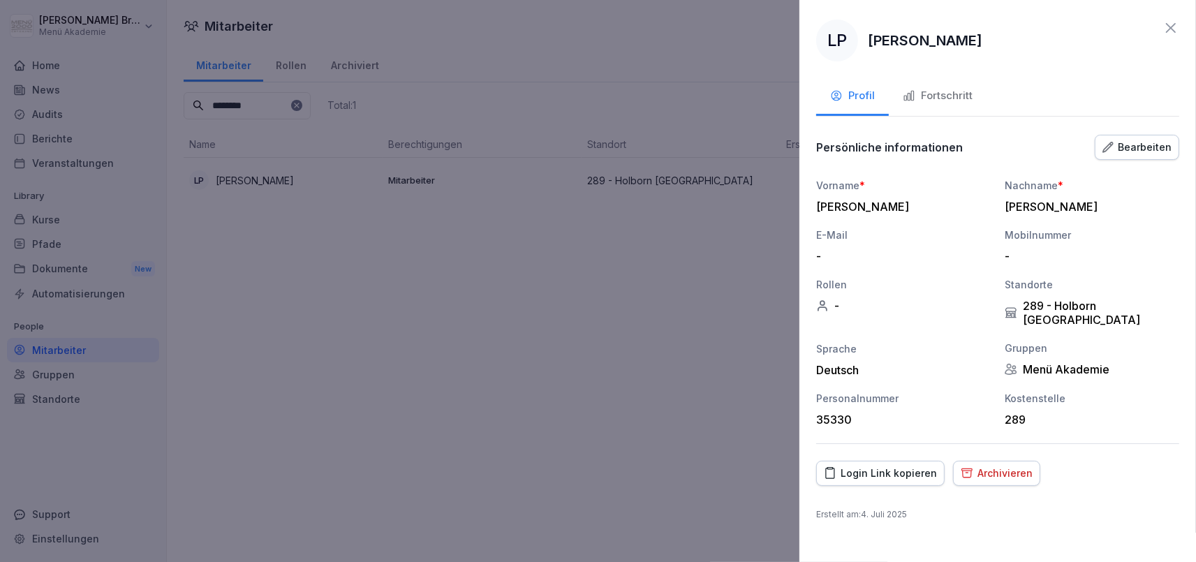
click at [1017, 466] on div "Archivieren" at bounding box center [997, 473] width 72 height 15
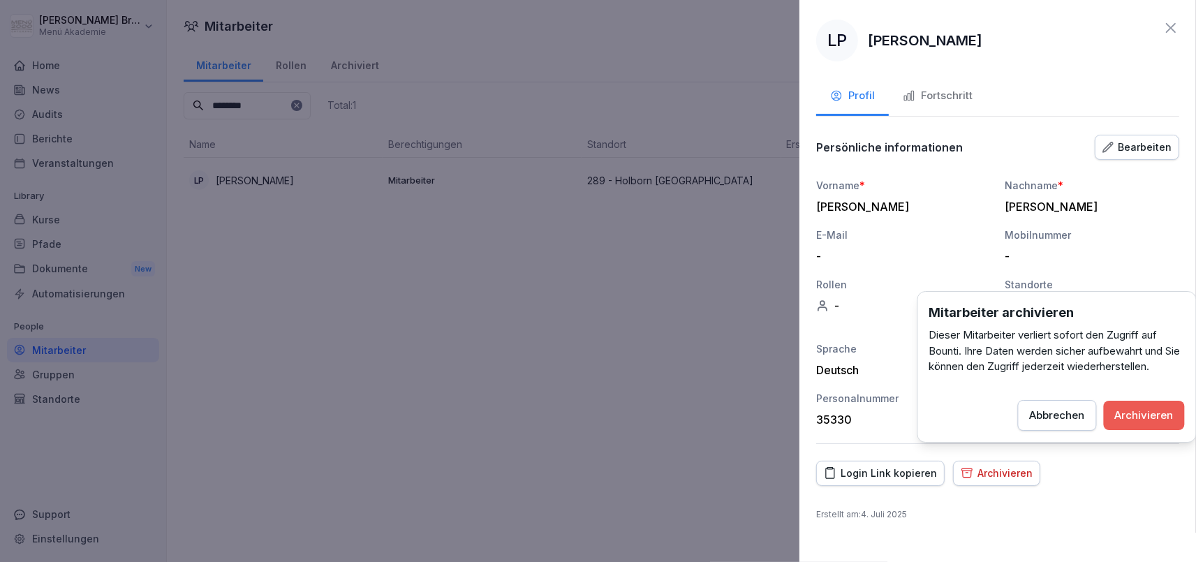
click at [1144, 415] on div "Archivieren" at bounding box center [1144, 415] width 59 height 15
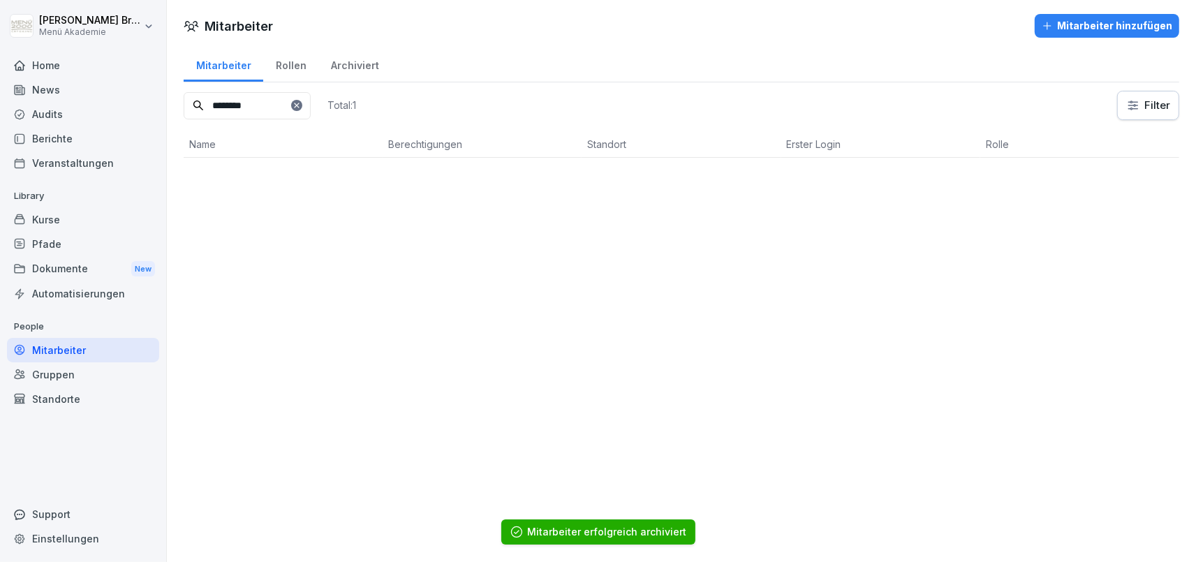
click at [645, 342] on div "Mitarbeiter Mitarbeiter hinzufügen Mitarbeiter Rollen Archiviert ******** Total…" at bounding box center [681, 281] width 1029 height 562
click at [299, 105] on icon at bounding box center [296, 105] width 5 height 5
click at [300, 105] on input at bounding box center [247, 105] width 127 height 27
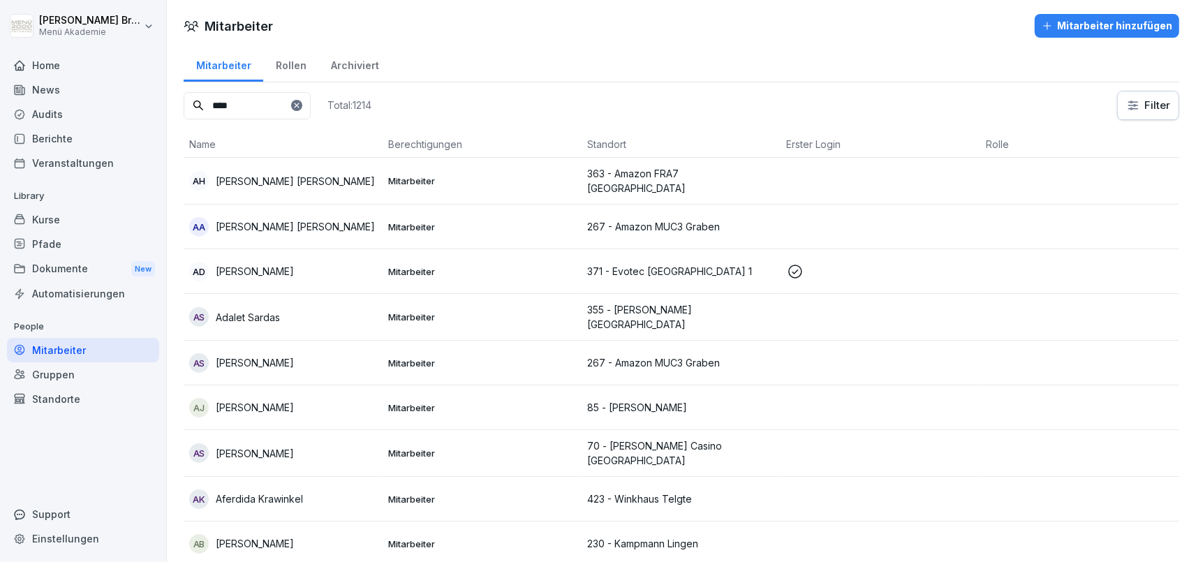
type input "****"
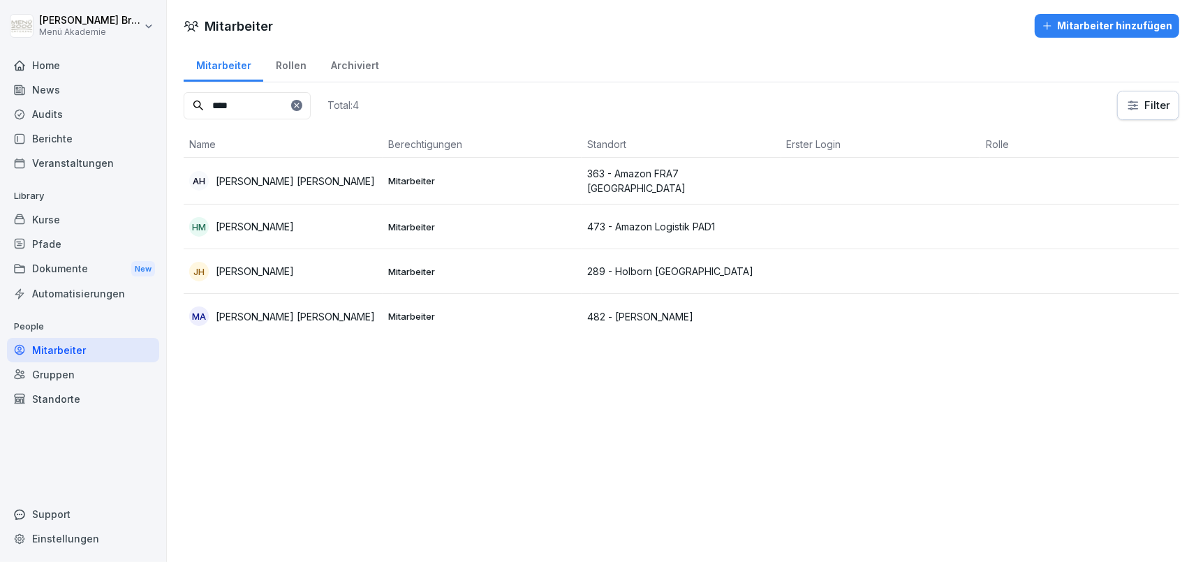
click at [251, 272] on p "[PERSON_NAME]" at bounding box center [255, 271] width 78 height 15
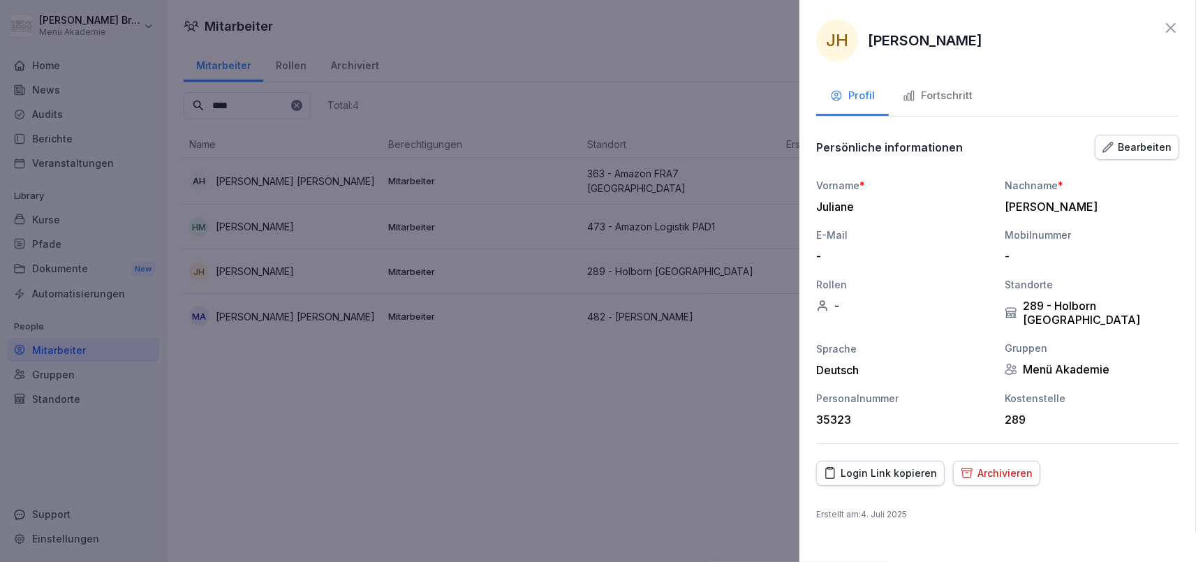
click at [1003, 466] on div "Archivieren" at bounding box center [997, 473] width 72 height 15
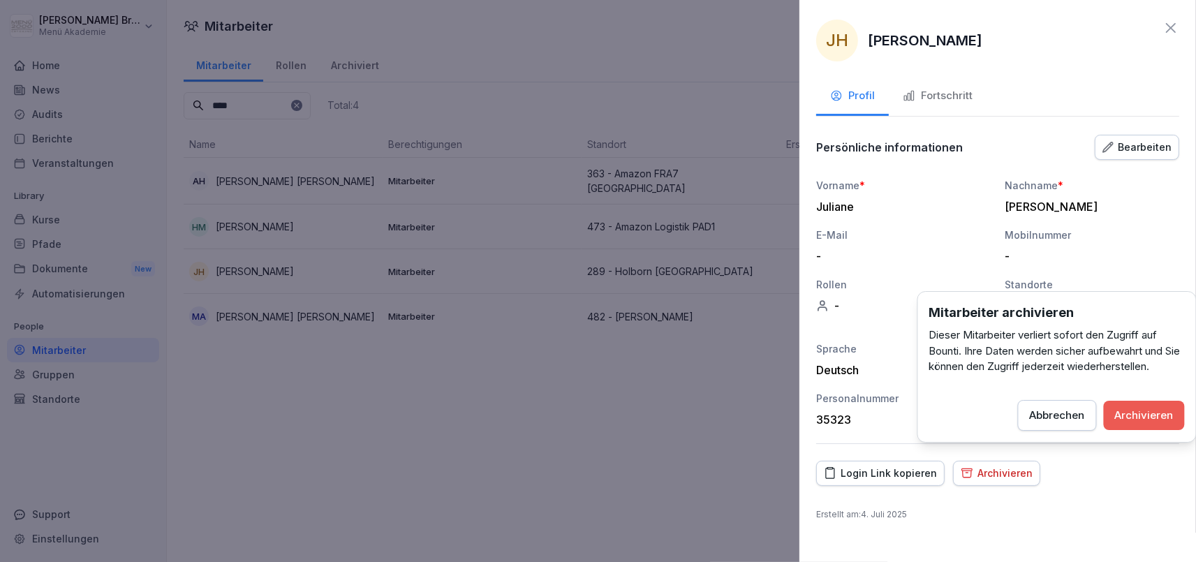
click at [1151, 413] on div "Archivieren" at bounding box center [1144, 415] width 59 height 15
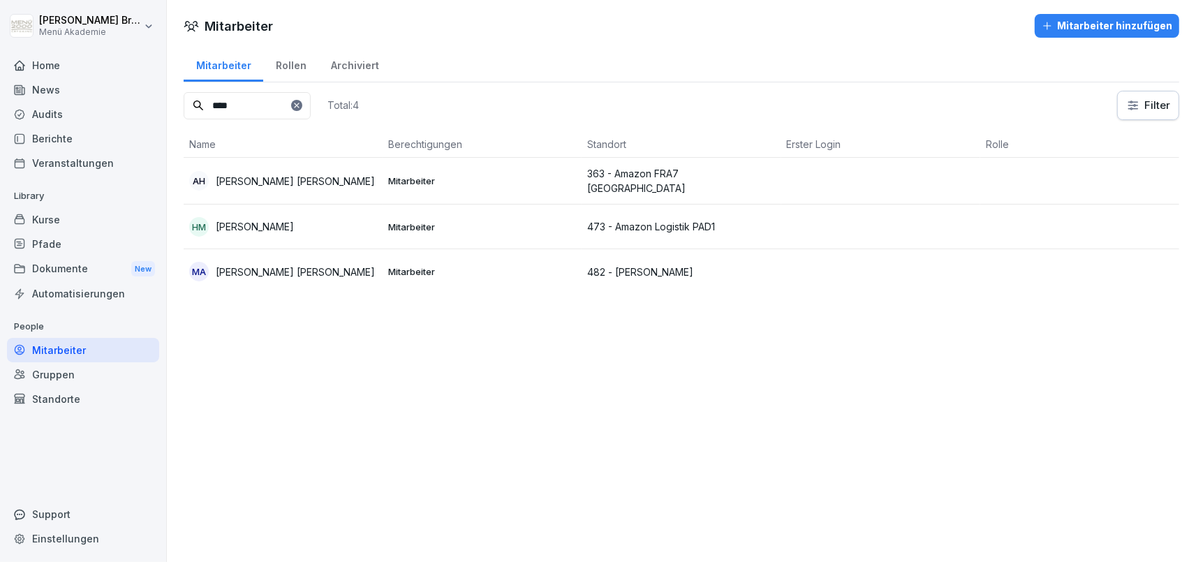
click at [301, 105] on icon at bounding box center [297, 105] width 8 height 8
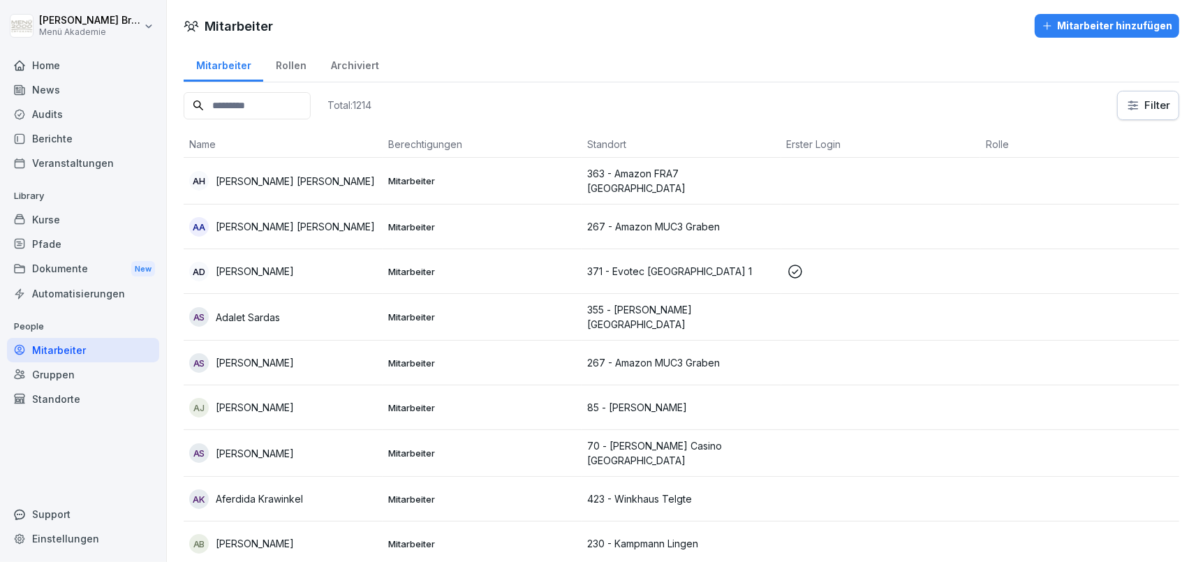
click at [288, 105] on input at bounding box center [247, 105] width 127 height 27
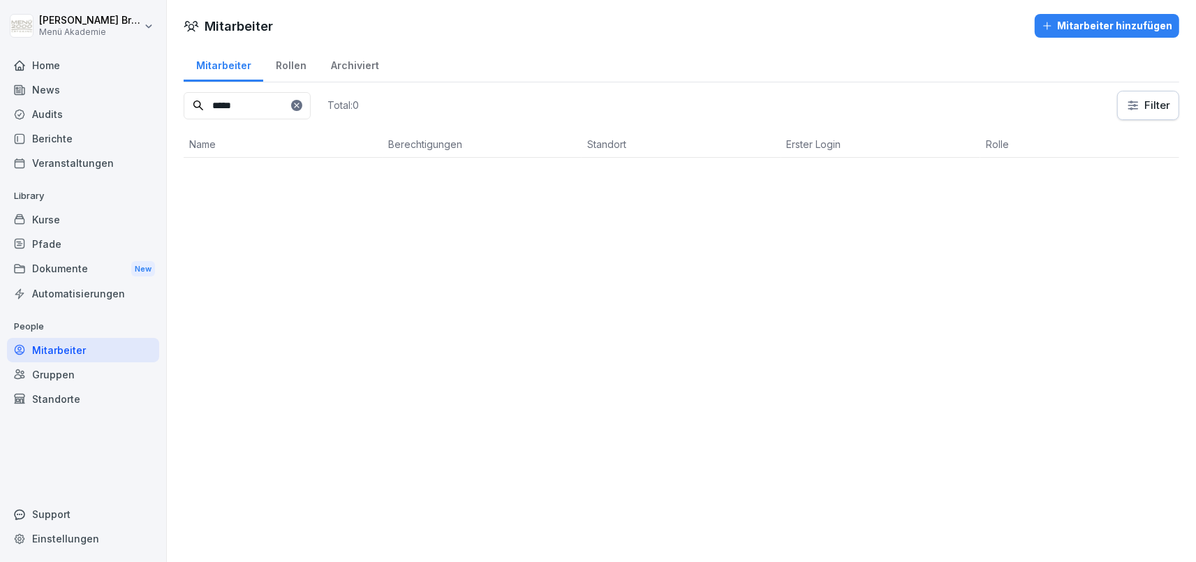
type input "*****"
click at [250, 173] on p "[PERSON_NAME]" at bounding box center [255, 180] width 78 height 15
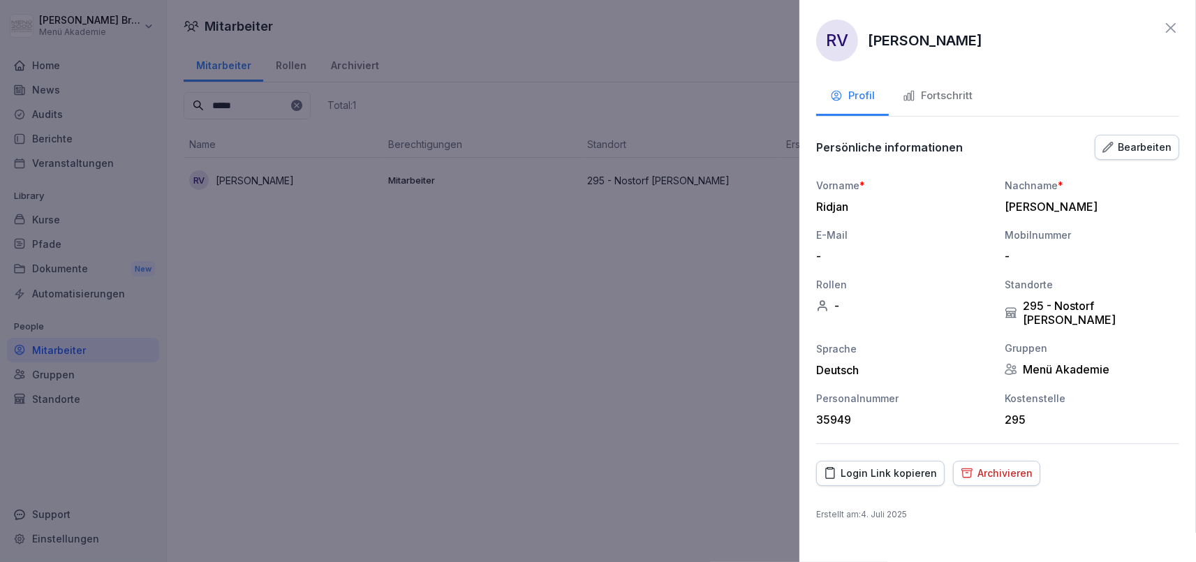
click at [989, 461] on button "Archivieren" at bounding box center [996, 473] width 87 height 25
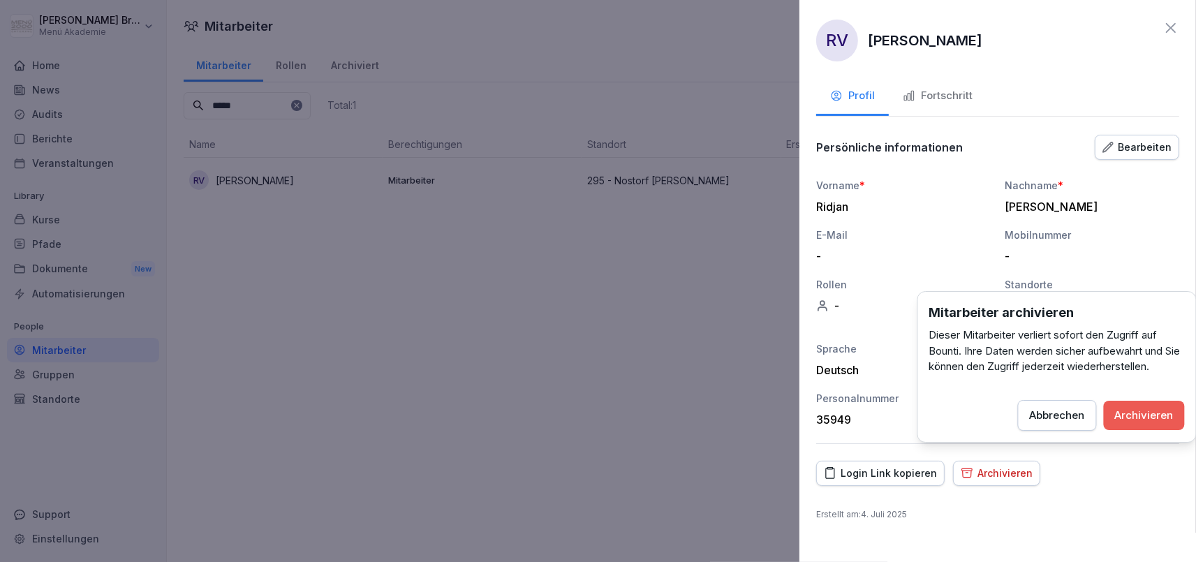
click at [1141, 424] on button "Archivieren" at bounding box center [1144, 415] width 81 height 29
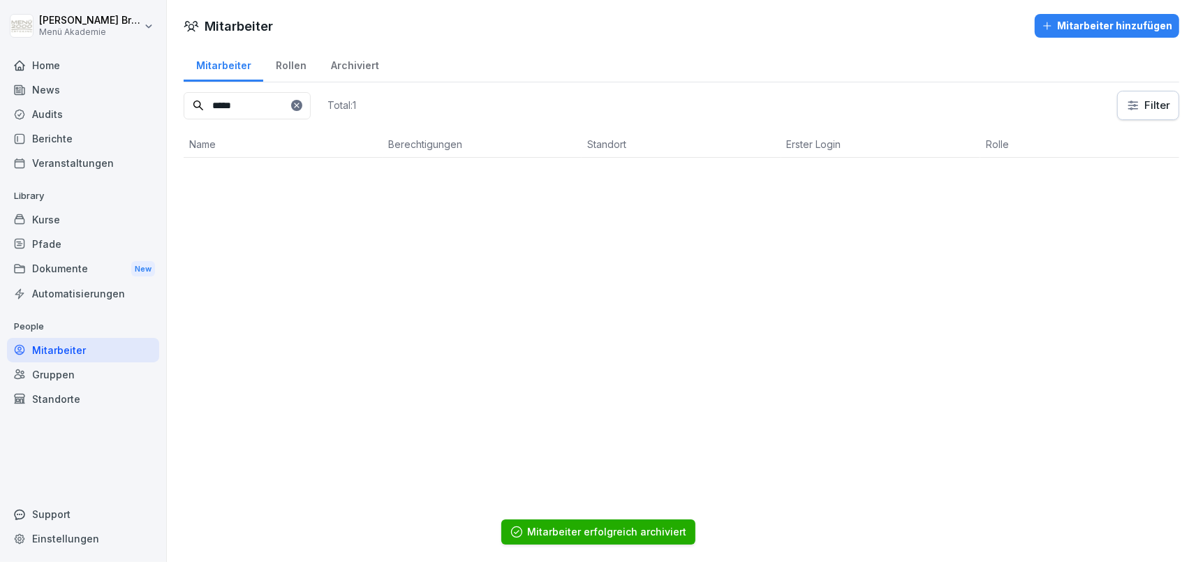
click at [302, 101] on div at bounding box center [296, 105] width 11 height 11
click at [267, 103] on input at bounding box center [247, 105] width 127 height 27
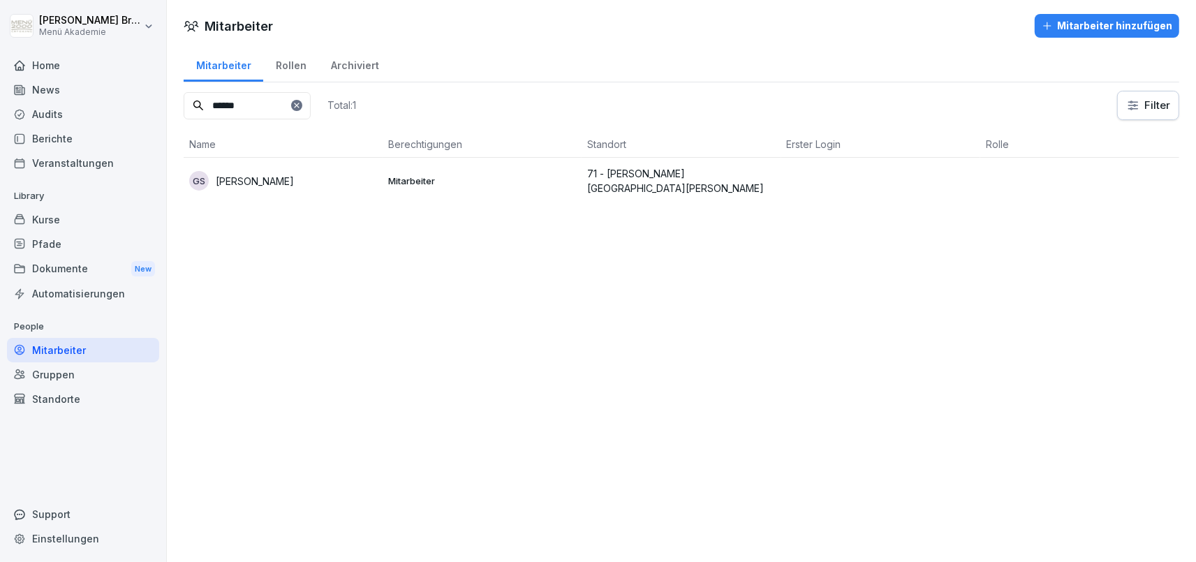
type input "******"
click at [259, 179] on p "[PERSON_NAME]" at bounding box center [255, 181] width 78 height 15
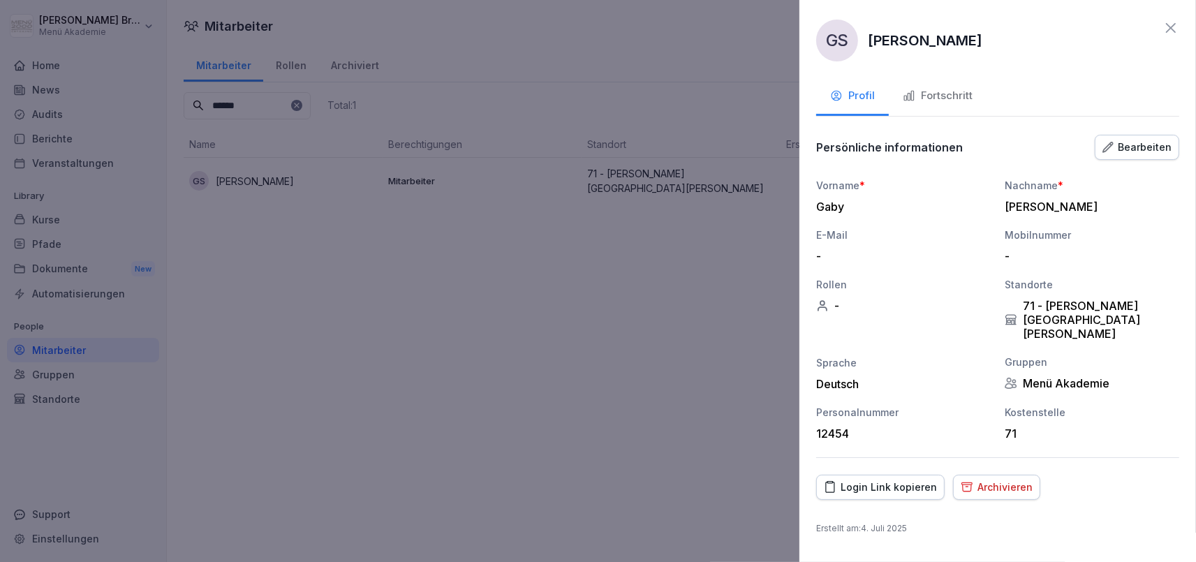
click at [983, 480] on div "Archivieren" at bounding box center [997, 487] width 72 height 15
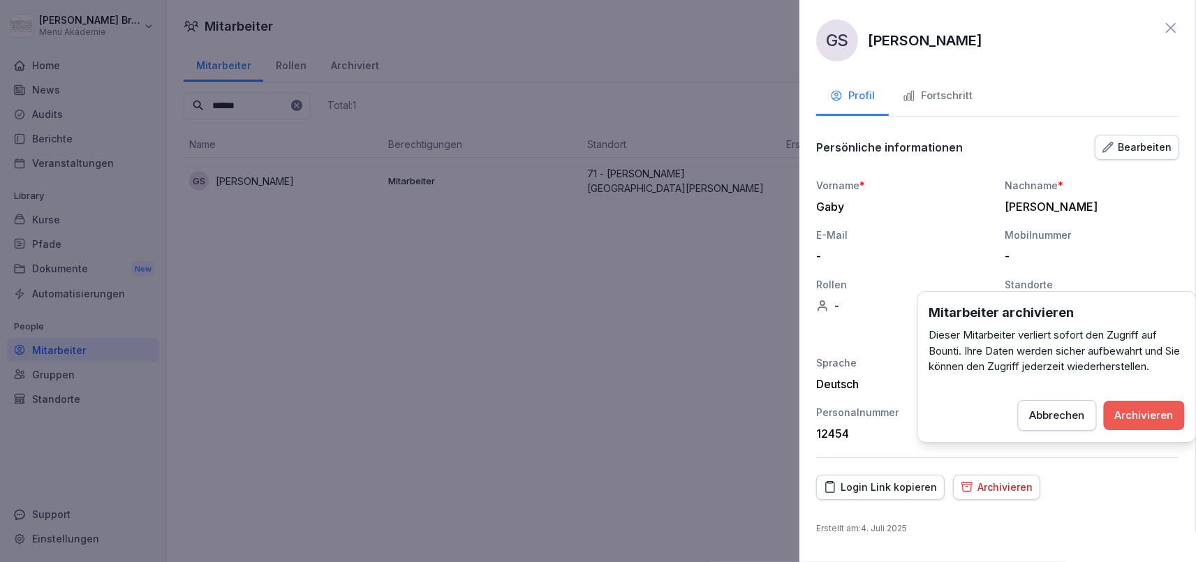
click at [1142, 411] on div "Archivieren" at bounding box center [1144, 415] width 59 height 15
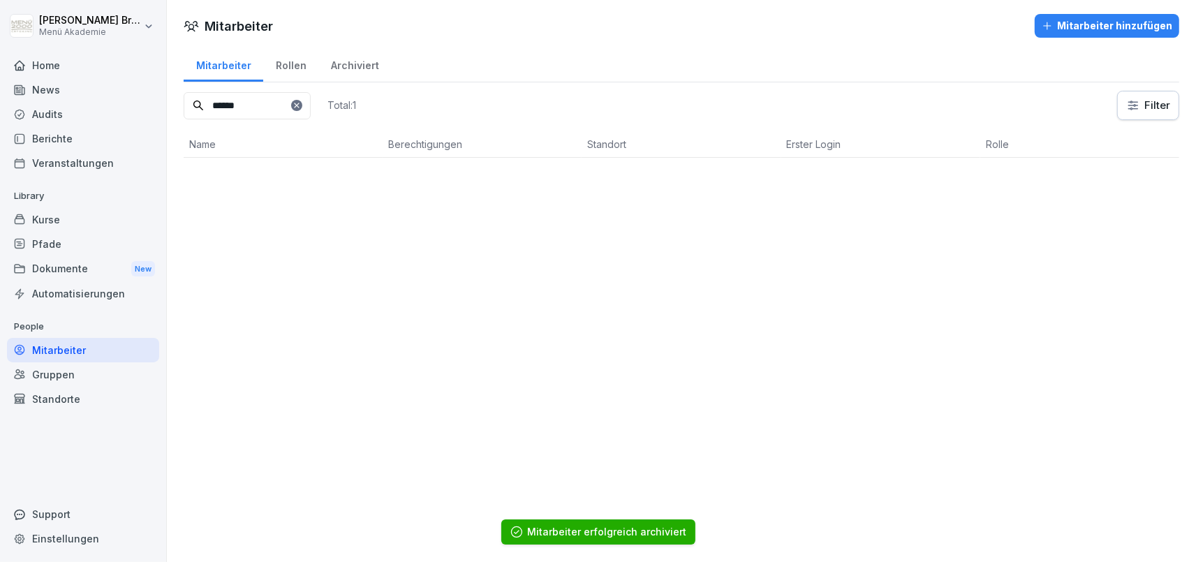
click at [301, 103] on icon at bounding box center [297, 105] width 8 height 8
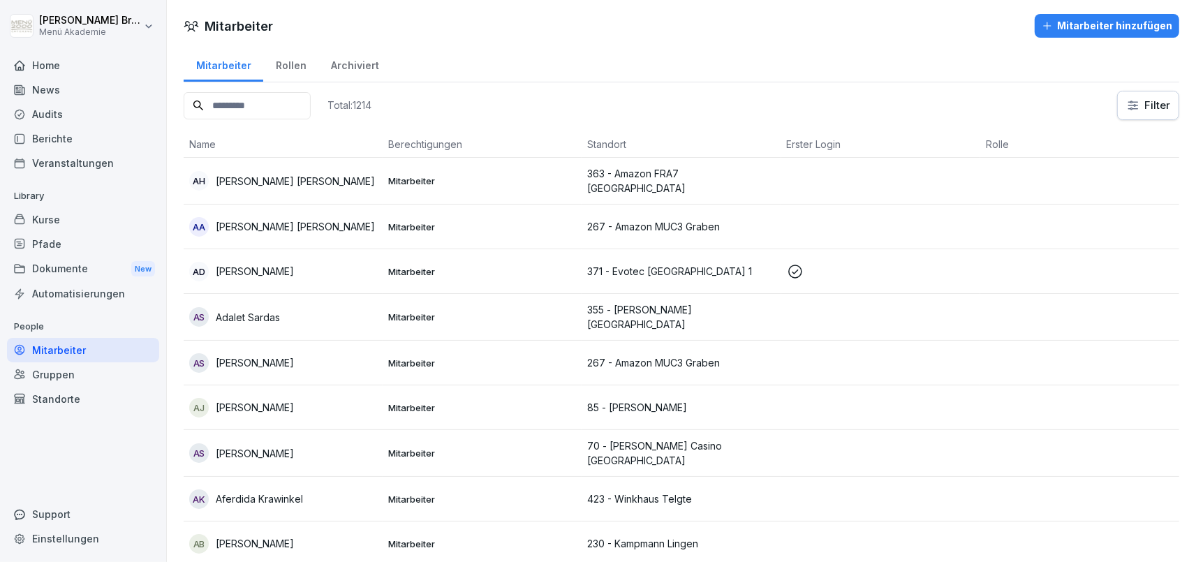
click at [311, 103] on input at bounding box center [247, 105] width 127 height 27
type input "****"
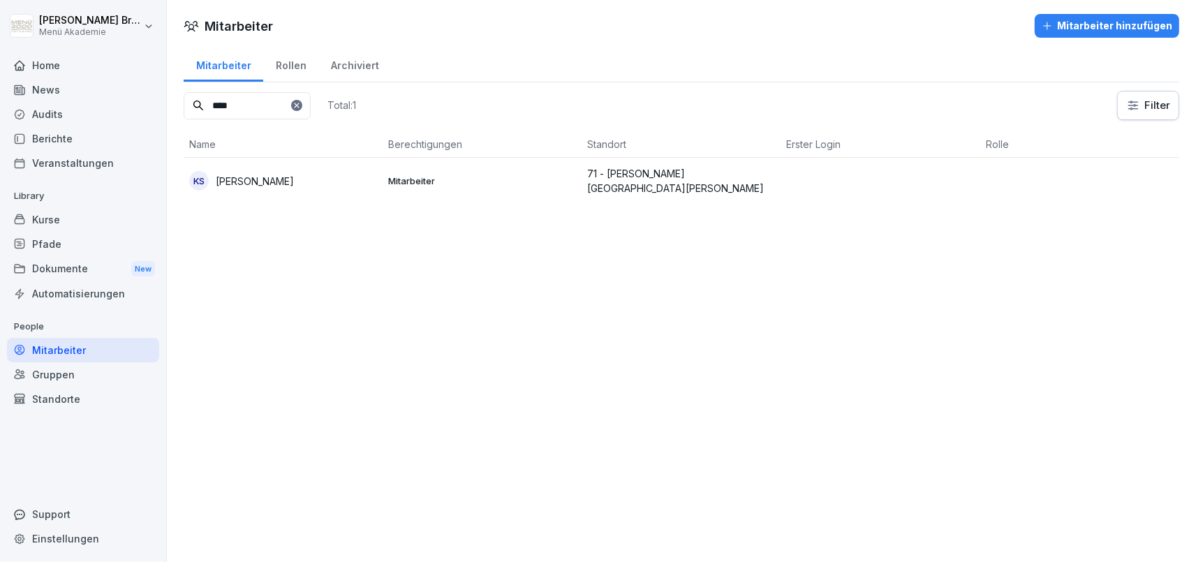
click at [228, 177] on p "[PERSON_NAME]" at bounding box center [255, 181] width 78 height 15
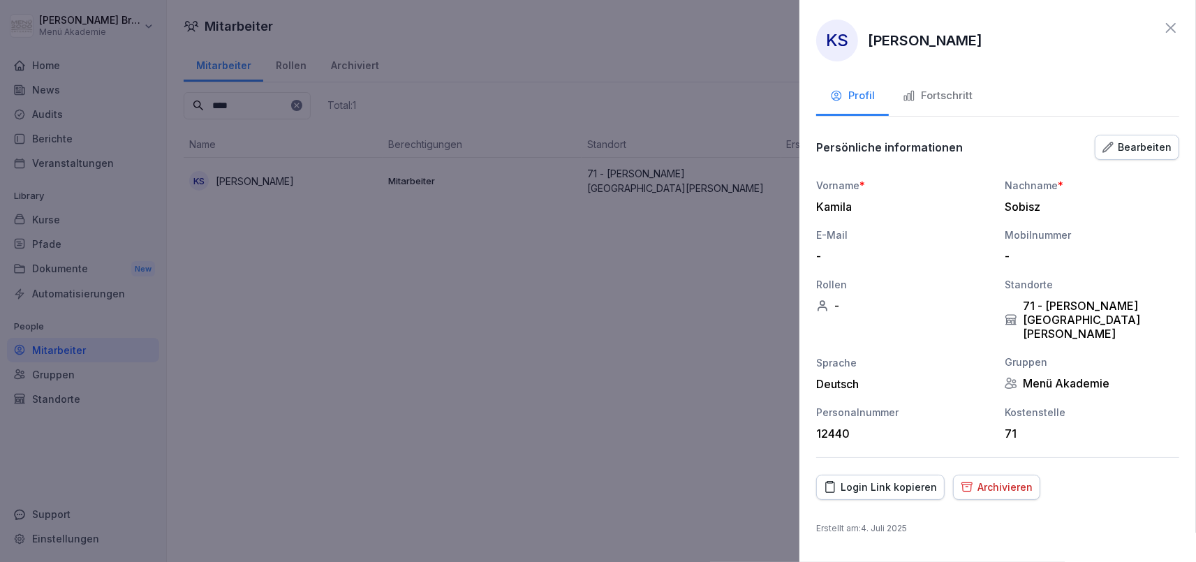
click at [1008, 475] on button "Archivieren" at bounding box center [996, 487] width 87 height 25
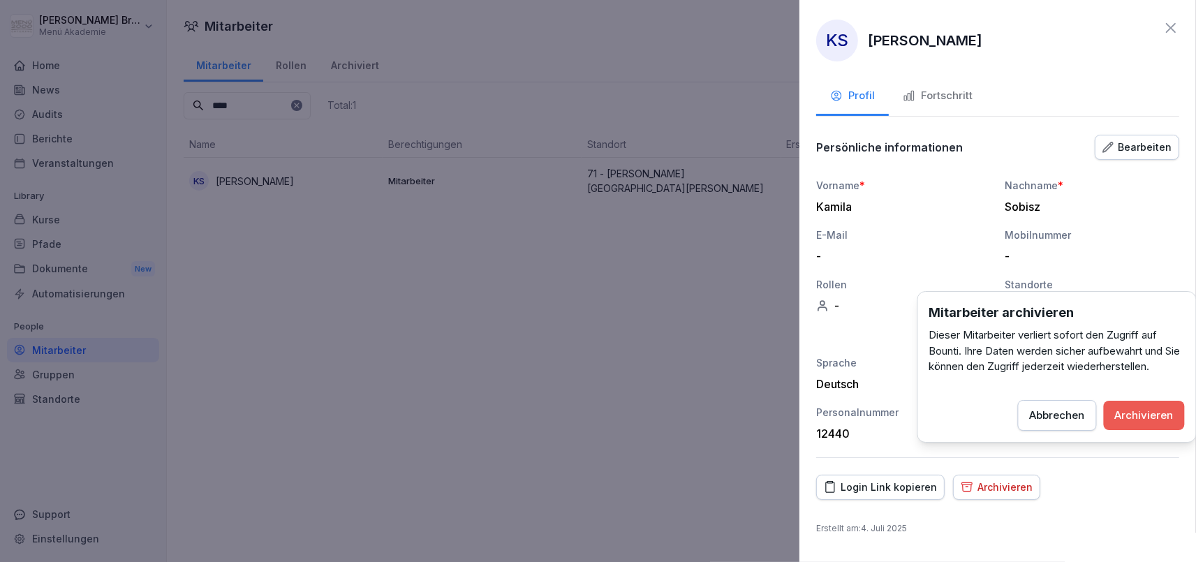
click at [1150, 397] on div "Mitarbeiter archivieren Dieser Mitarbeiter verliert sofort den Zugriff auf Boun…" at bounding box center [1056, 367] width 279 height 152
click at [1146, 416] on div "Archivieren" at bounding box center [1144, 415] width 59 height 15
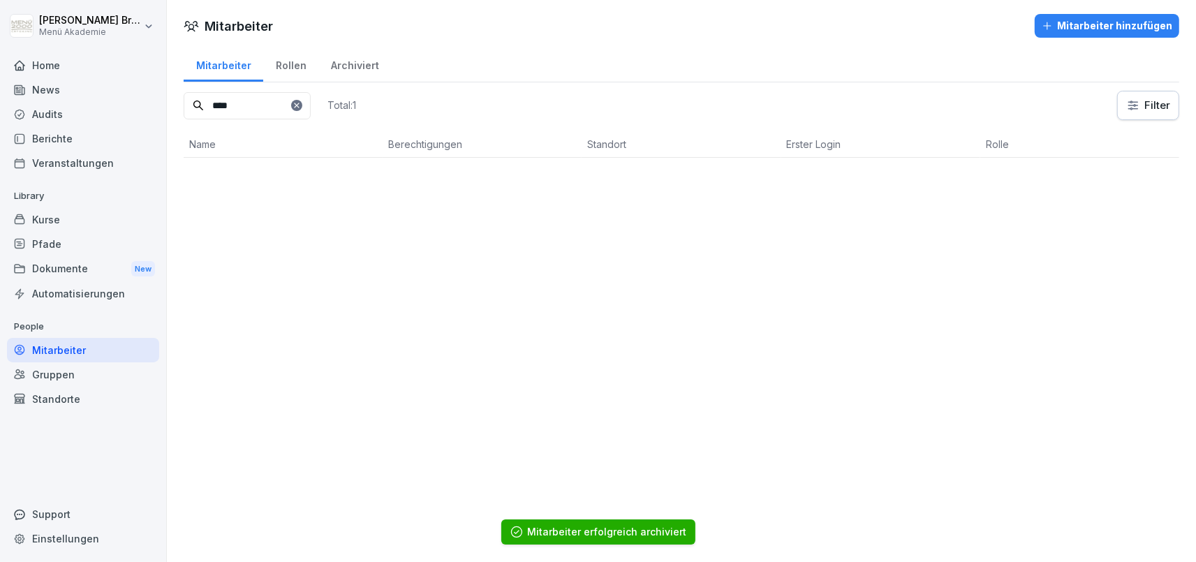
click at [311, 112] on input "****" at bounding box center [247, 105] width 127 height 27
click at [299, 105] on icon at bounding box center [296, 105] width 5 height 5
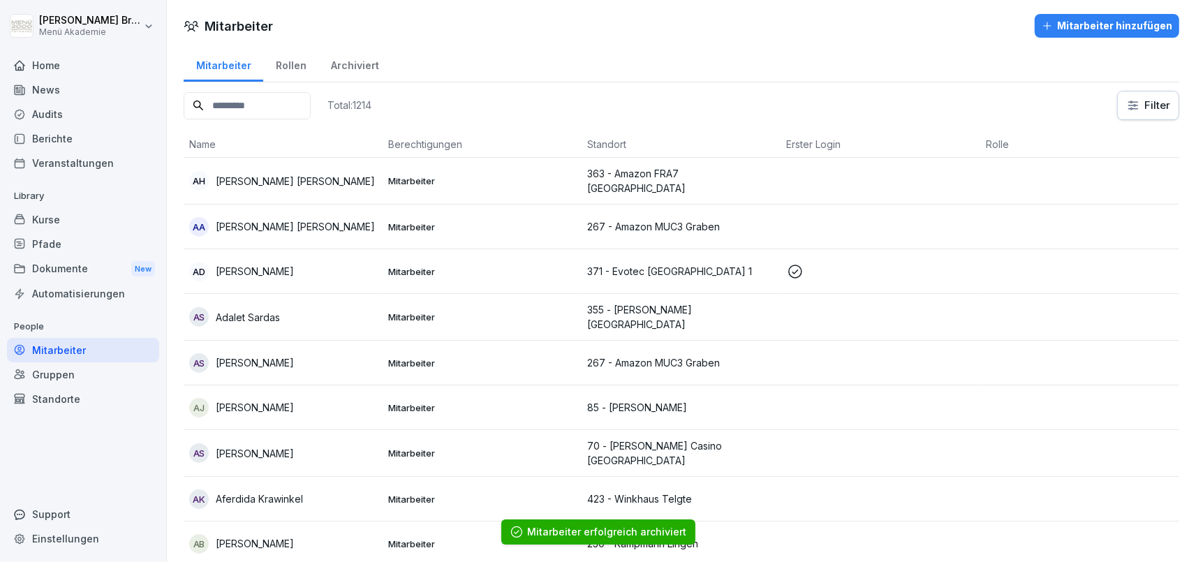
click at [281, 111] on input at bounding box center [247, 105] width 127 height 27
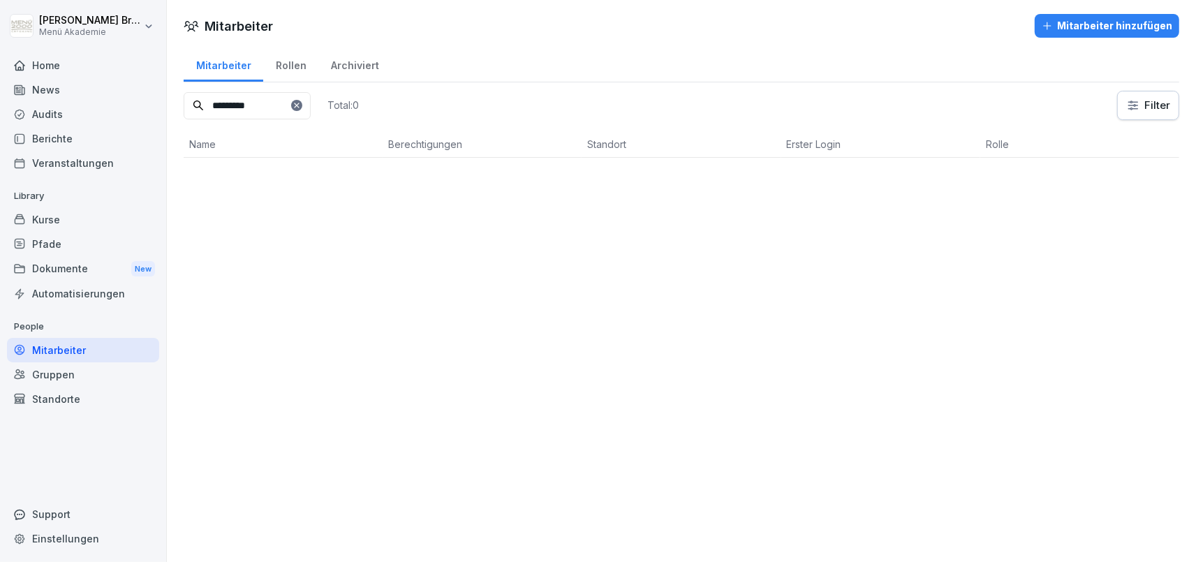
type input "*********"
click at [290, 177] on p "Natascha Groteböhmer" at bounding box center [269, 181] width 107 height 15
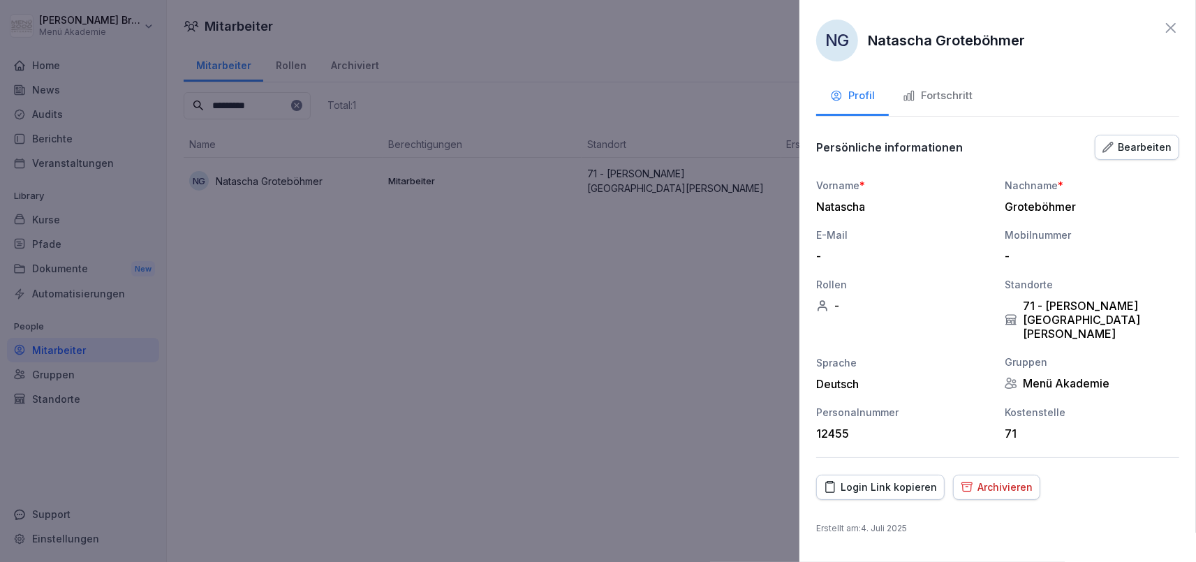
click at [996, 480] on div "Archivieren" at bounding box center [997, 487] width 72 height 15
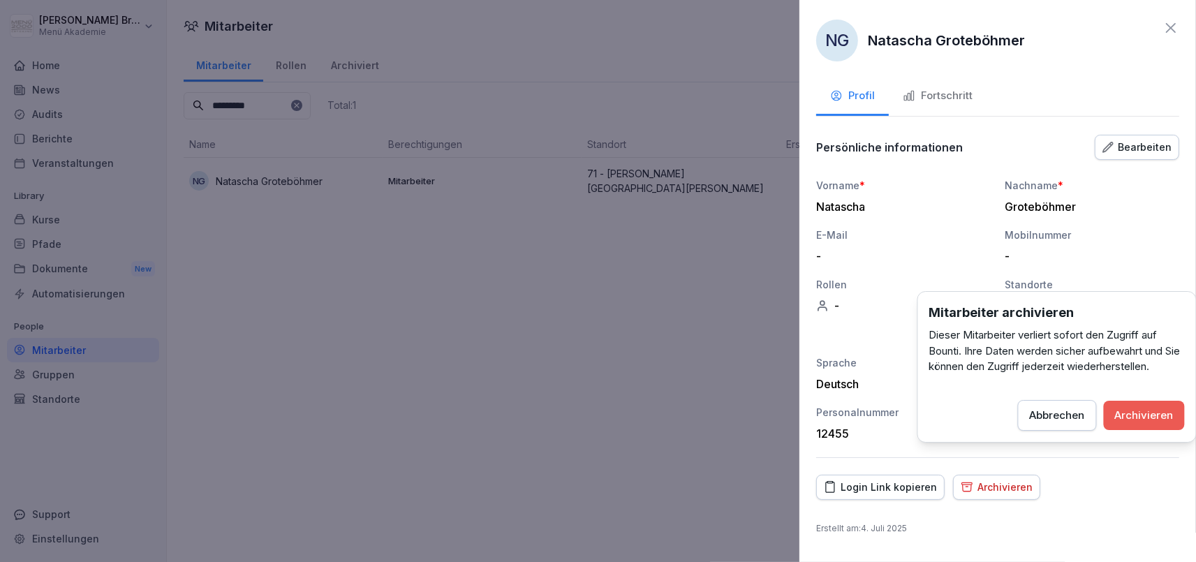
click at [1158, 415] on div "Archivieren" at bounding box center [1144, 415] width 59 height 15
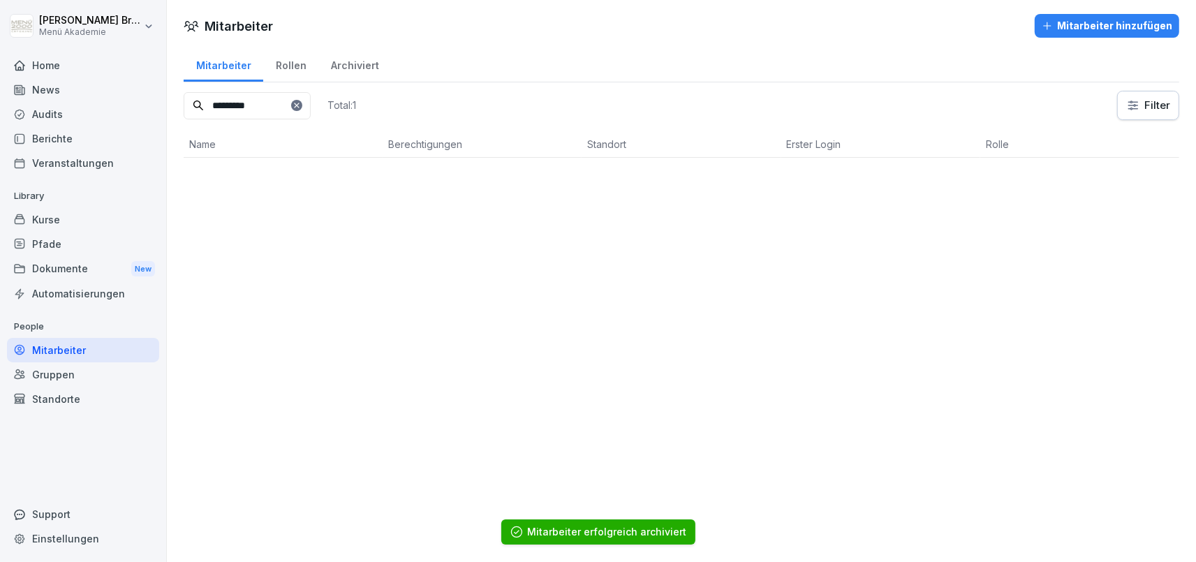
click at [311, 97] on input "*********" at bounding box center [247, 105] width 127 height 27
click at [301, 109] on icon at bounding box center [297, 105] width 8 height 8
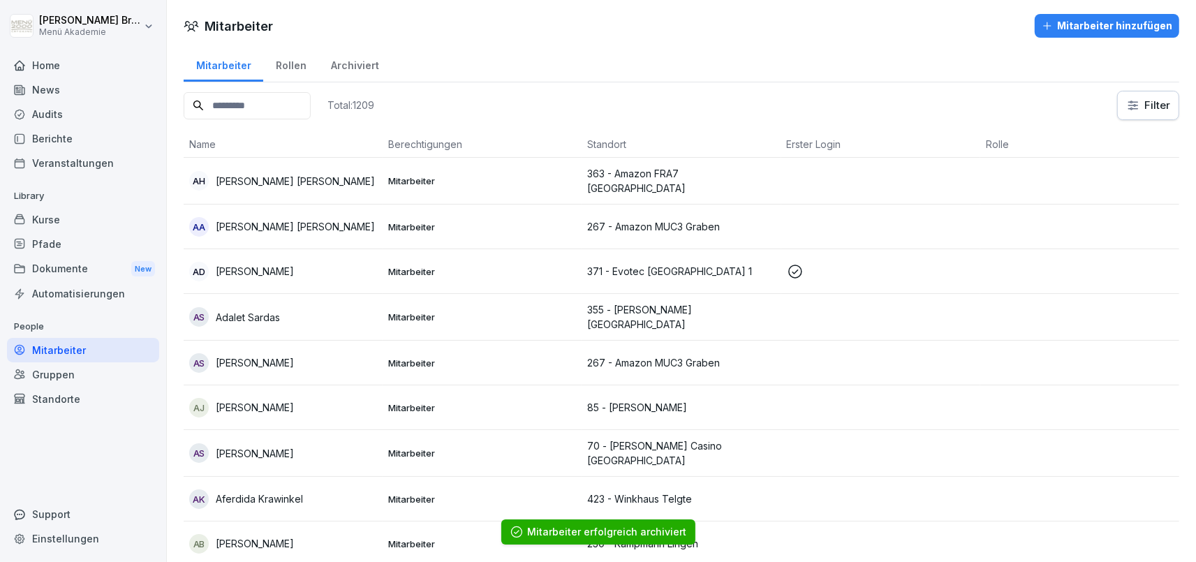
click at [311, 104] on input at bounding box center [247, 105] width 127 height 27
type input "*****"
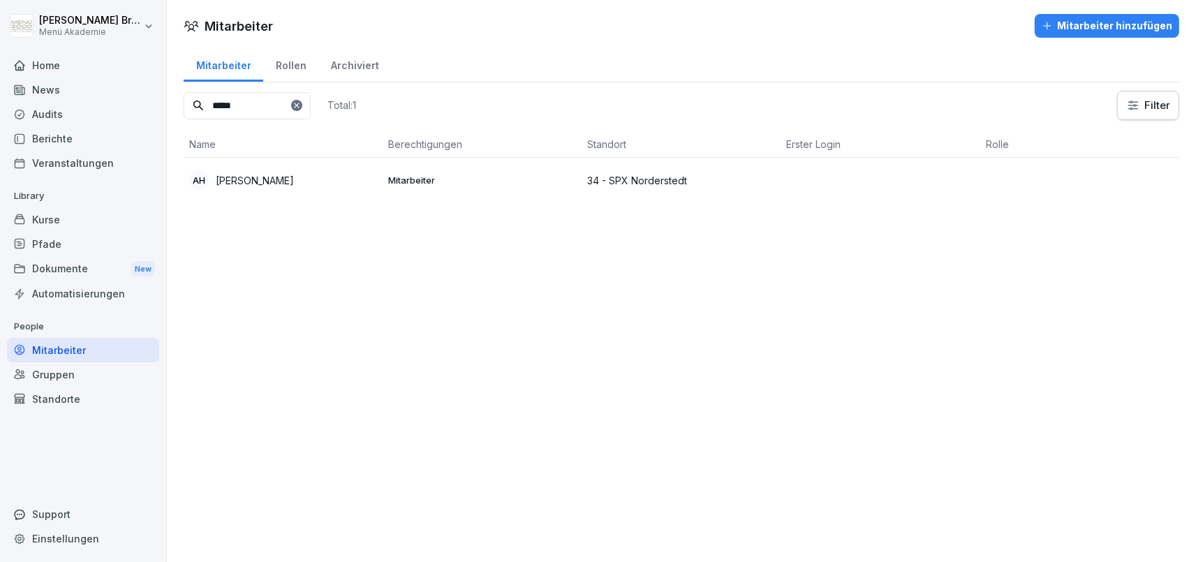
click at [247, 181] on p "[PERSON_NAME]" at bounding box center [255, 180] width 78 height 15
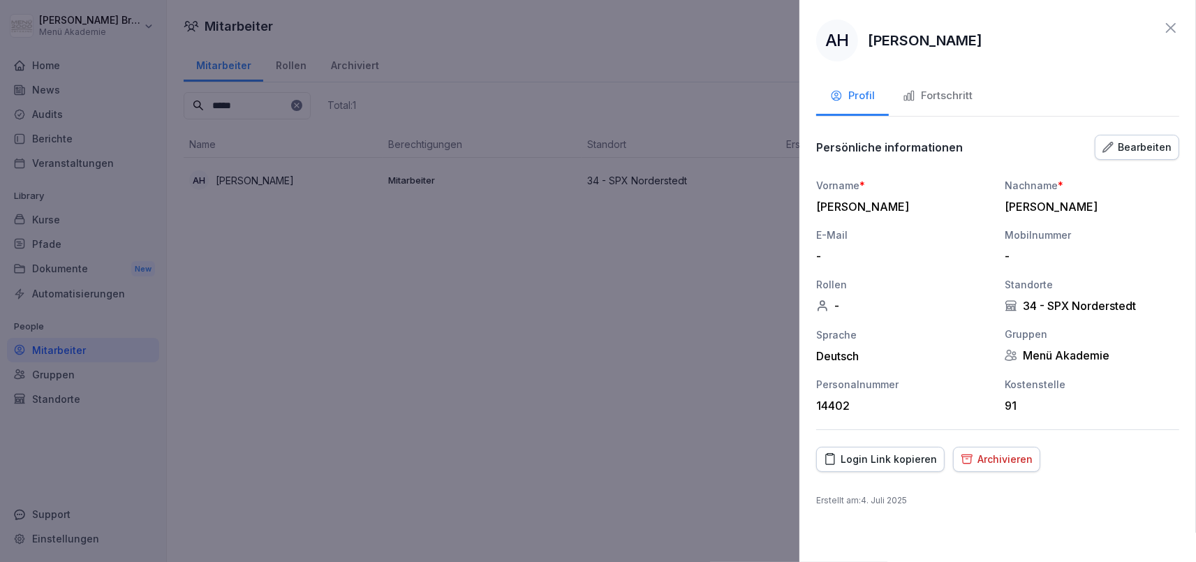
click at [1012, 464] on div "Archivieren" at bounding box center [997, 459] width 72 height 15
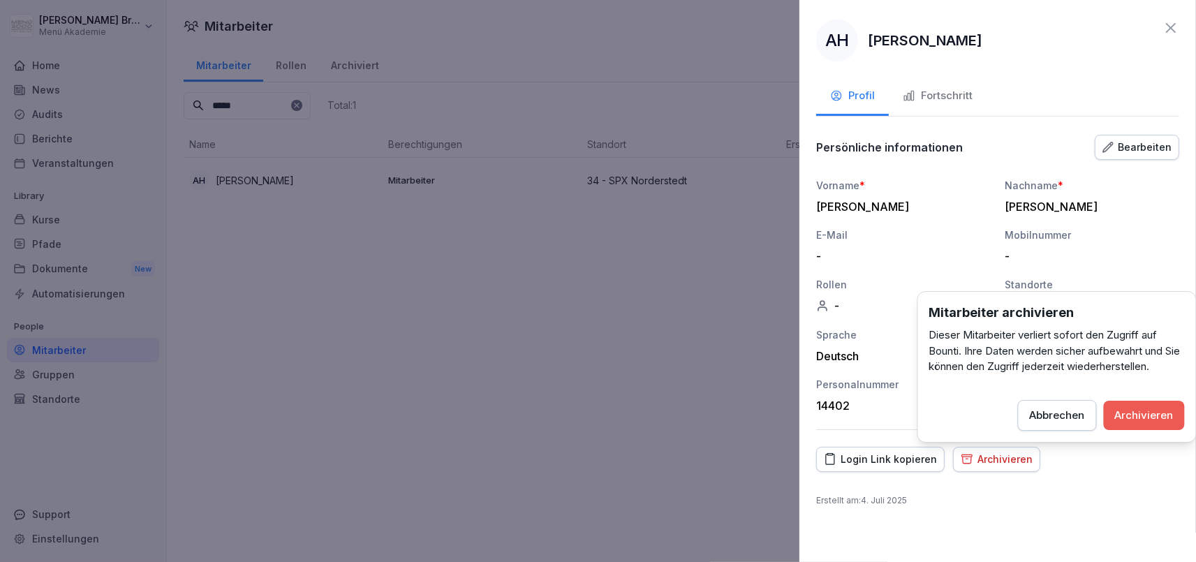
click at [1137, 420] on div "Archivieren" at bounding box center [1144, 415] width 59 height 15
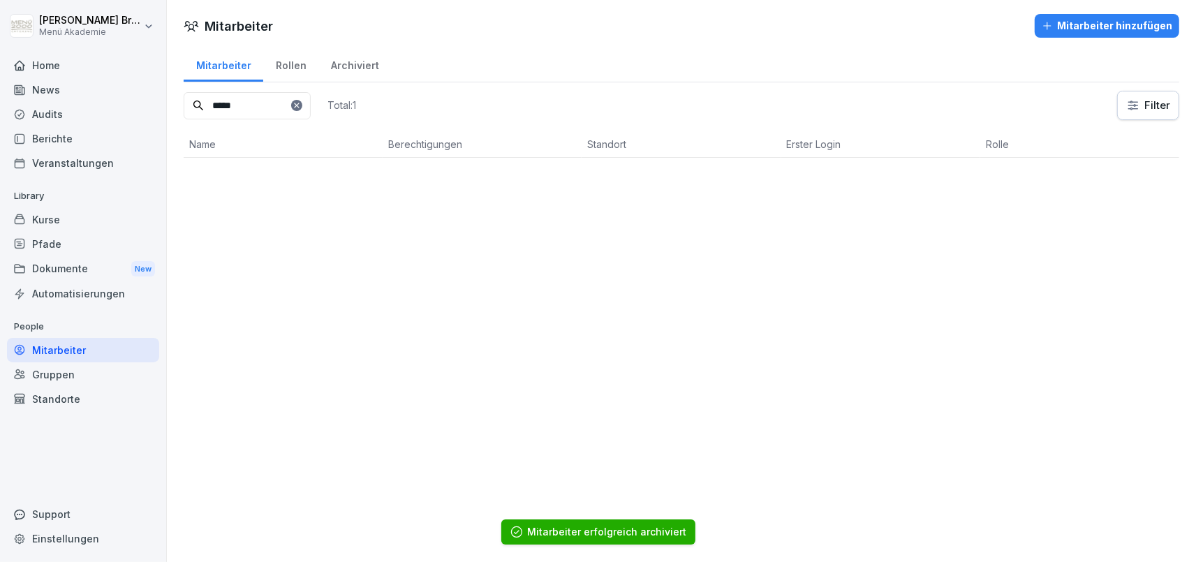
click at [301, 101] on icon at bounding box center [297, 105] width 8 height 8
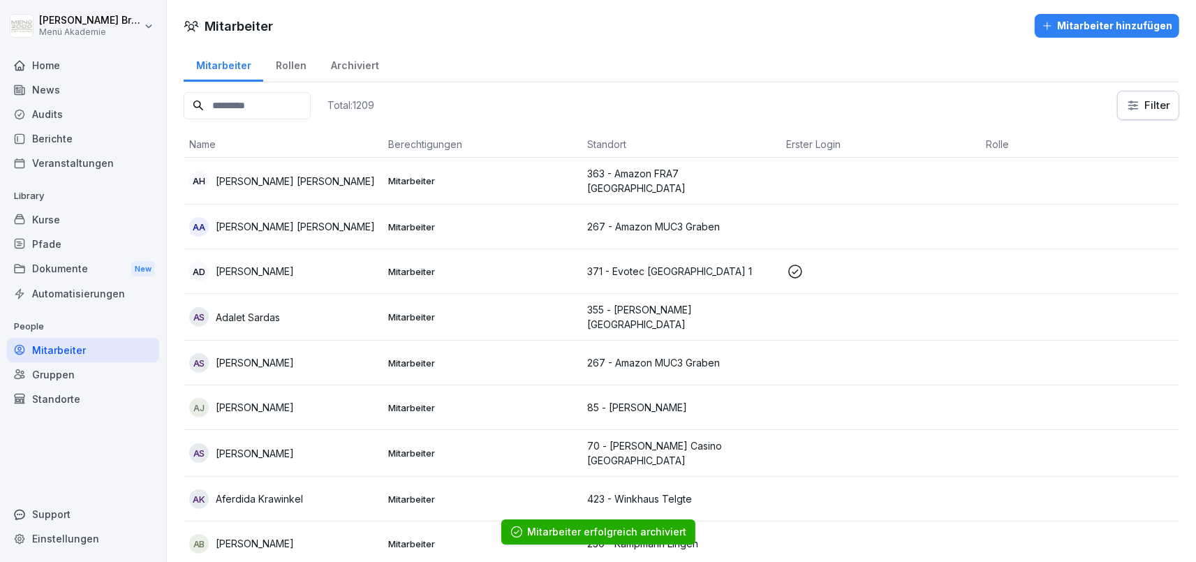
click at [293, 111] on input at bounding box center [247, 105] width 127 height 27
type input "*****"
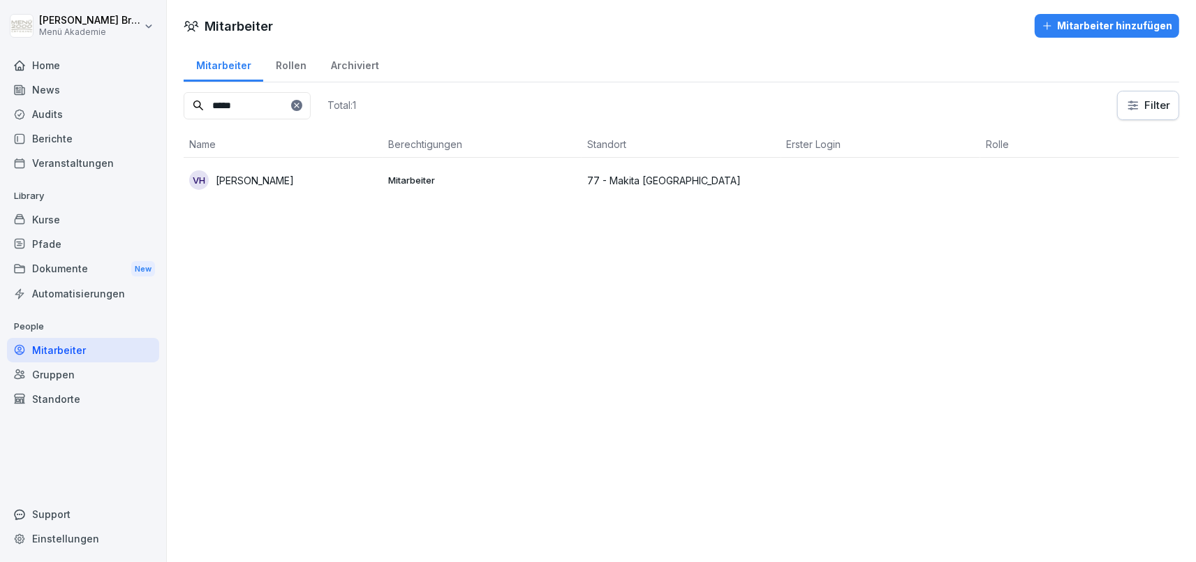
click at [256, 183] on p "[PERSON_NAME]" at bounding box center [255, 180] width 78 height 15
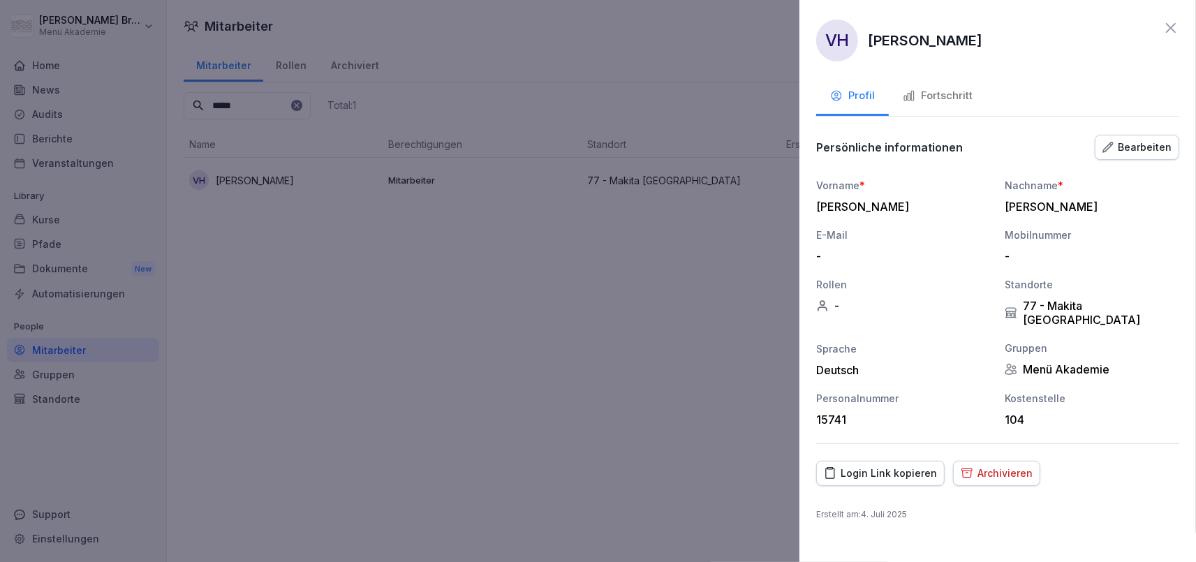
click at [1011, 466] on div "Archivieren" at bounding box center [997, 473] width 72 height 15
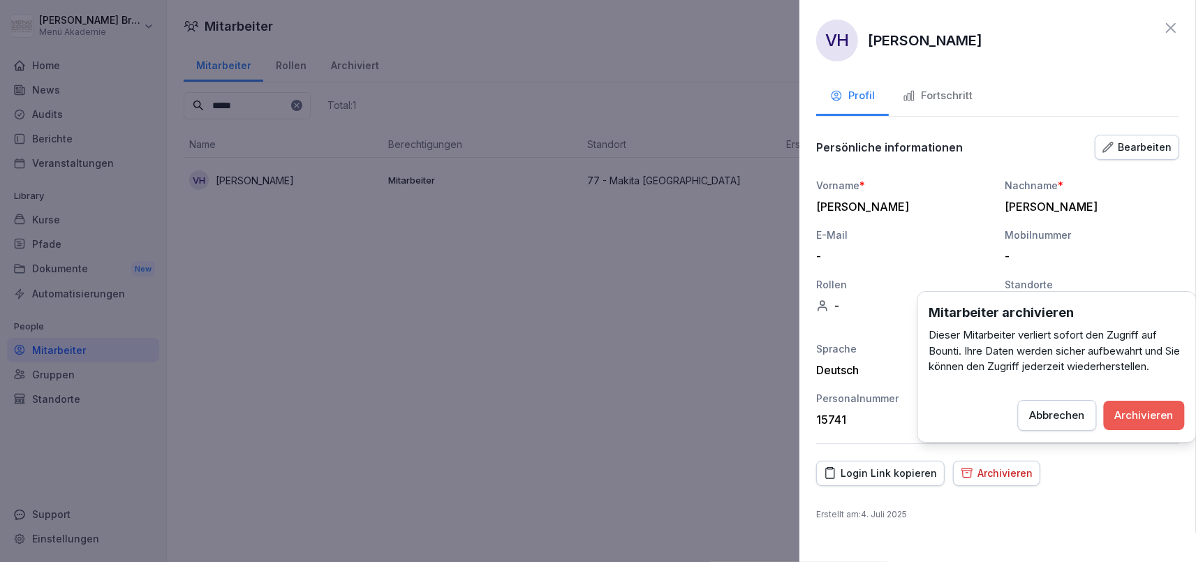
click at [1168, 422] on div "Archivieren" at bounding box center [1144, 415] width 59 height 15
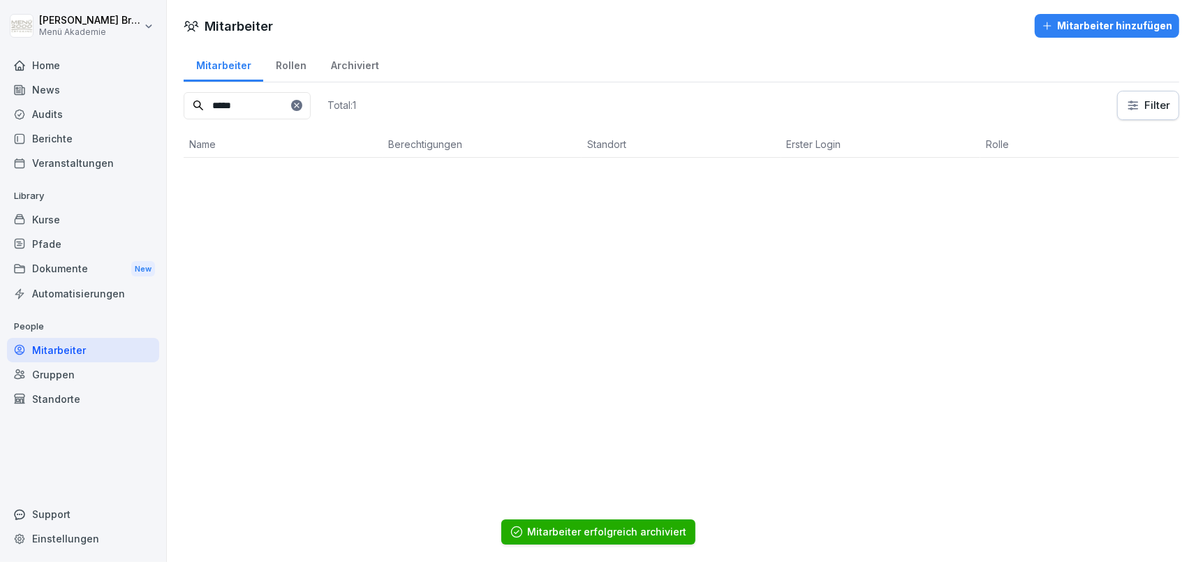
click at [299, 105] on icon at bounding box center [296, 105] width 5 height 5
click at [307, 107] on input at bounding box center [247, 105] width 127 height 27
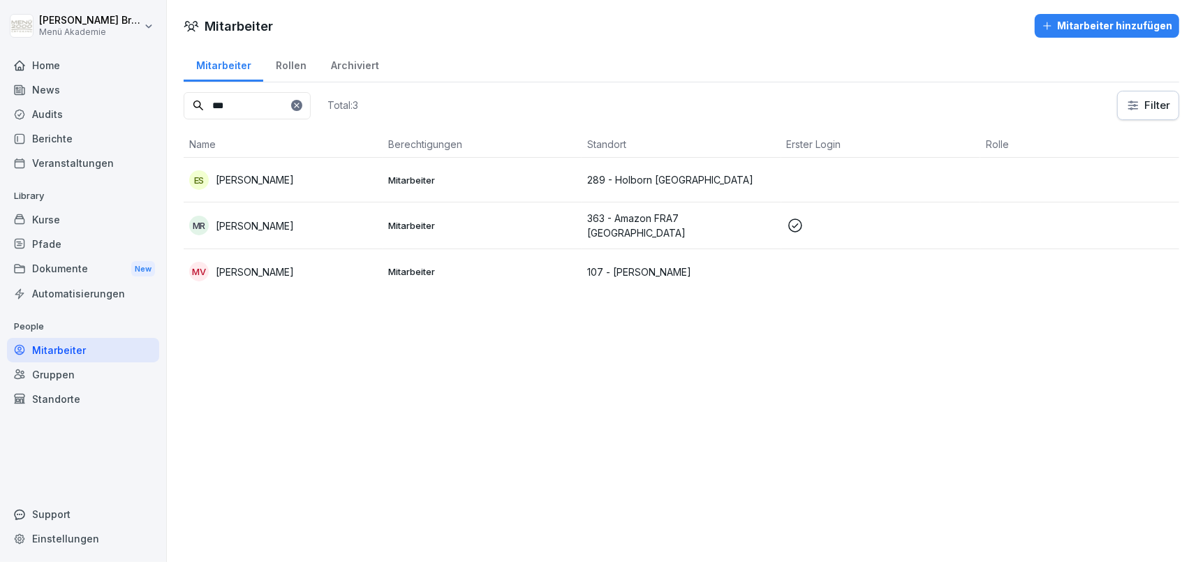
type input "***"
click at [256, 281] on td "MV [PERSON_NAME]" at bounding box center [283, 271] width 199 height 45
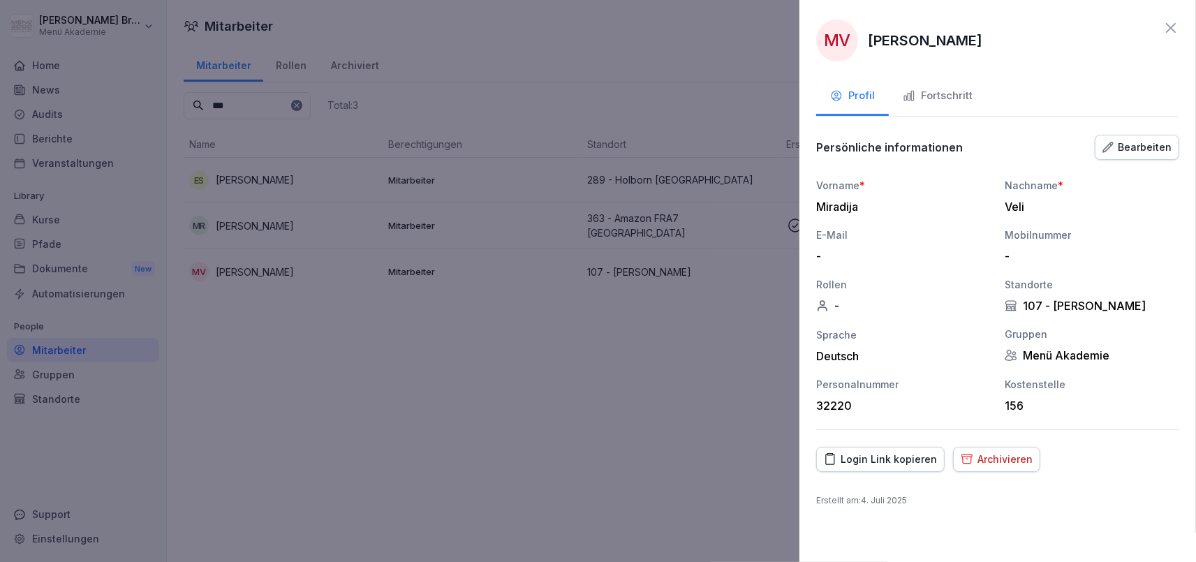
click at [987, 463] on div "Archivieren" at bounding box center [997, 459] width 72 height 15
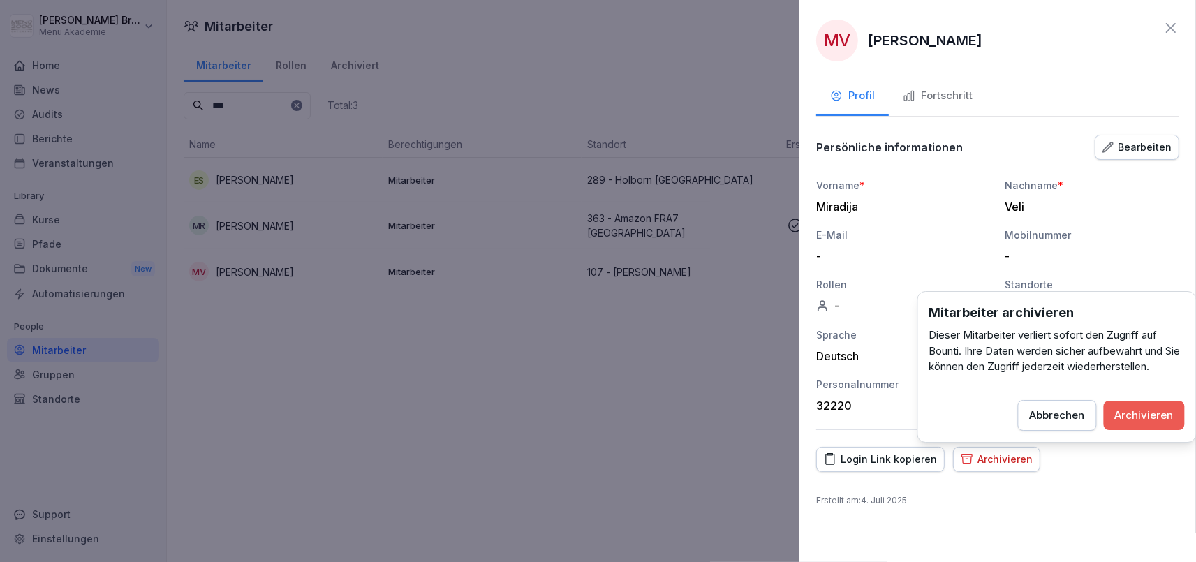
click at [1179, 404] on button "Archivieren" at bounding box center [1144, 415] width 81 height 29
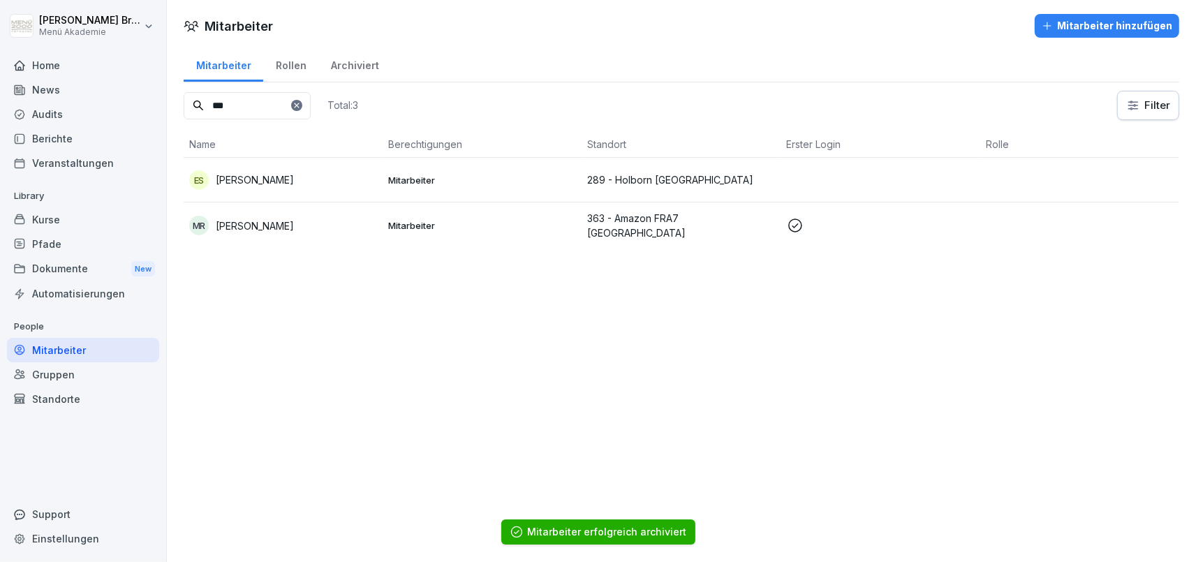
click at [299, 103] on icon at bounding box center [296, 105] width 5 height 5
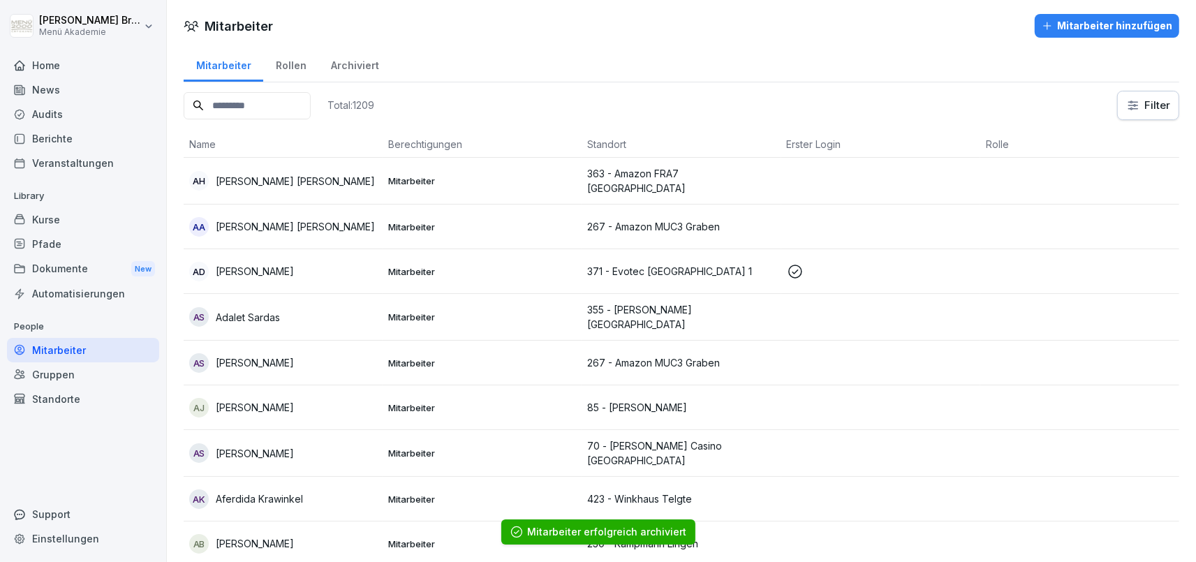
click at [296, 113] on input at bounding box center [247, 105] width 127 height 27
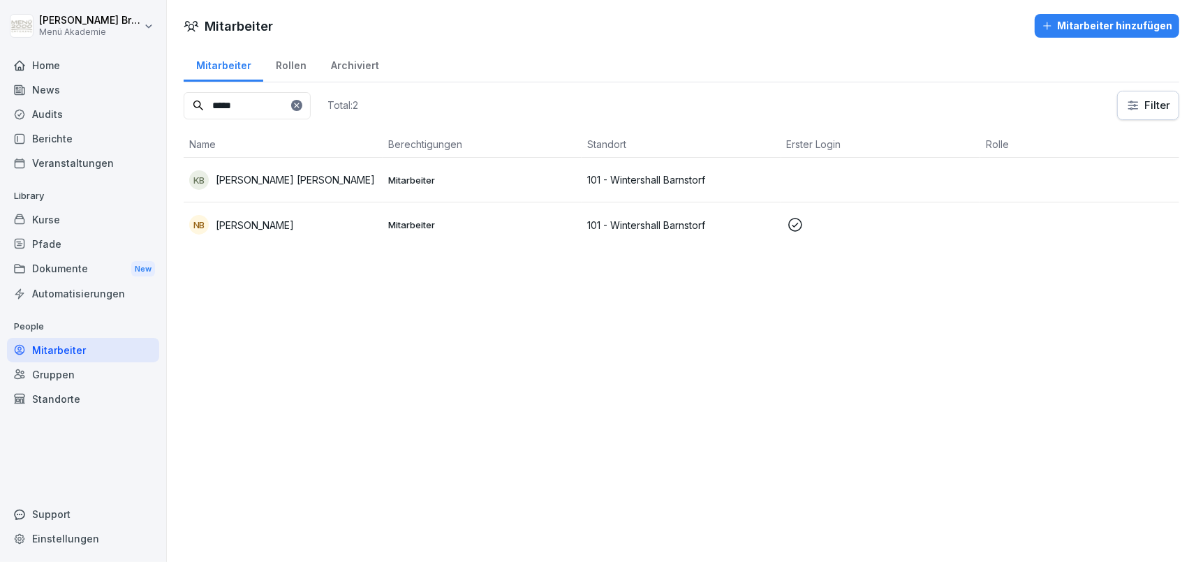
type input "*****"
click at [272, 177] on p "[PERSON_NAME] [PERSON_NAME]" at bounding box center [295, 179] width 159 height 15
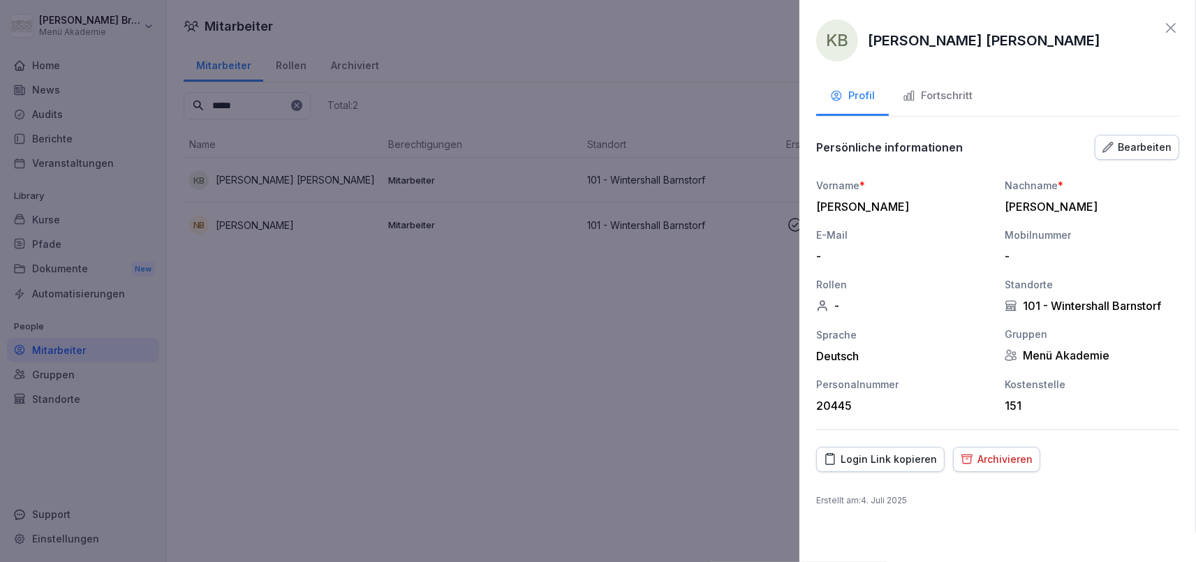
click at [995, 459] on div "Archivieren" at bounding box center [997, 459] width 72 height 15
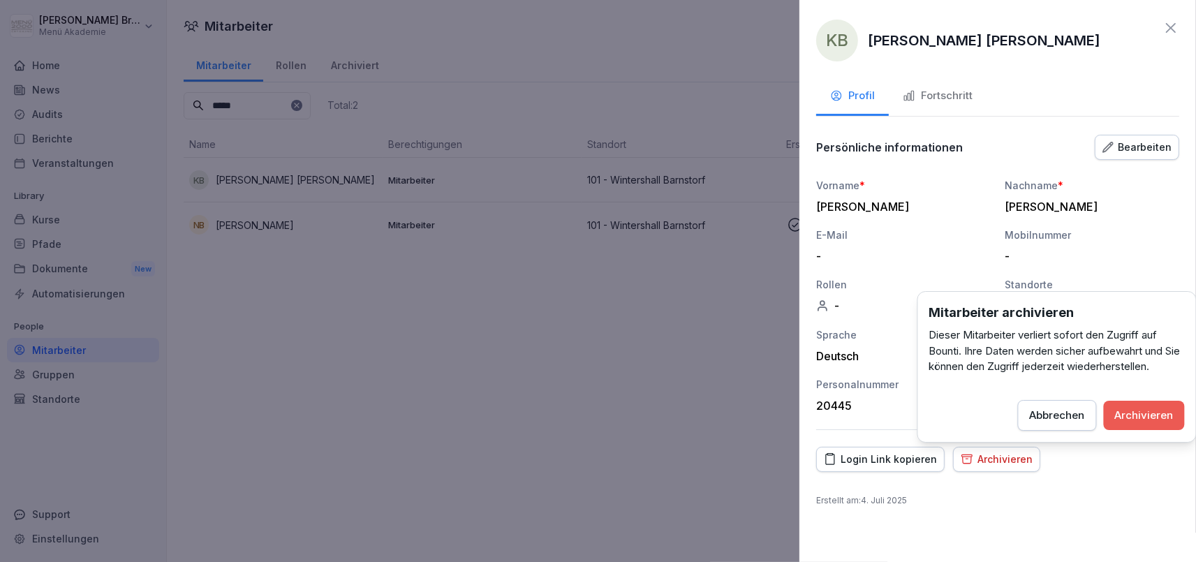
click at [1132, 407] on button "Archivieren" at bounding box center [1144, 415] width 81 height 29
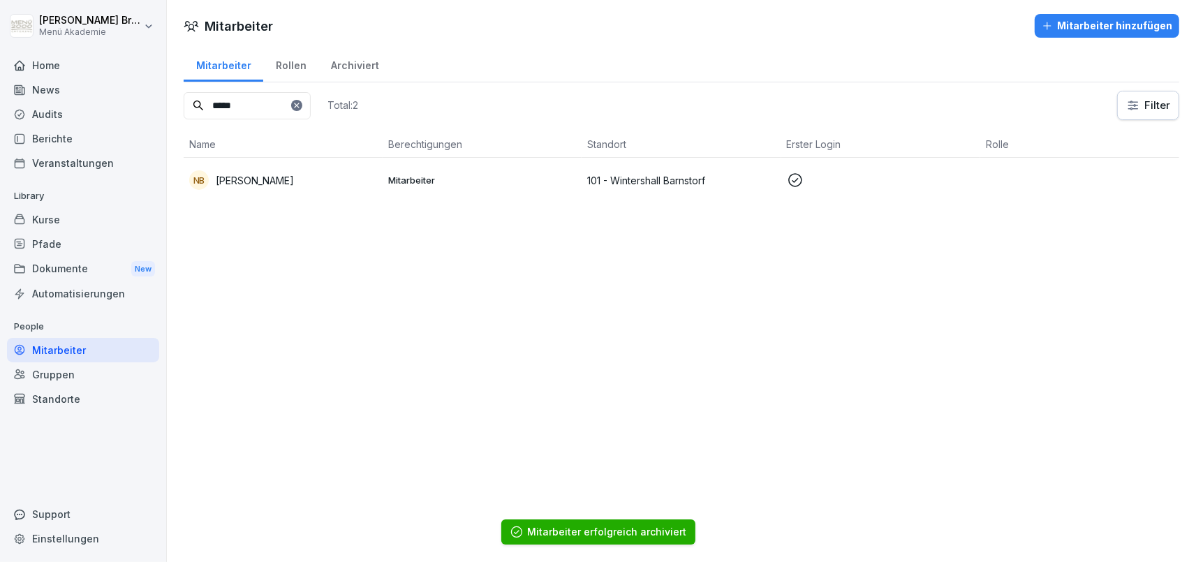
click at [299, 106] on icon at bounding box center [296, 105] width 5 height 5
click at [308, 113] on input at bounding box center [247, 105] width 127 height 27
type input "*****"
click at [259, 174] on p "[PERSON_NAME]" at bounding box center [255, 180] width 78 height 15
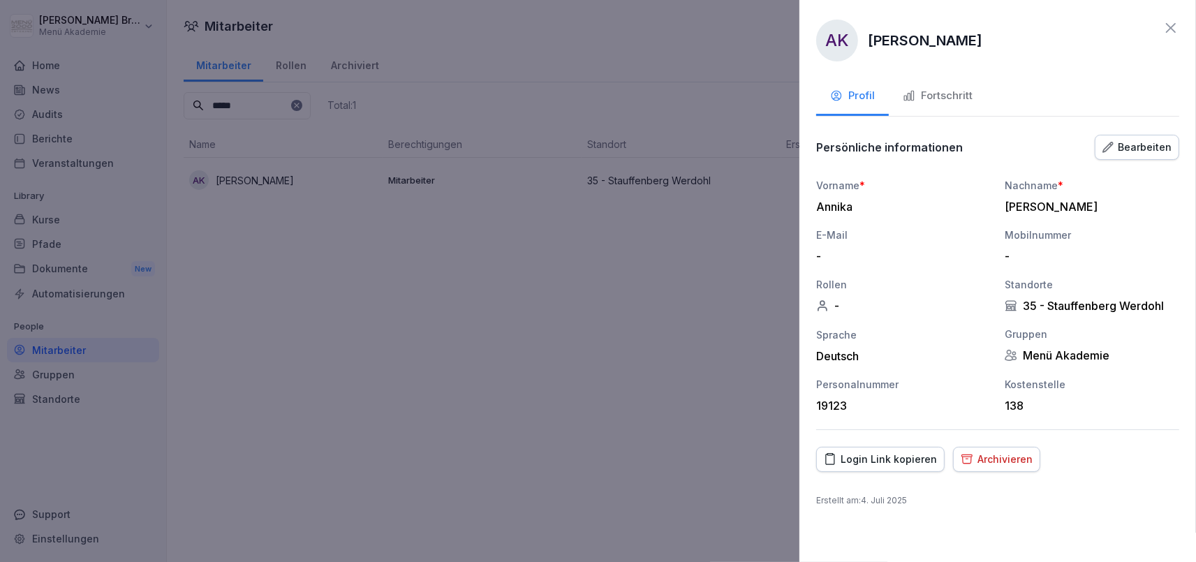
click at [1003, 466] on div "Archivieren" at bounding box center [997, 459] width 72 height 15
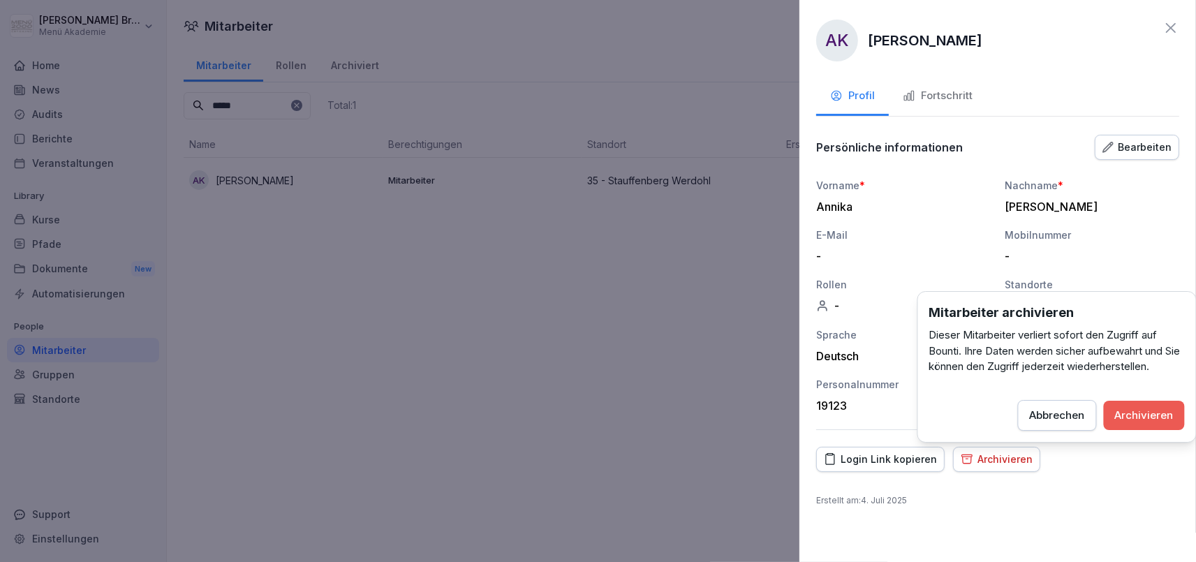
click at [1135, 408] on div "Archivieren" at bounding box center [1144, 415] width 59 height 15
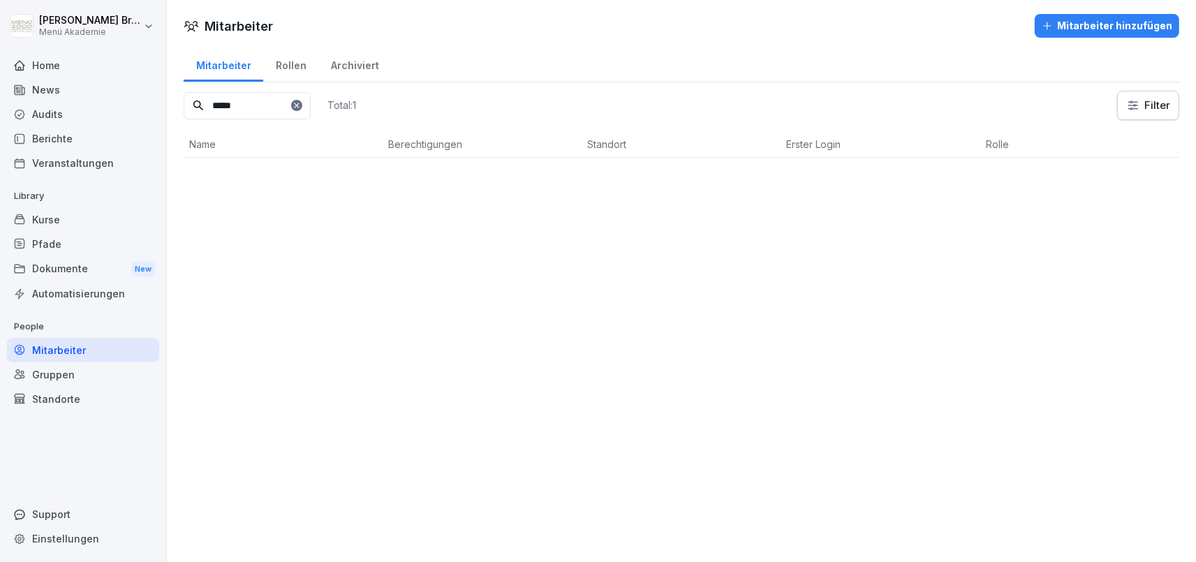
click at [301, 101] on icon at bounding box center [297, 105] width 8 height 8
click at [302, 110] on input at bounding box center [247, 105] width 127 height 27
type input "****"
click at [323, 173] on div "RT [PERSON_NAME] [PERSON_NAME]" at bounding box center [283, 182] width 188 height 20
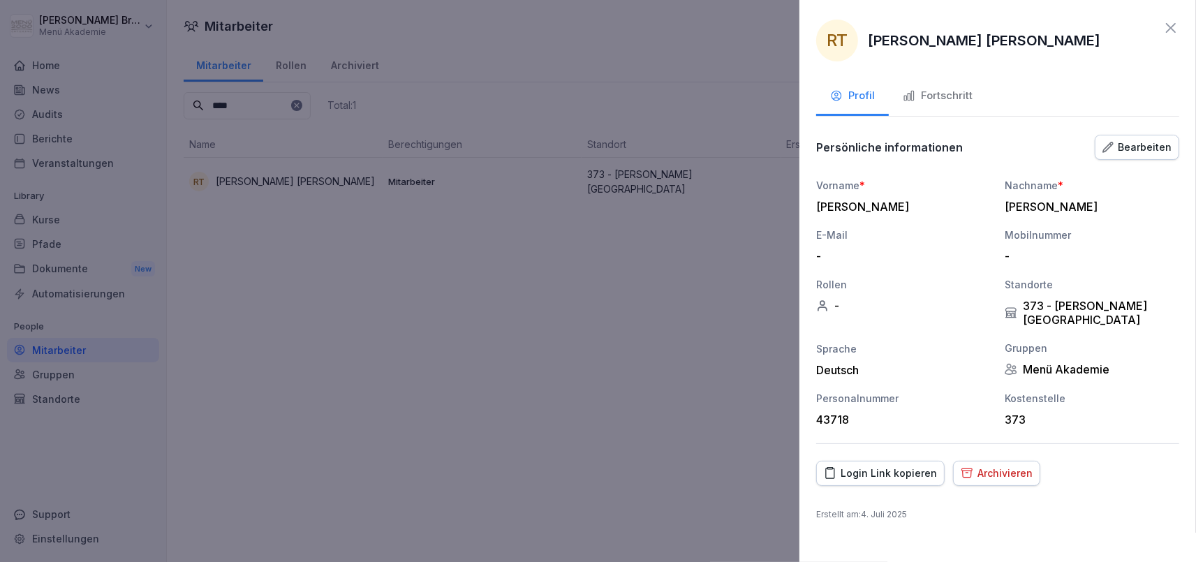
click at [1003, 461] on button "Archivieren" at bounding box center [996, 473] width 87 height 25
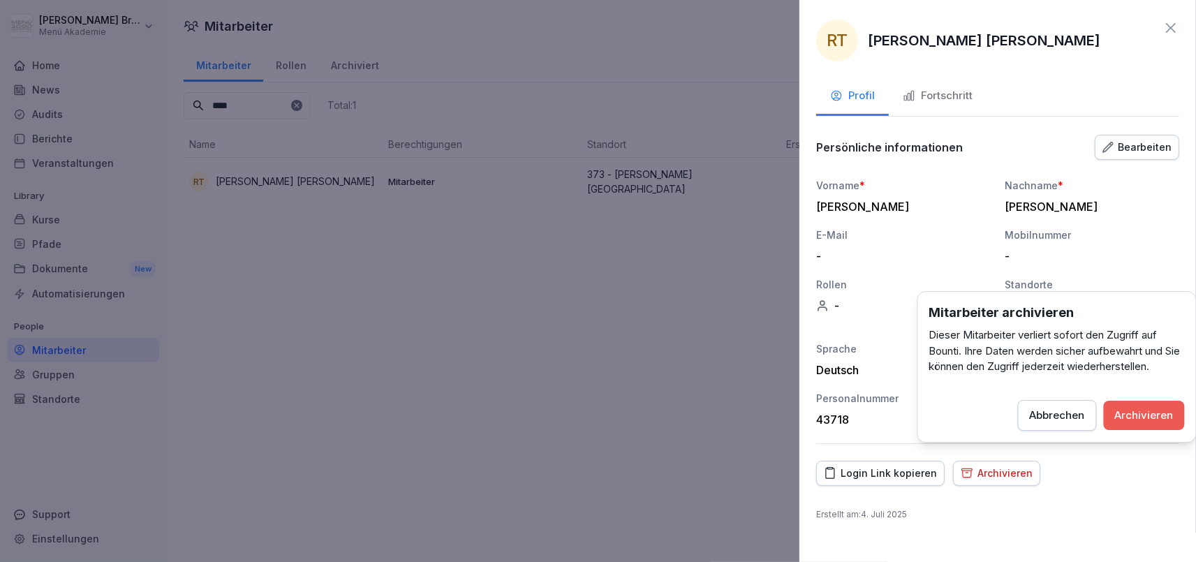
click at [1164, 416] on div "Archivieren" at bounding box center [1144, 415] width 59 height 15
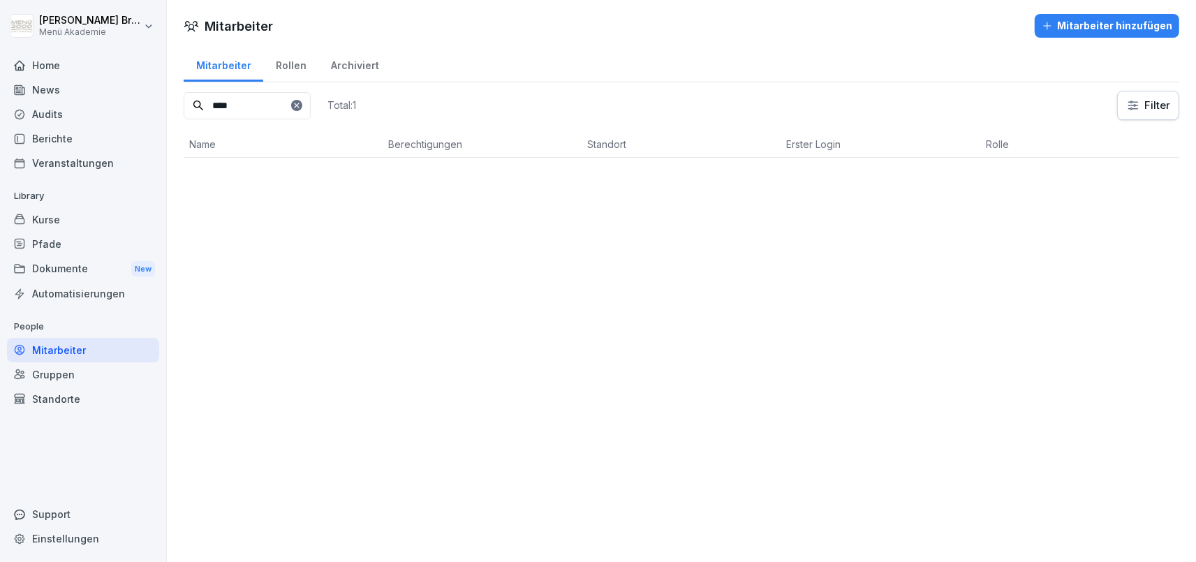
click at [301, 104] on icon at bounding box center [297, 105] width 8 height 8
click at [310, 109] on input at bounding box center [247, 105] width 127 height 27
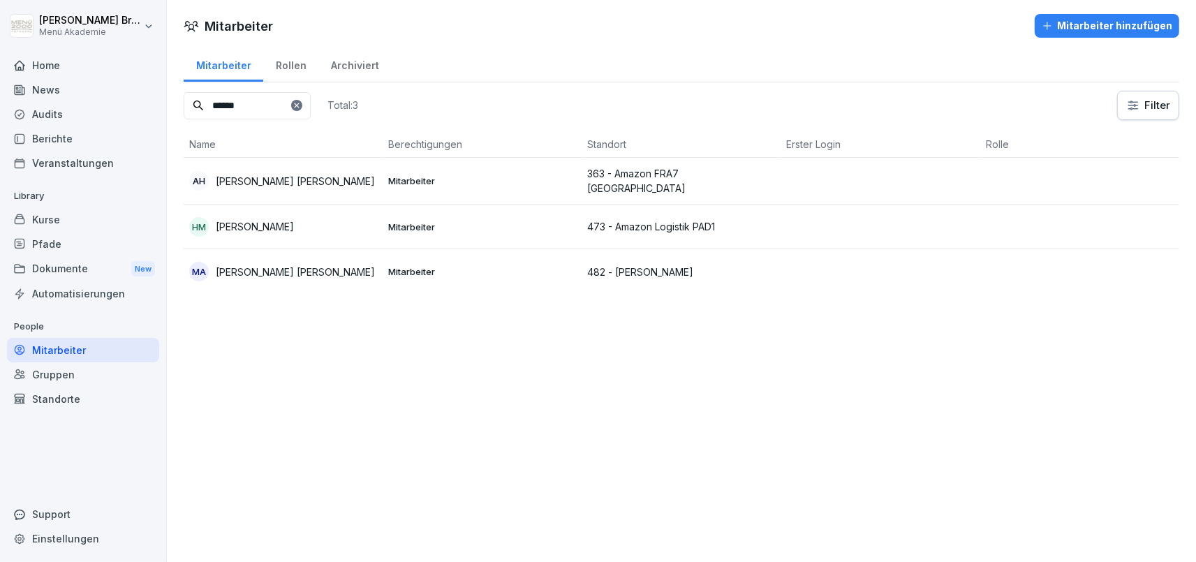
type input "******"
click at [301, 104] on icon at bounding box center [297, 105] width 8 height 8
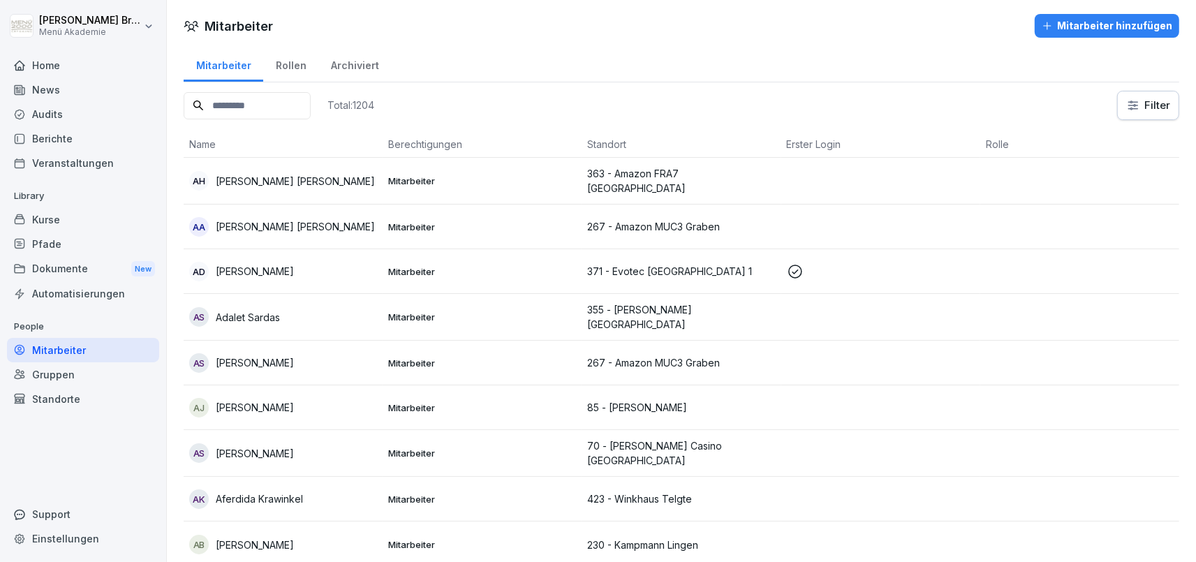
click at [251, 110] on input at bounding box center [247, 105] width 127 height 27
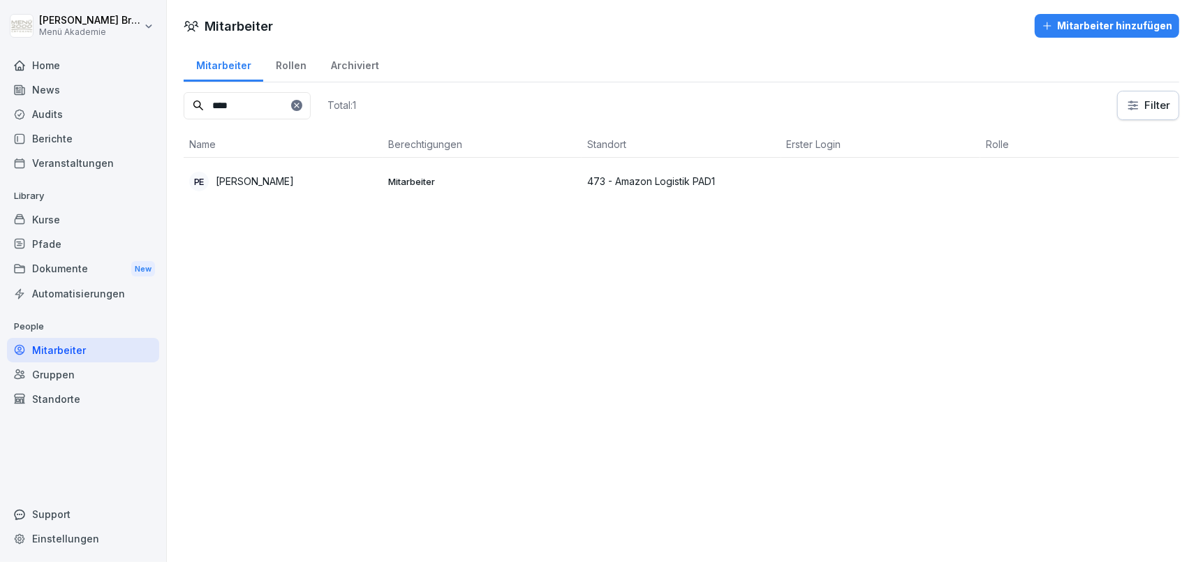
type input "****"
click at [274, 179] on div "PE [PERSON_NAME]" at bounding box center [283, 182] width 188 height 20
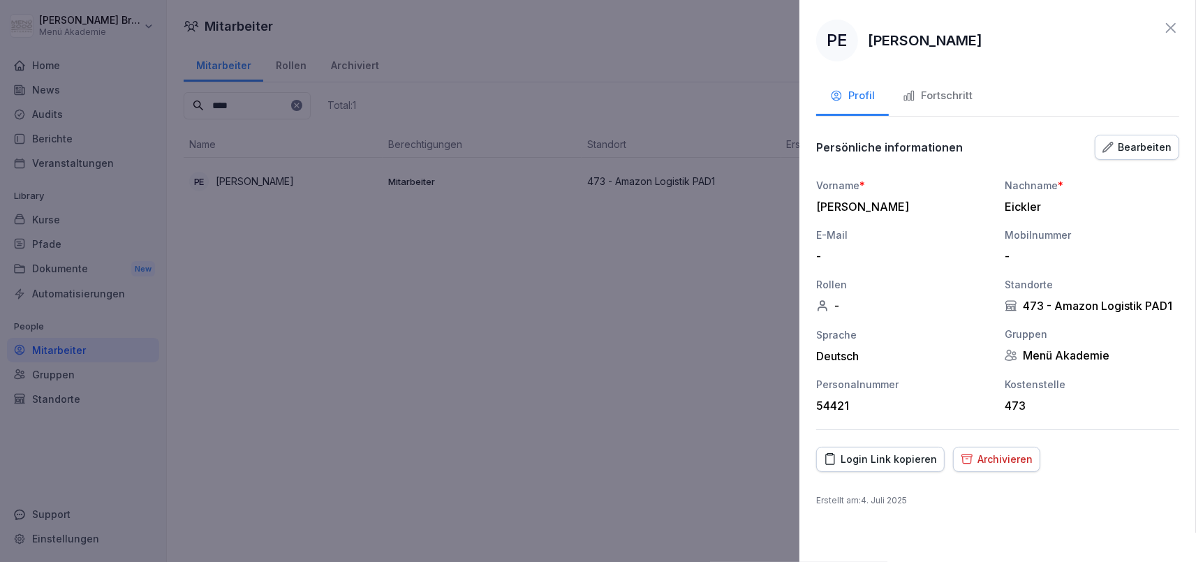
click at [981, 452] on div "Archivieren" at bounding box center [997, 459] width 72 height 15
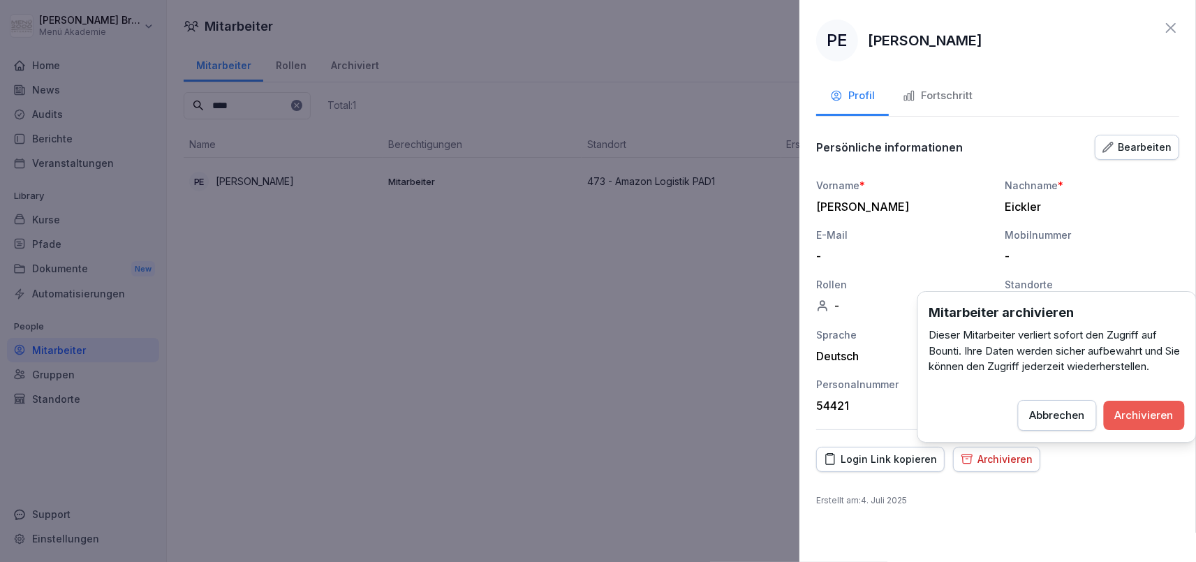
click at [1141, 417] on div "Archivieren" at bounding box center [1144, 415] width 59 height 15
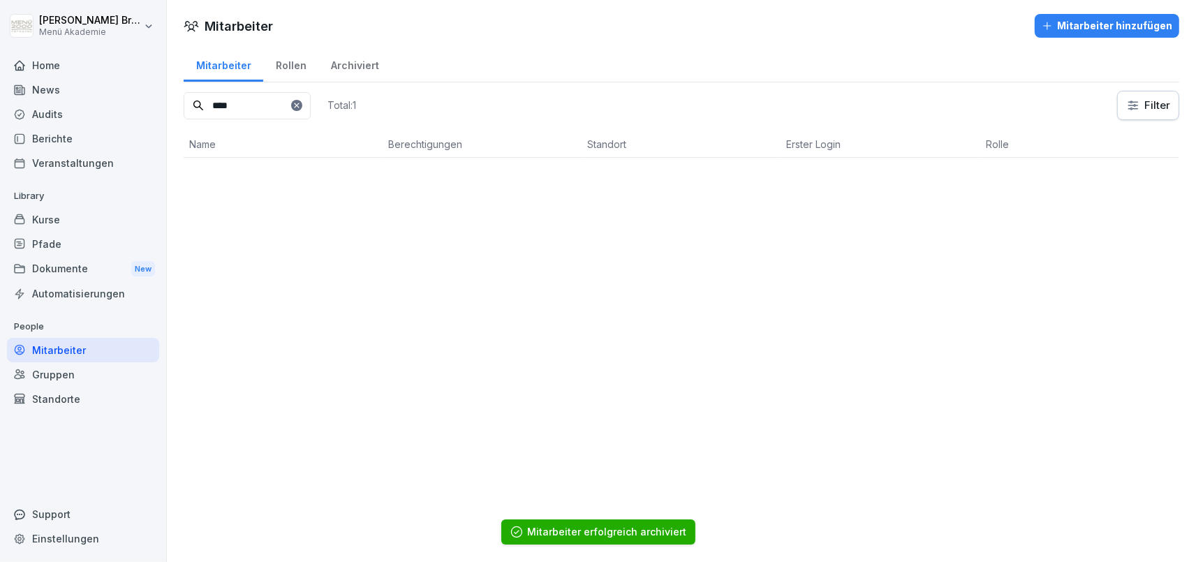
click at [301, 103] on icon at bounding box center [297, 105] width 8 height 8
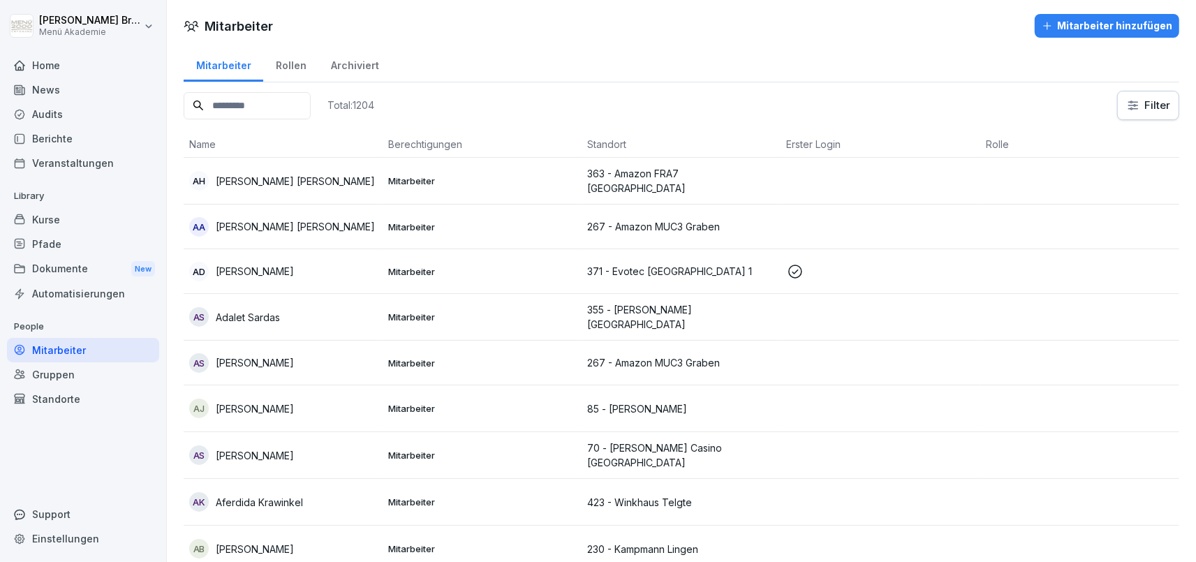
click at [311, 105] on input at bounding box center [247, 105] width 127 height 27
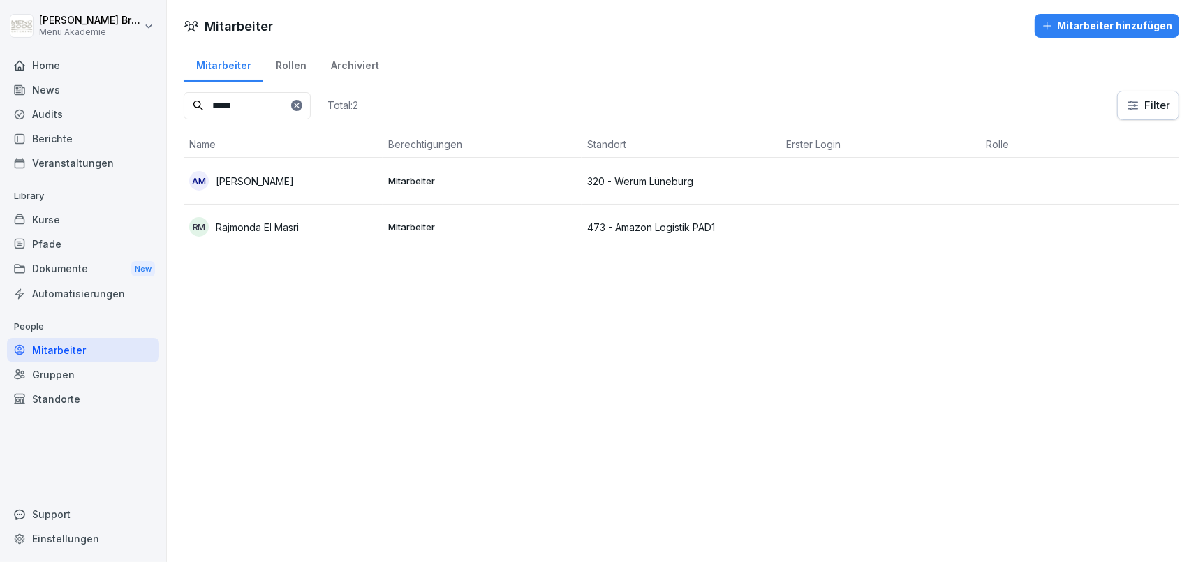
type input "*****"
click at [283, 233] on p "Rajmonda El Masri" at bounding box center [257, 227] width 83 height 15
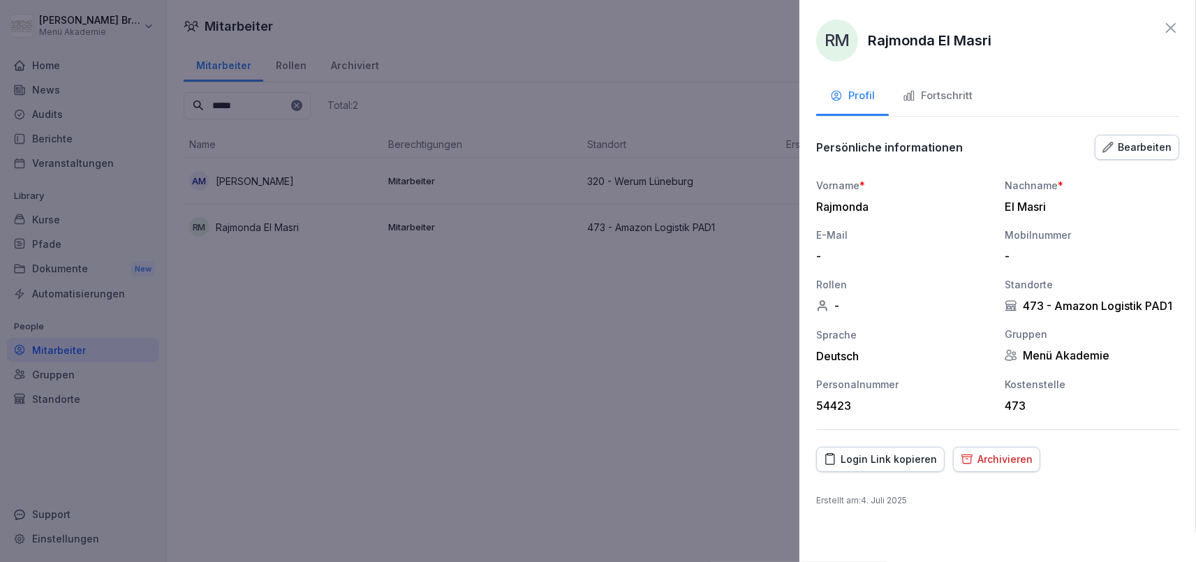
click at [1005, 465] on div "Archivieren" at bounding box center [997, 459] width 72 height 15
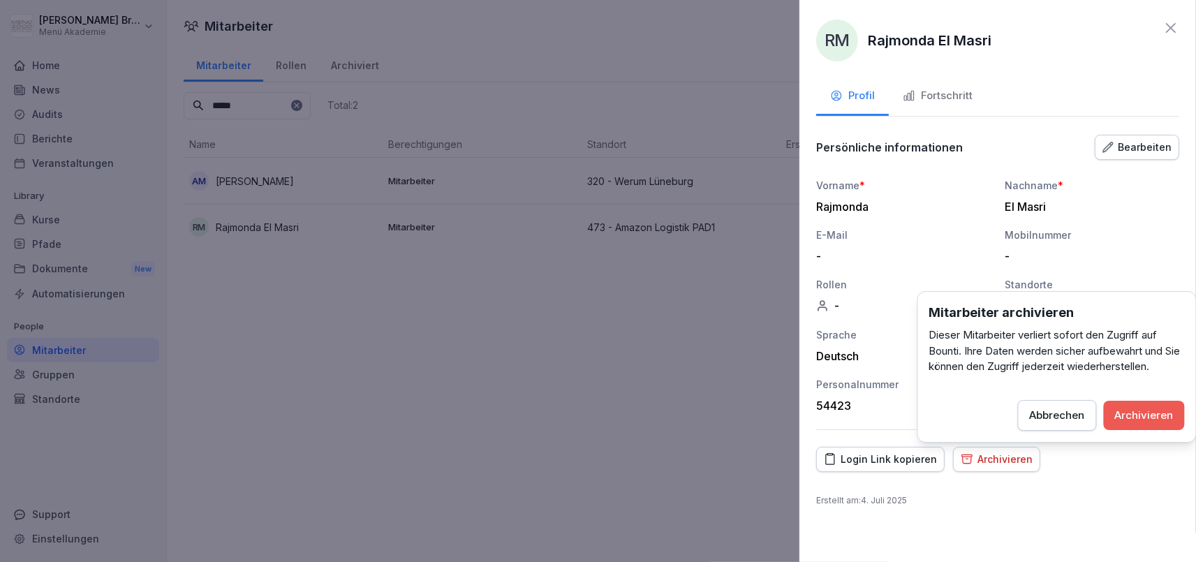
click at [1135, 413] on div "Archivieren" at bounding box center [1144, 415] width 59 height 15
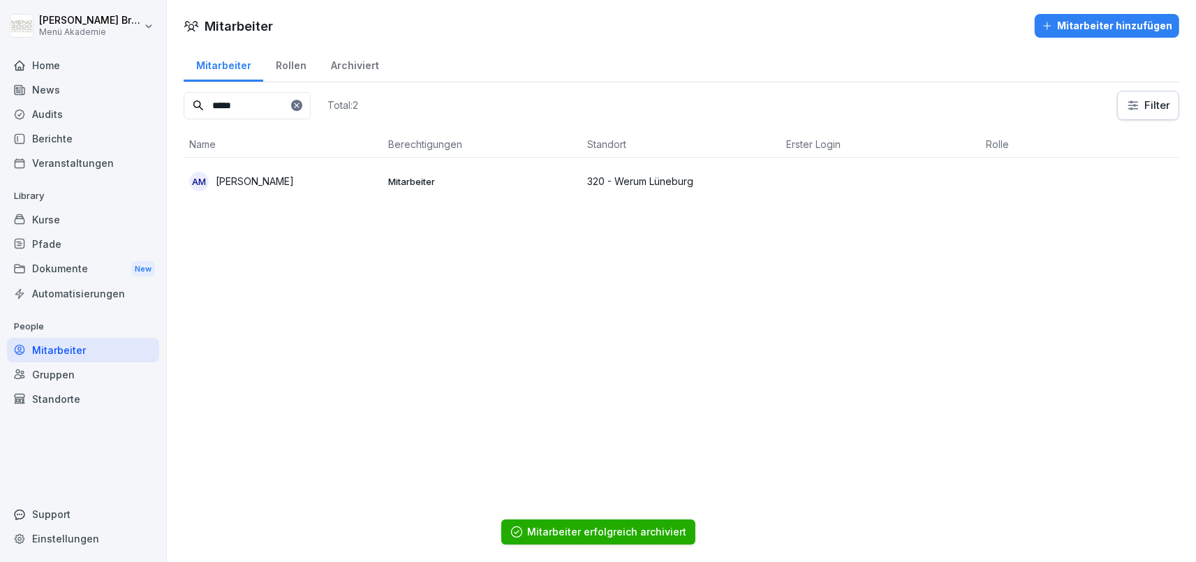
click at [301, 102] on icon at bounding box center [297, 105] width 8 height 8
click at [295, 112] on input at bounding box center [247, 105] width 127 height 27
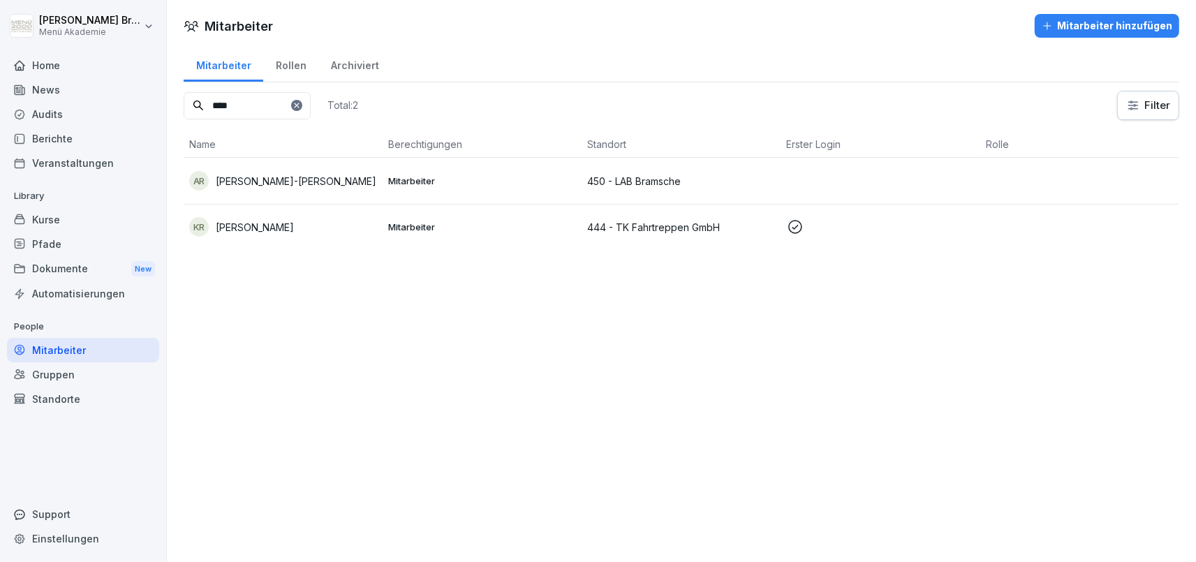
type input "****"
click at [275, 174] on p "[PERSON_NAME]-[PERSON_NAME]" at bounding box center [296, 181] width 161 height 15
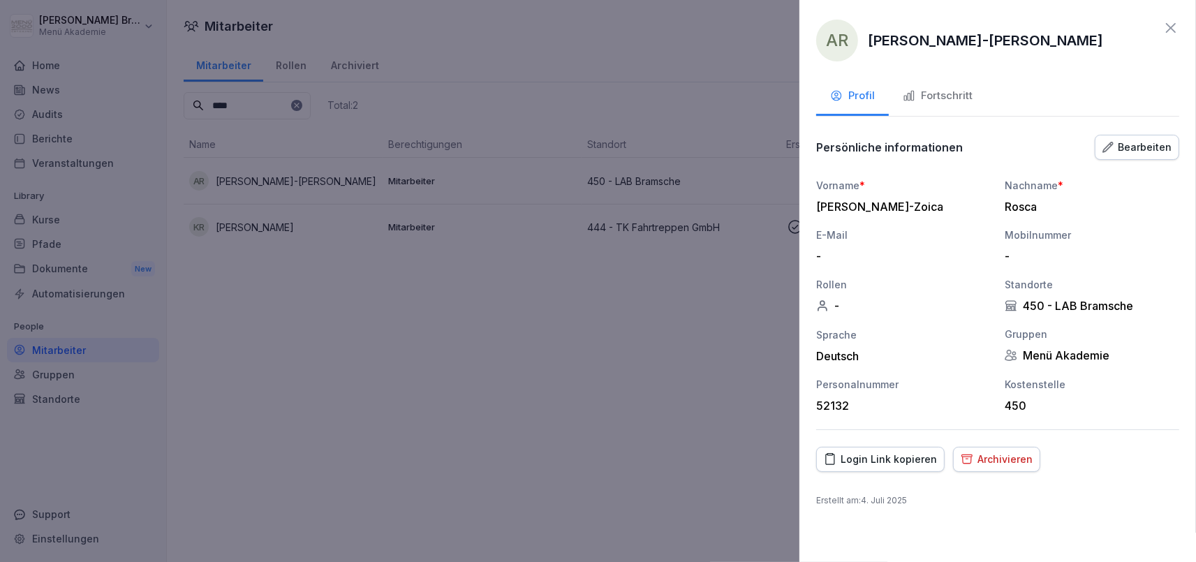
click at [987, 457] on div "Archivieren" at bounding box center [997, 459] width 72 height 15
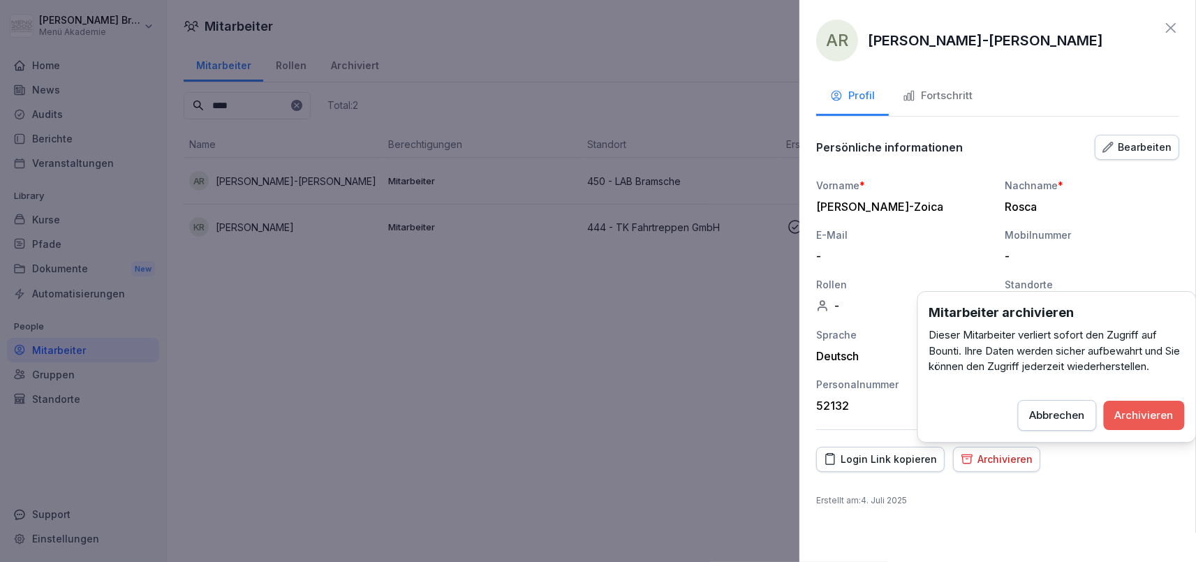
drag, startPoint x: 1144, startPoint y: 411, endPoint x: 1153, endPoint y: 412, distance: 9.2
click at [1146, 411] on div "Archivieren" at bounding box center [1144, 415] width 59 height 15
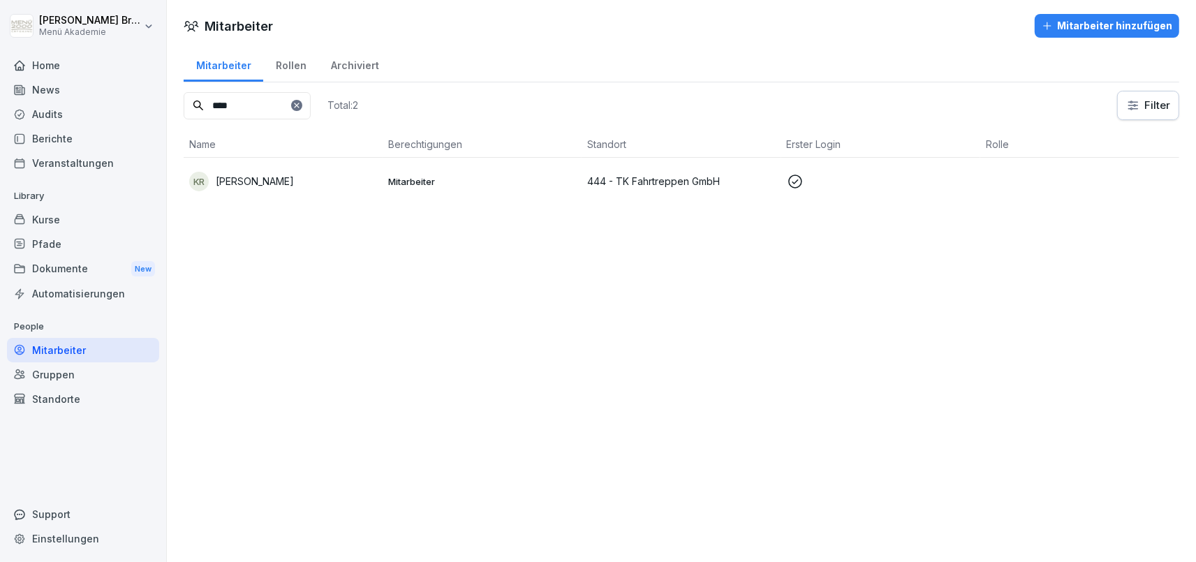
click at [299, 105] on icon at bounding box center [296, 105] width 5 height 5
click at [311, 105] on input at bounding box center [247, 105] width 127 height 27
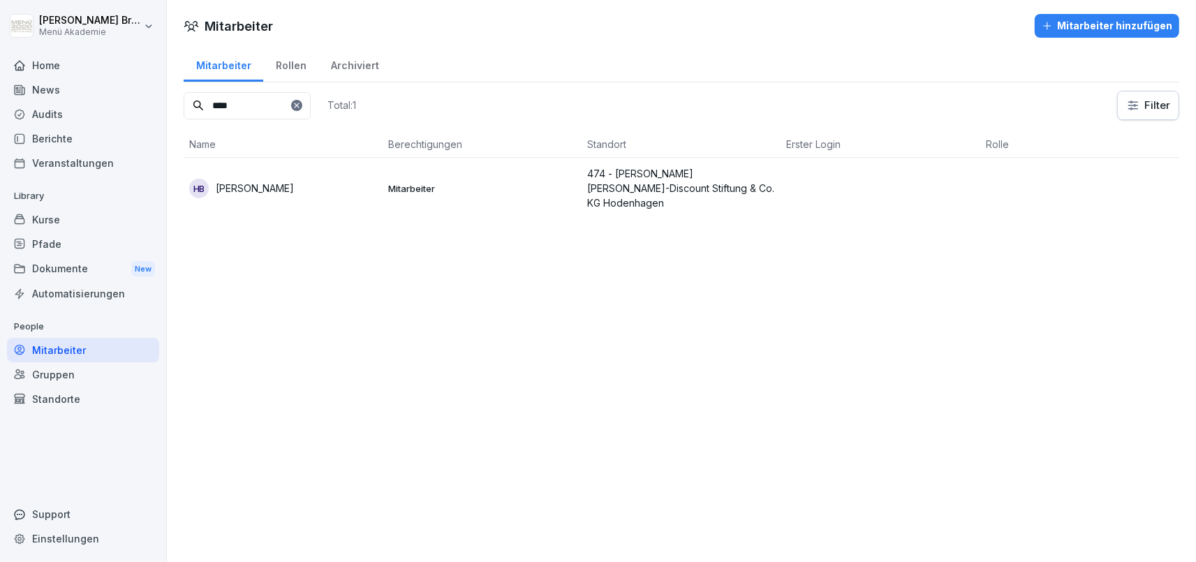
type input "****"
click at [277, 182] on p "[PERSON_NAME]" at bounding box center [255, 188] width 78 height 15
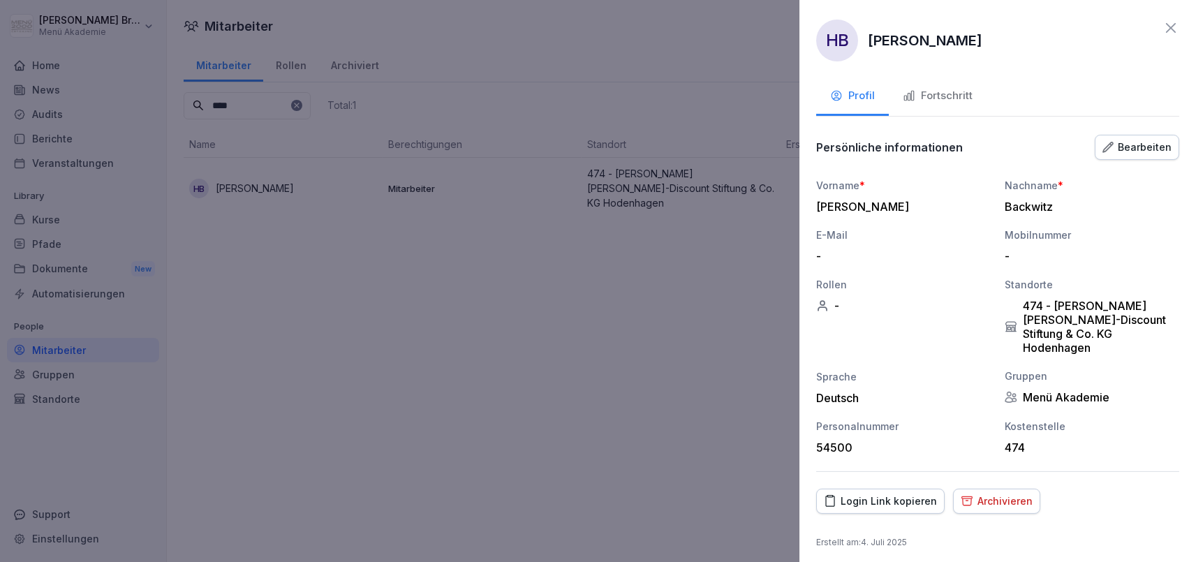
click at [1008, 494] on div "Archivieren" at bounding box center [997, 501] width 72 height 15
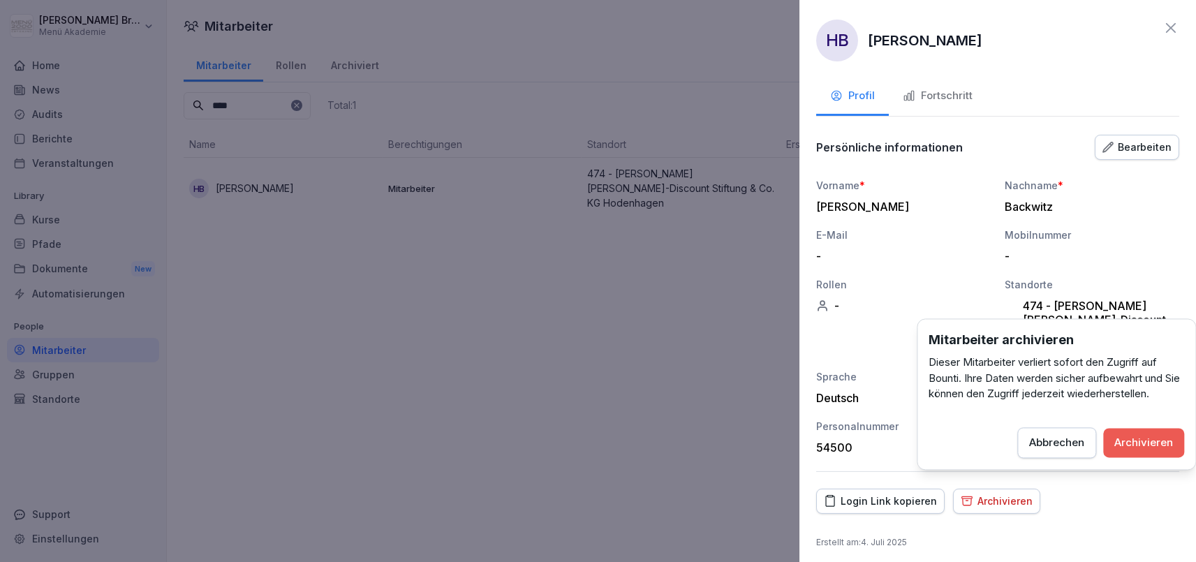
click at [1149, 454] on button "Archivieren" at bounding box center [1144, 442] width 81 height 29
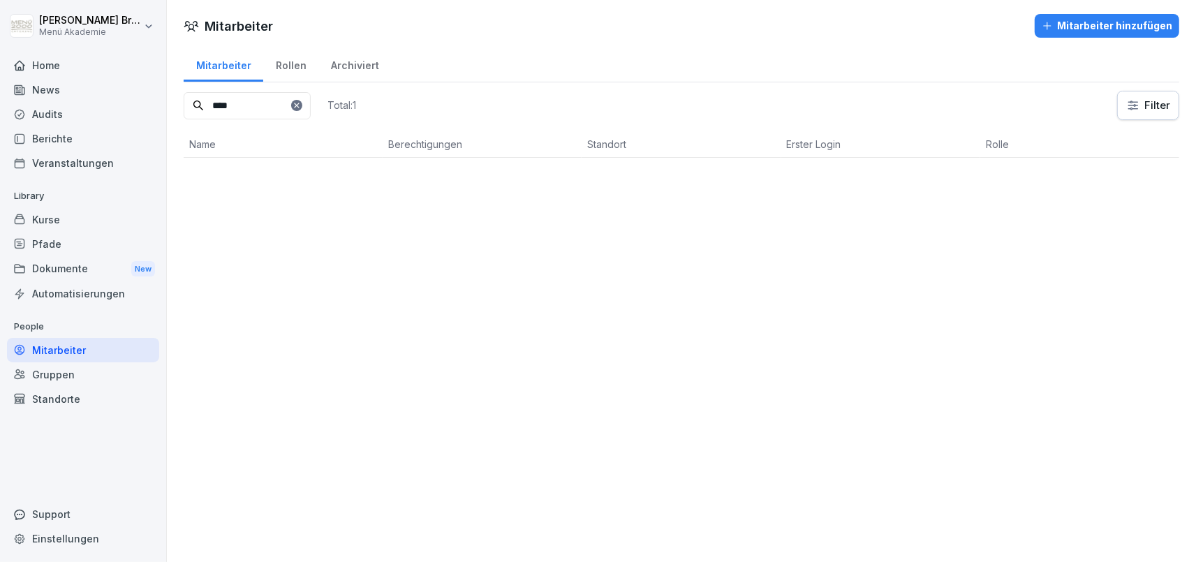
click at [299, 104] on icon at bounding box center [296, 105] width 5 height 5
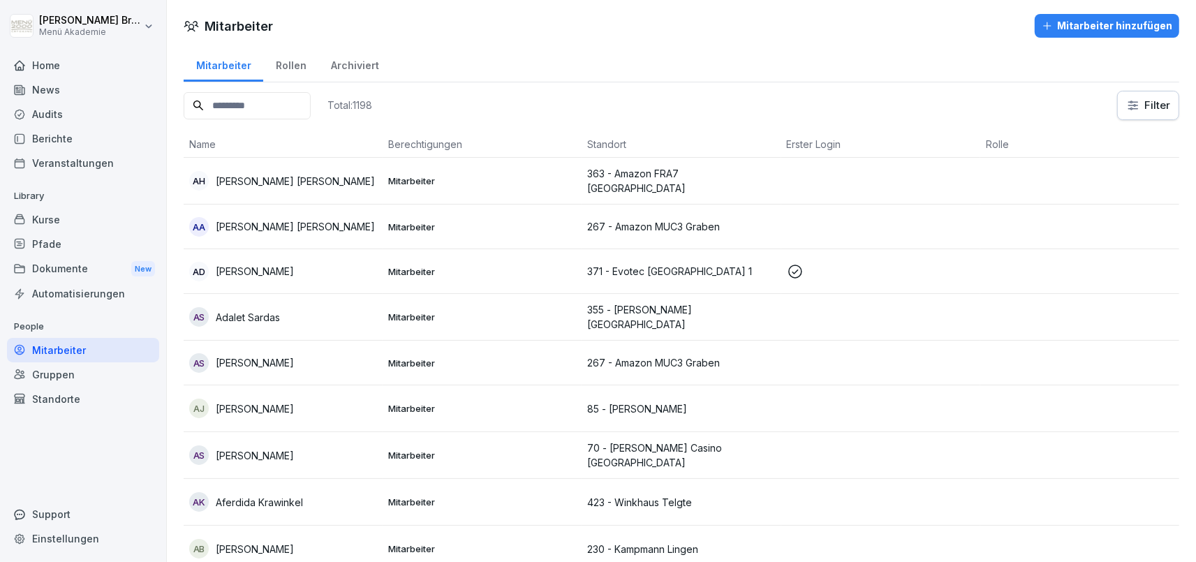
click at [311, 103] on input at bounding box center [247, 105] width 127 height 27
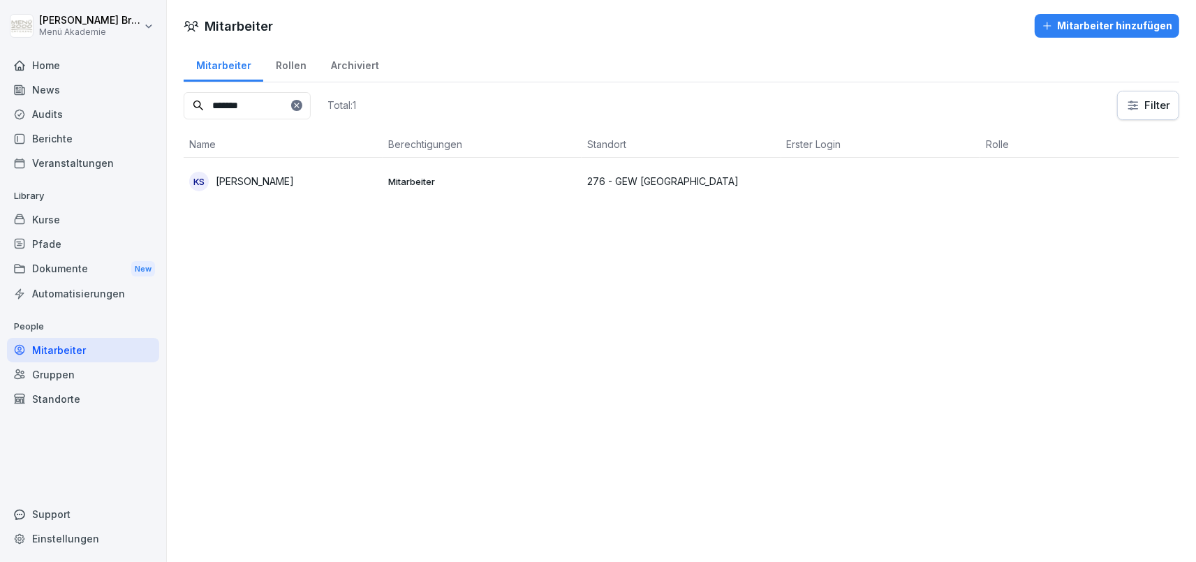
type input "*******"
click at [256, 176] on p "[PERSON_NAME]" at bounding box center [255, 181] width 78 height 15
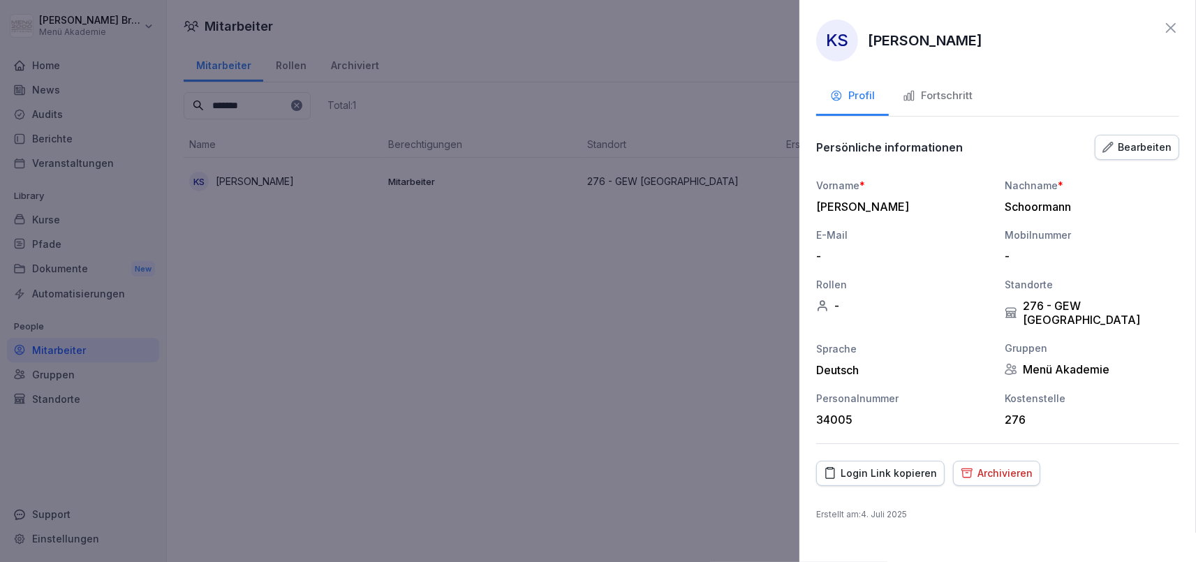
click at [994, 466] on div "Archivieren" at bounding box center [997, 473] width 72 height 15
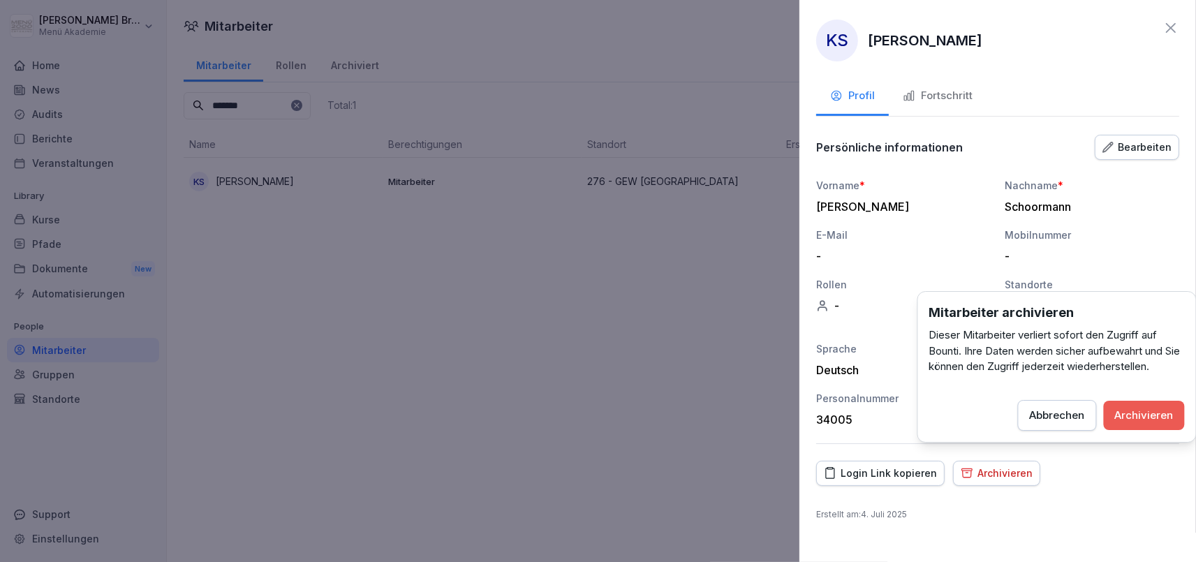
click at [1160, 419] on div "Archivieren" at bounding box center [1144, 415] width 59 height 15
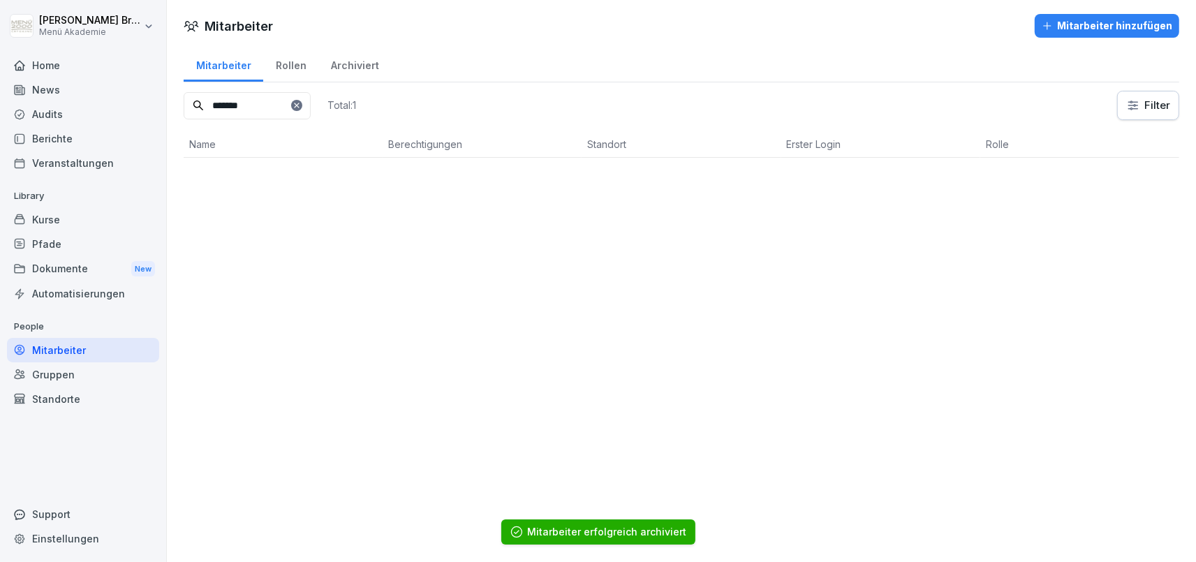
click at [302, 101] on div at bounding box center [296, 105] width 11 height 11
click at [311, 110] on input at bounding box center [247, 105] width 127 height 27
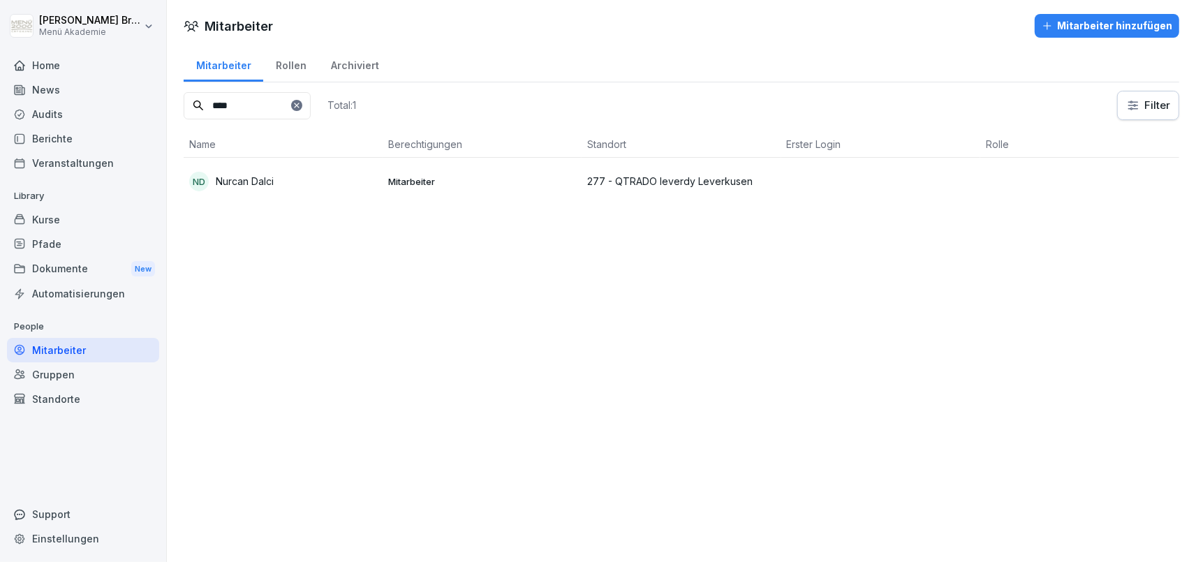
type input "****"
click at [260, 175] on p "Nurcan Dalci" at bounding box center [245, 181] width 58 height 15
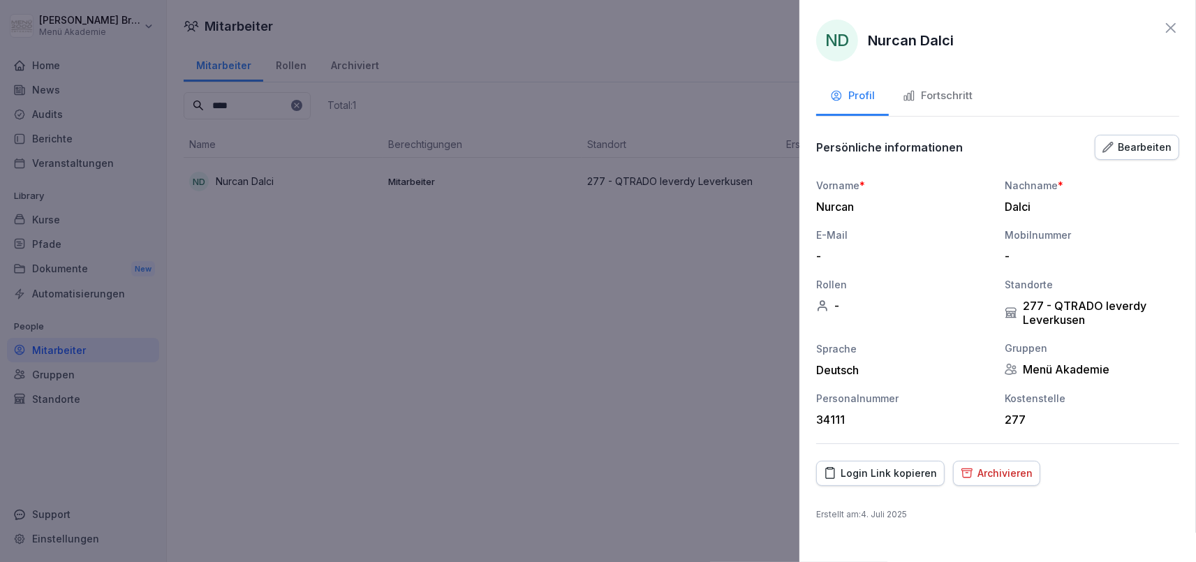
click at [1016, 474] on div "Archivieren" at bounding box center [997, 473] width 72 height 15
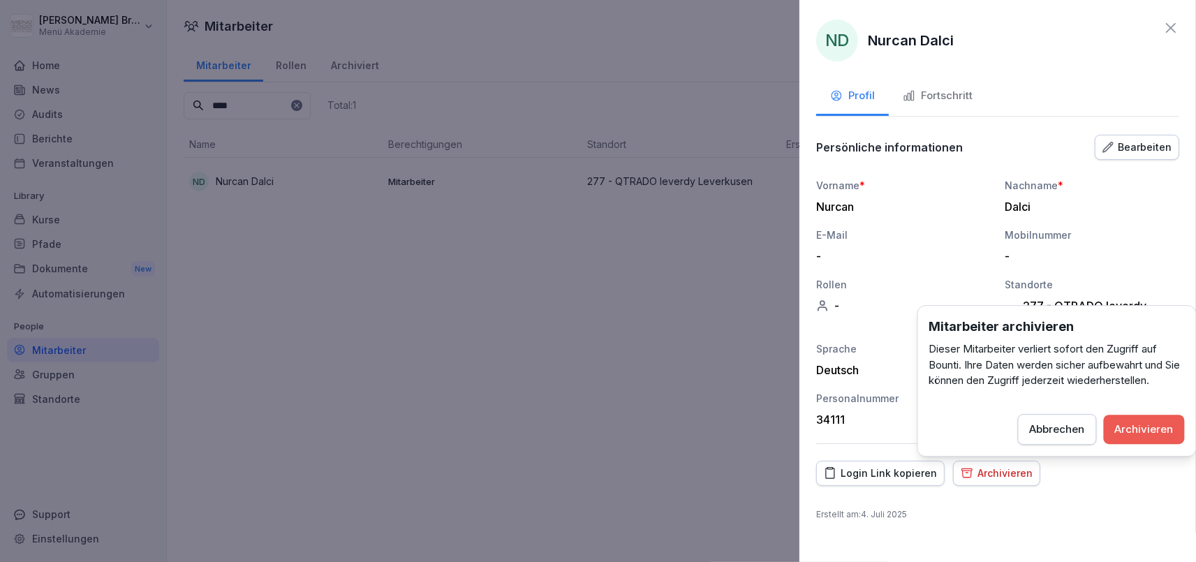
click at [1140, 425] on div "Archivieren" at bounding box center [1144, 429] width 59 height 15
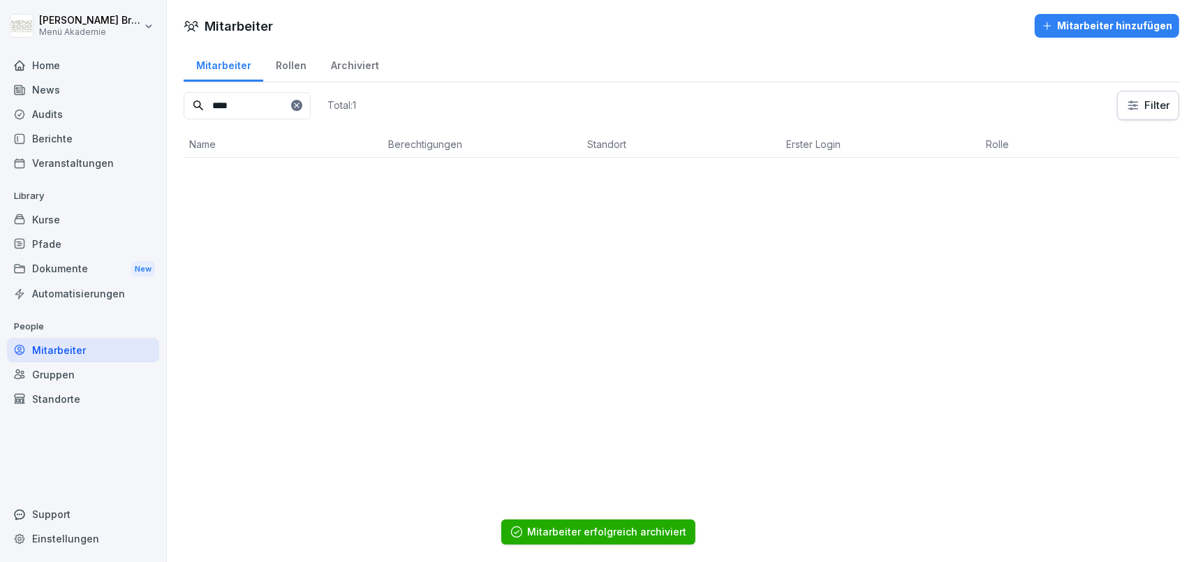
click at [299, 105] on icon at bounding box center [296, 105] width 5 height 5
click at [311, 111] on input at bounding box center [247, 105] width 127 height 27
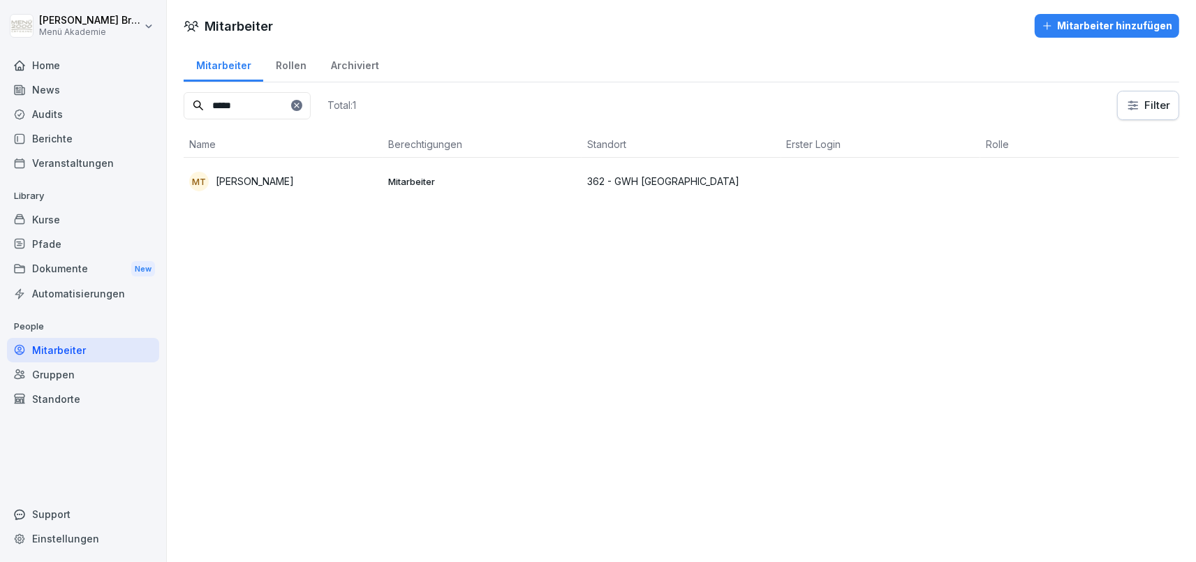
type input "*****"
click at [288, 177] on p "[PERSON_NAME]" at bounding box center [255, 181] width 78 height 15
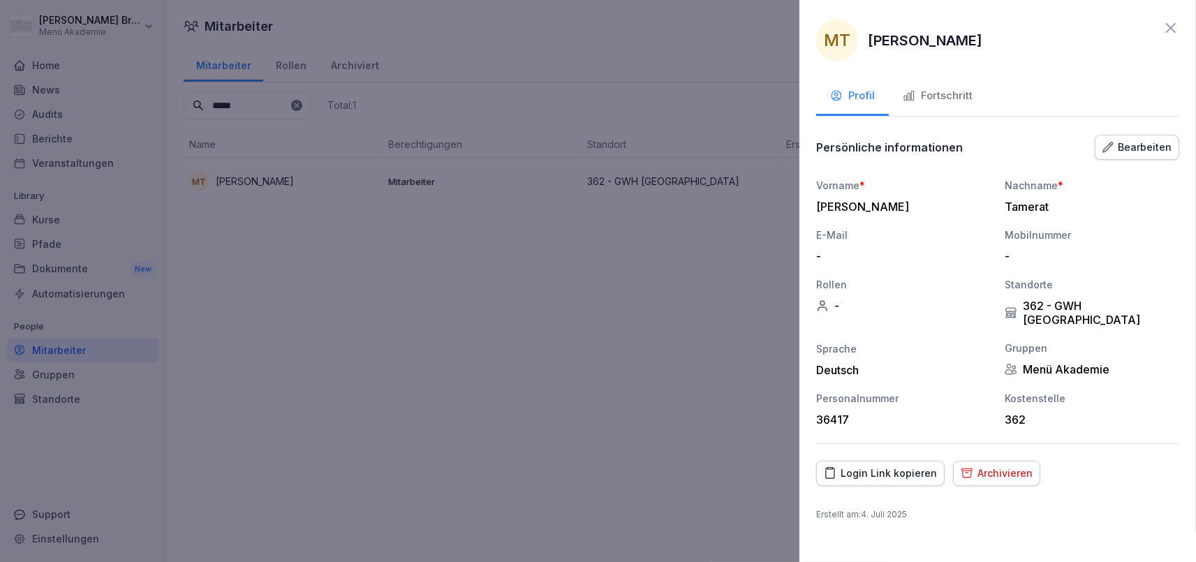
click at [991, 466] on div "Archivieren" at bounding box center [997, 473] width 72 height 15
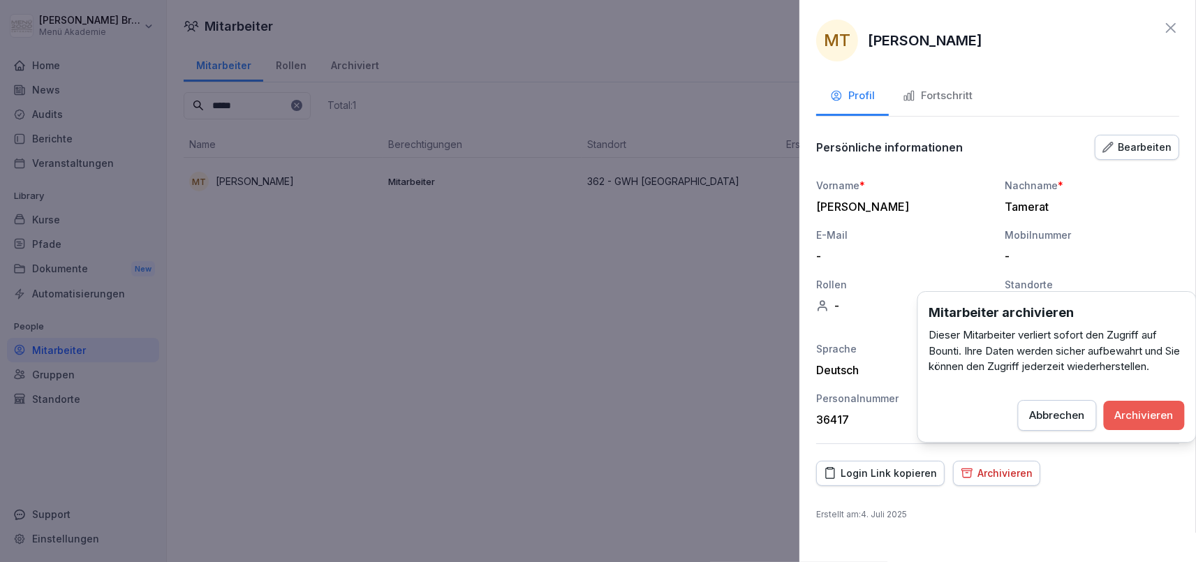
click at [1160, 410] on div "Archivieren" at bounding box center [1144, 415] width 59 height 15
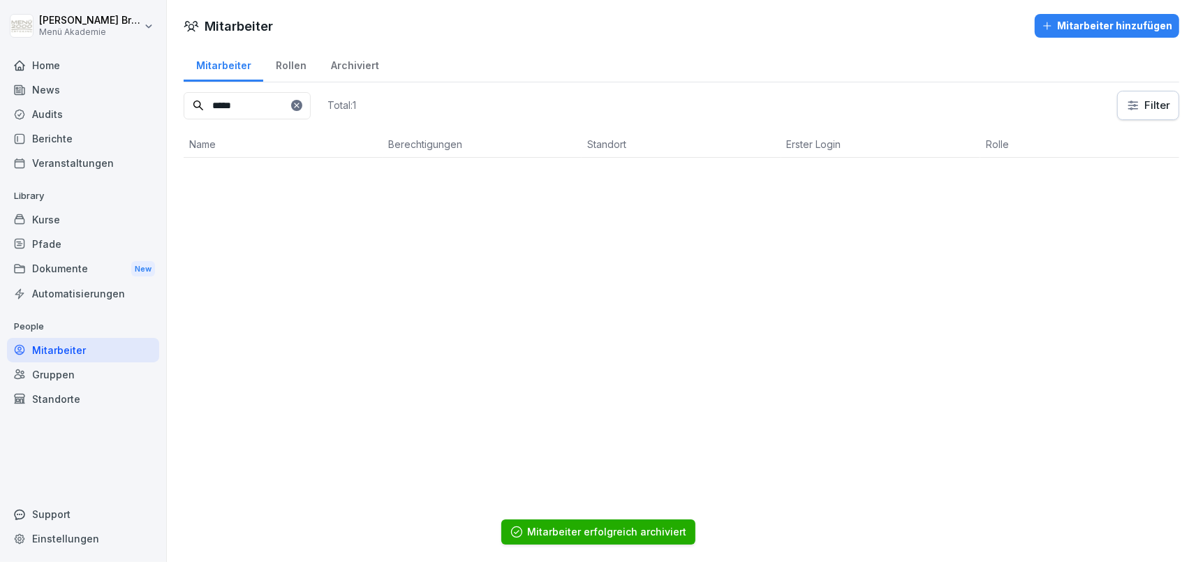
click at [302, 100] on div at bounding box center [296, 105] width 11 height 11
click at [295, 108] on input at bounding box center [247, 105] width 127 height 27
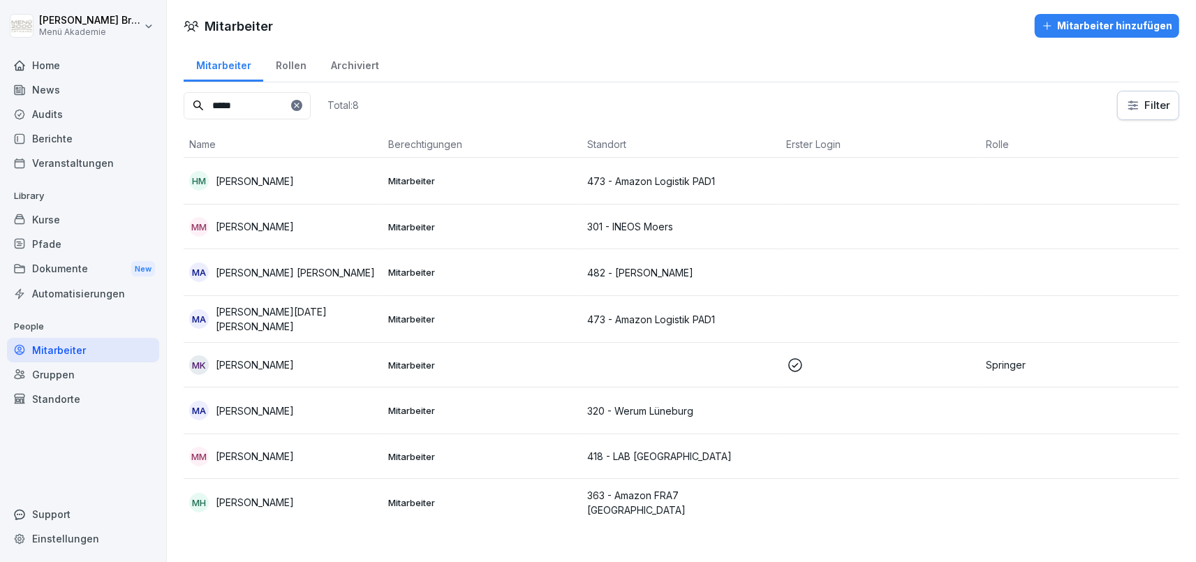
type input "*****"
click at [299, 104] on icon at bounding box center [296, 105] width 5 height 5
